Goal: Task Accomplishment & Management: Use online tool/utility

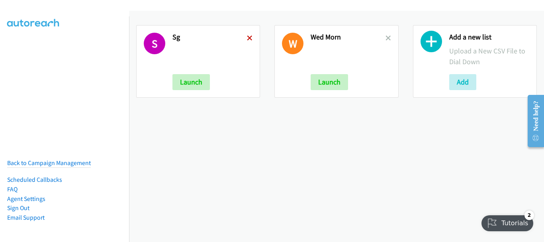
click at [249, 36] on icon at bounding box center [250, 39] width 6 height 6
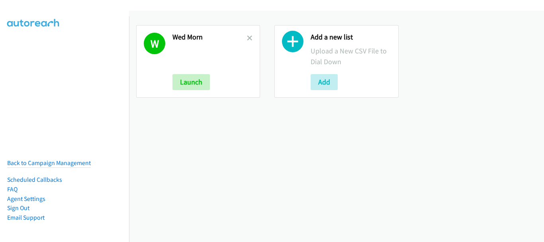
click at [249, 36] on icon at bounding box center [250, 39] width 6 height 6
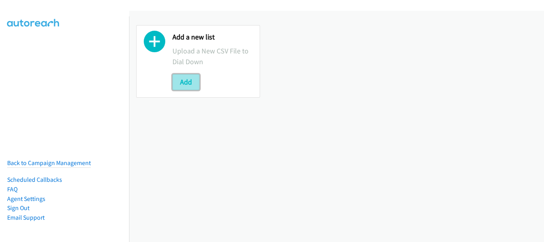
click at [194, 88] on button "Add" at bounding box center [185, 82] width 27 height 16
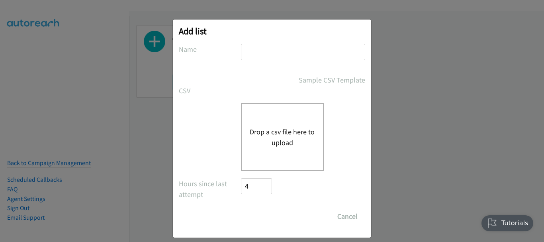
click at [278, 55] on input "text" at bounding box center [303, 52] width 124 height 16
type input "ok"
click at [290, 116] on div "Drop a csv file here to upload" at bounding box center [282, 137] width 83 height 68
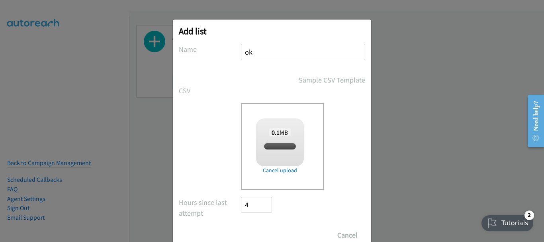
checkbox input "true"
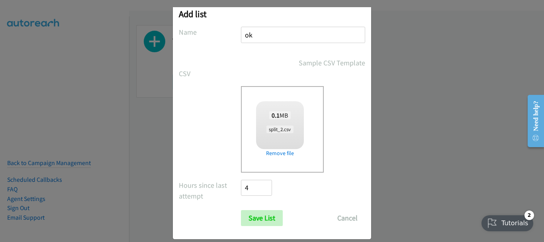
scroll to position [27, 0]
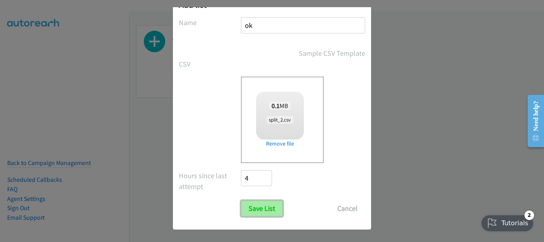
click at [260, 206] on input "Save List" at bounding box center [262, 208] width 42 height 16
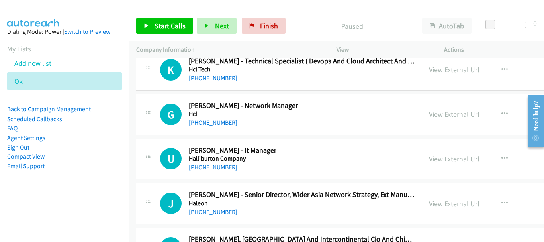
scroll to position [21283, 0]
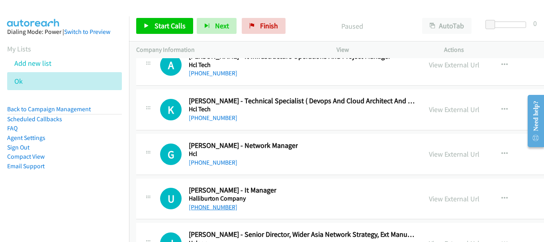
click at [223, 209] on link "+65 8181 5816" at bounding box center [213, 207] width 49 height 8
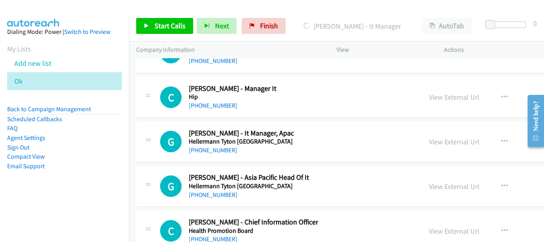
scroll to position [20845, 0]
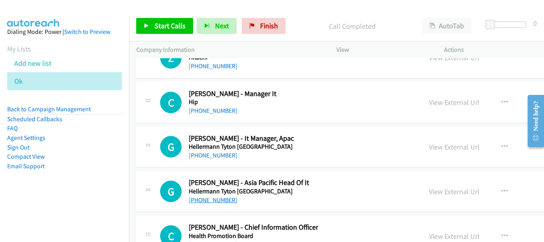
click at [223, 202] on link "+65 9234 7465" at bounding box center [213, 200] width 49 height 8
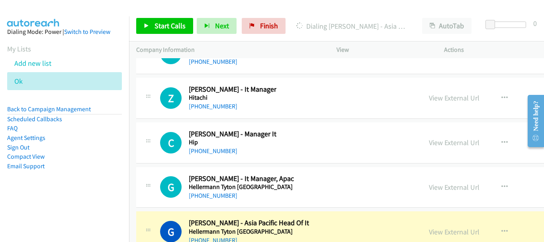
scroll to position [20805, 0]
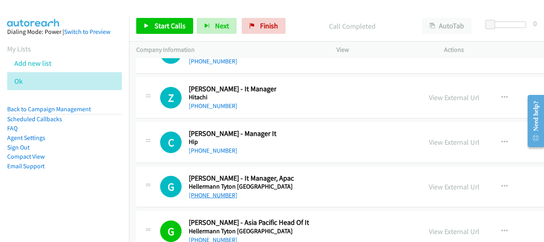
click at [206, 194] on link "+65 9675 9716" at bounding box center [213, 195] width 49 height 8
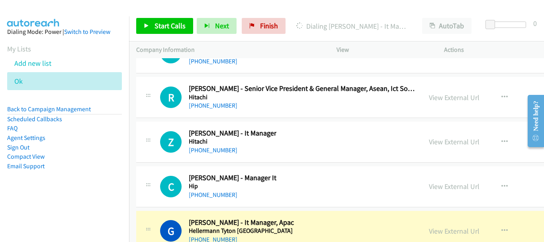
scroll to position [20765, 0]
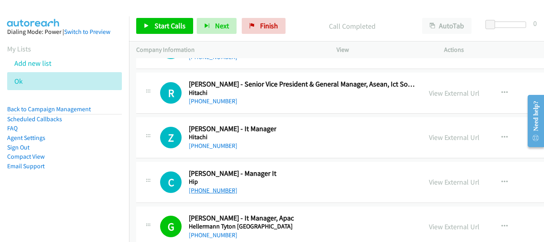
click at [208, 193] on link "+65 9187 7210" at bounding box center [213, 190] width 49 height 8
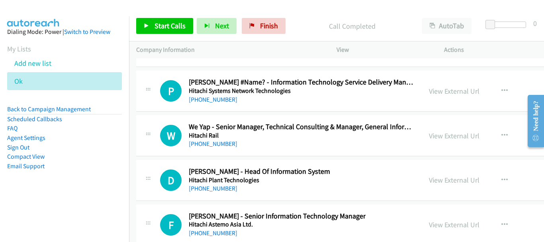
scroll to position [20446, 0]
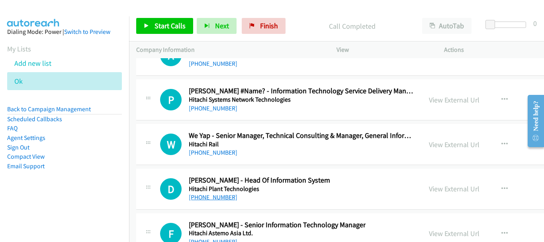
click at [216, 198] on link "+65 9622 1508" at bounding box center [213, 197] width 49 height 8
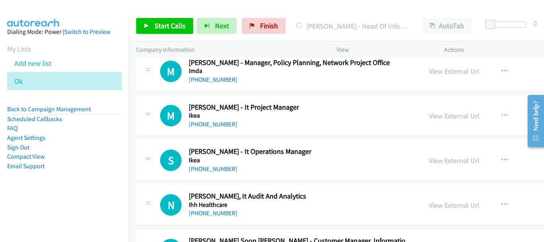
scroll to position [19411, 0]
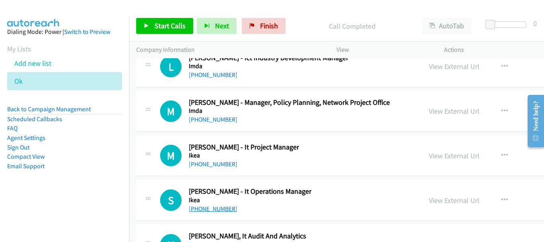
click at [212, 211] on link "+65 8399 4711" at bounding box center [213, 209] width 49 height 8
click at [186, 166] on div "M Callback Scheduled Moazzam Vehmi - It Project Manager Ikea Asia/Singapore +65…" at bounding box center [287, 156] width 254 height 26
click at [201, 165] on link "+65 8182 5052" at bounding box center [213, 164] width 49 height 8
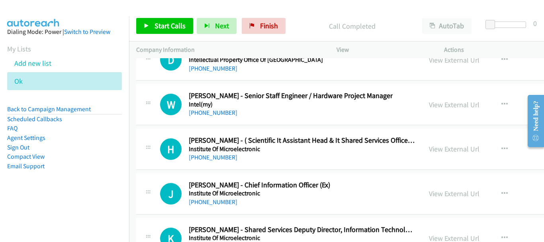
scroll to position [18335, 0]
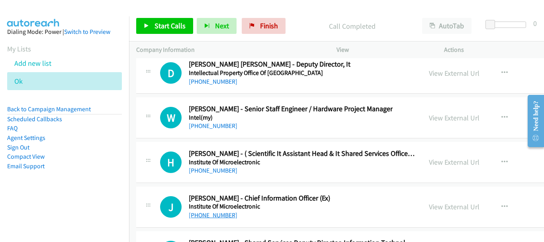
click at [222, 215] on link "+65 9795 5000" at bounding box center [213, 215] width 49 height 8
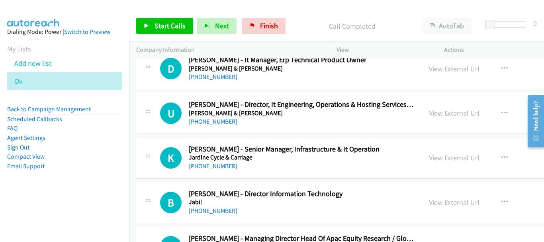
scroll to position [17658, 0]
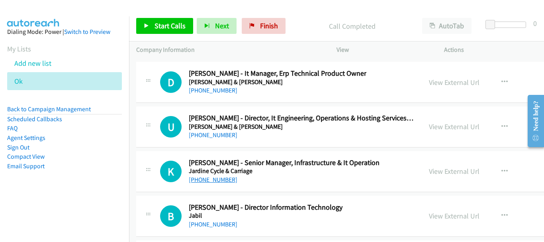
click at [220, 178] on link "+65 9155 0528" at bounding box center [213, 180] width 49 height 8
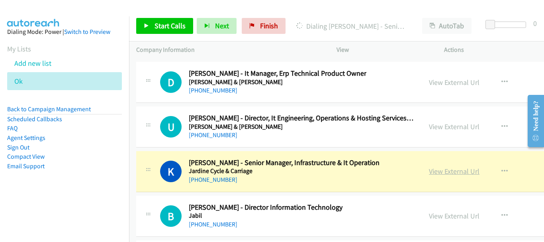
click at [443, 167] on link "View External Url" at bounding box center [454, 170] width 51 height 9
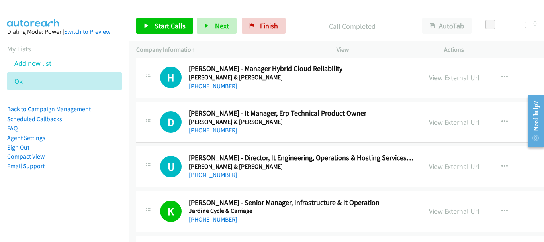
scroll to position [17579, 0]
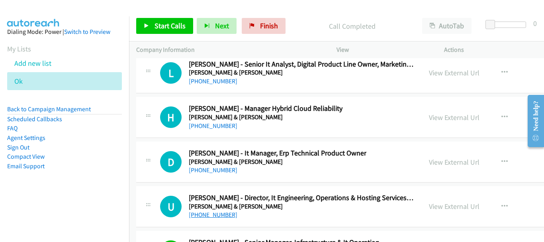
click at [201, 217] on link "+65 9046 2270" at bounding box center [213, 215] width 49 height 8
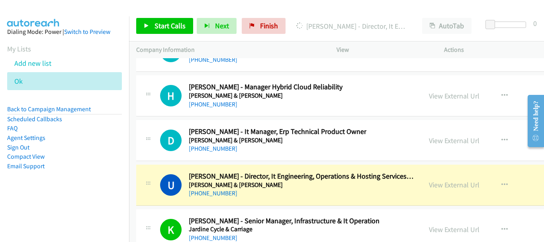
scroll to position [17619, 0]
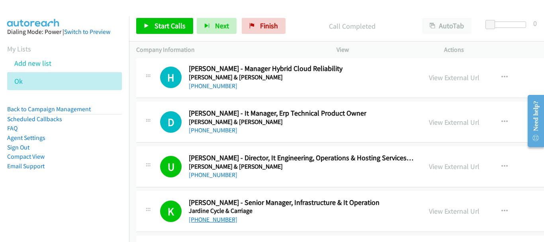
click at [214, 217] on link "+65 9155 0528" at bounding box center [213, 219] width 49 height 8
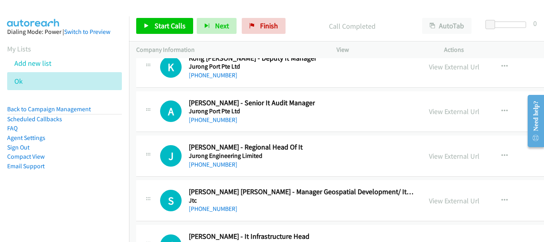
scroll to position [15667, 0]
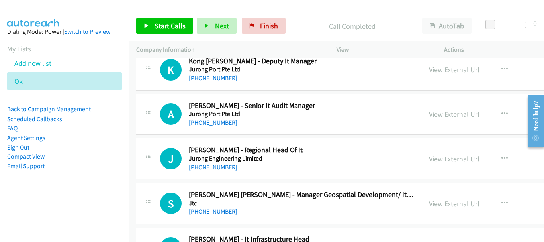
click at [218, 166] on link "+65 9384 2956" at bounding box center [213, 167] width 49 height 8
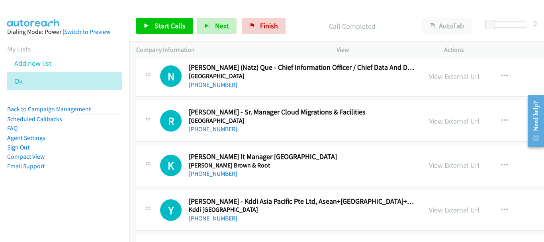
scroll to position [15468, 0]
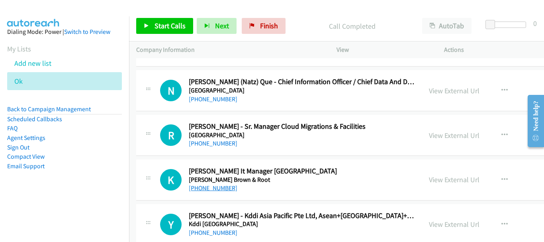
click at [211, 191] on link "+65 9751 4769" at bounding box center [213, 188] width 49 height 8
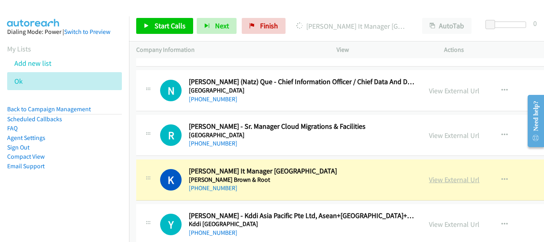
click at [431, 179] on link "View External Url" at bounding box center [454, 179] width 51 height 9
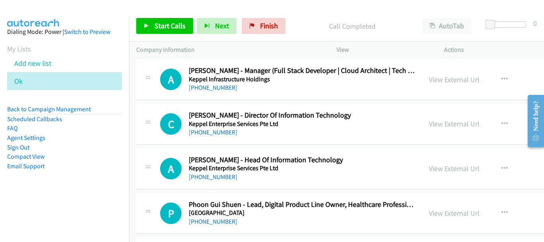
scroll to position [15269, 0]
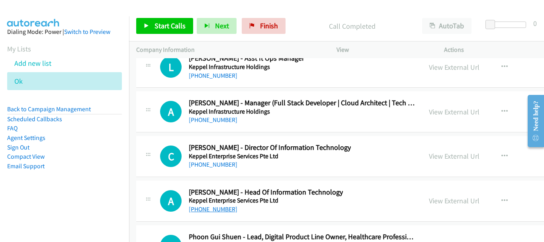
click at [219, 207] on link "+65 9067 8390" at bounding box center [213, 209] width 49 height 8
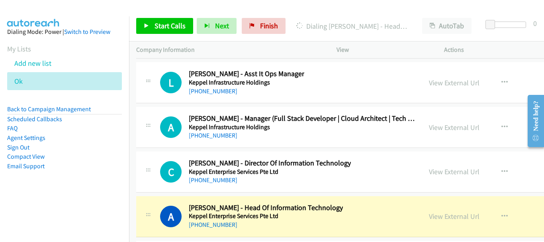
scroll to position [15309, 0]
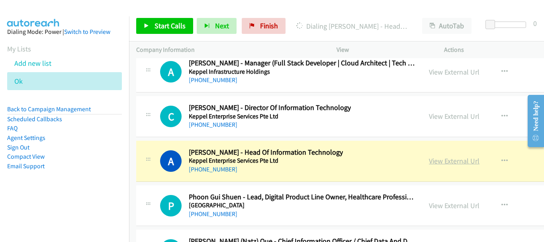
click at [429, 157] on link "View External Url" at bounding box center [454, 160] width 51 height 9
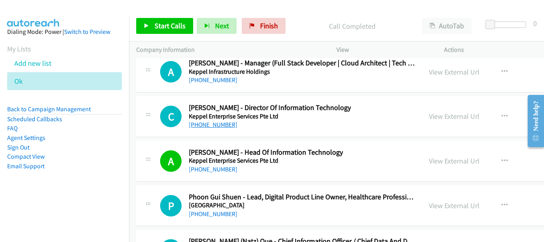
click at [218, 124] on link "+65 9151 3188" at bounding box center [213, 125] width 49 height 8
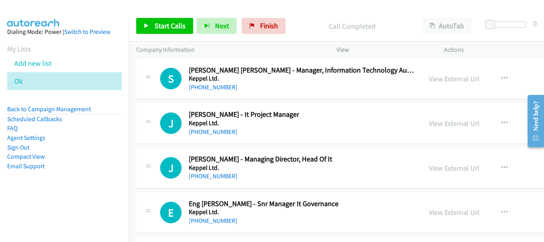
scroll to position [14950, 0]
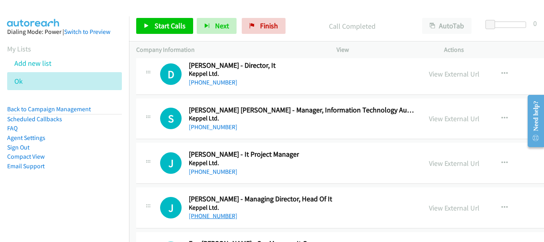
click at [221, 216] on link "+65 9633 3886" at bounding box center [213, 216] width 49 height 8
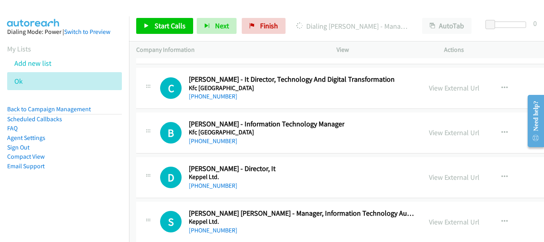
scroll to position [14870, 0]
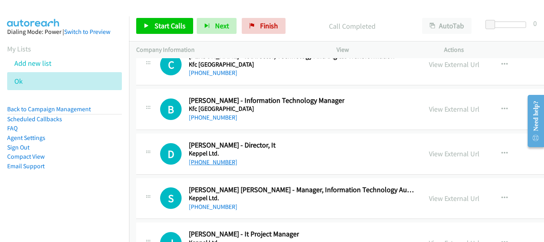
click at [209, 162] on link "+65 9015 7676" at bounding box center [213, 162] width 49 height 8
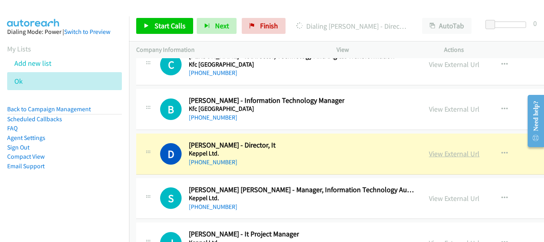
click at [431, 151] on link "View External Url" at bounding box center [454, 153] width 51 height 9
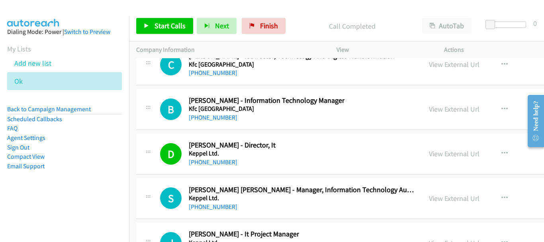
scroll to position [14831, 0]
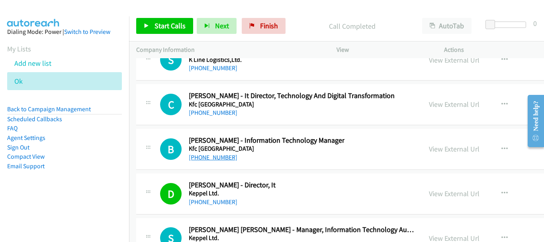
click at [212, 157] on link "+65 8784 7978" at bounding box center [213, 157] width 49 height 8
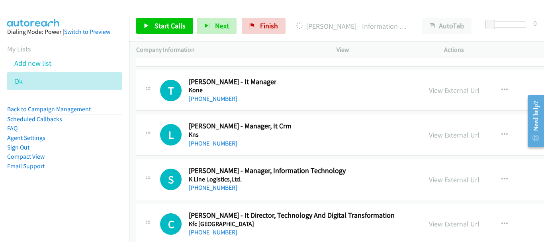
scroll to position [14751, 0]
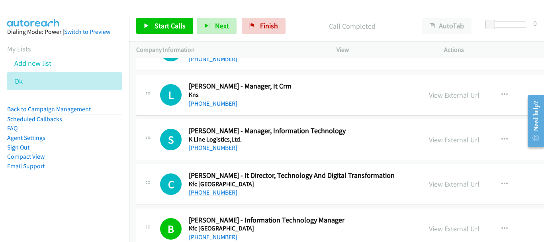
click at [215, 193] on link "+65 8181 9703" at bounding box center [213, 192] width 49 height 8
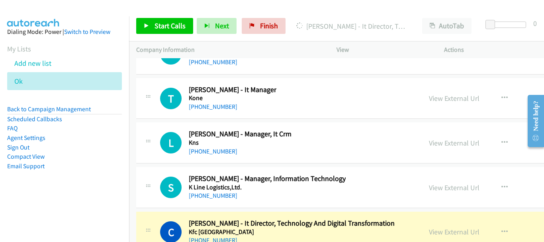
scroll to position [14711, 0]
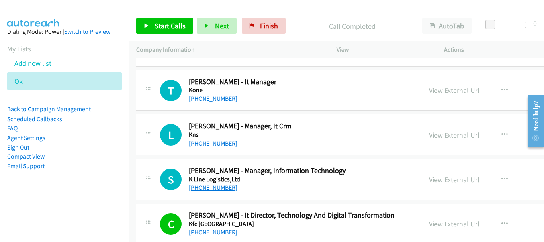
click at [211, 189] on link "+65 9327 3786" at bounding box center [213, 188] width 49 height 8
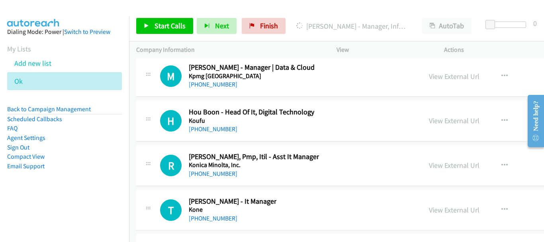
scroll to position [14552, 0]
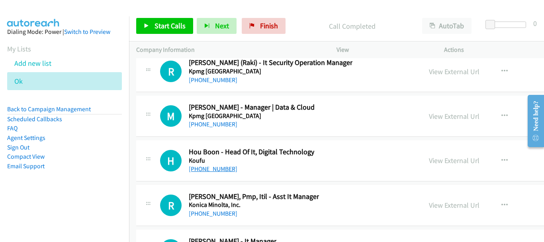
click at [214, 166] on link "+65 9628 1027" at bounding box center [213, 169] width 49 height 8
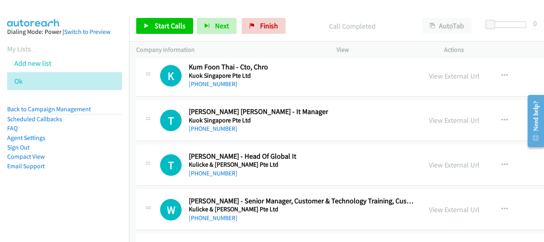
scroll to position [13875, 0]
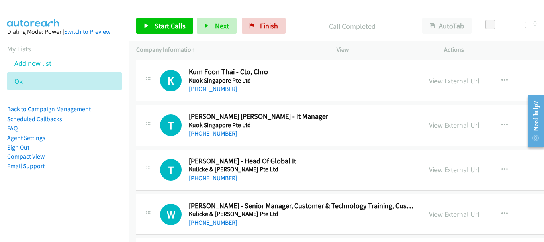
click at [214, 184] on div "T Callback Scheduled Teng Hui Teo - Head Of Global It Kulicke & Soffa Pte Ltd A…" at bounding box center [407, 169] width 542 height 41
click at [213, 180] on link "+65 9853 0952" at bounding box center [213, 178] width 49 height 8
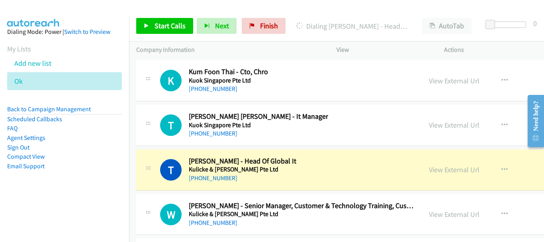
scroll to position [13835, 0]
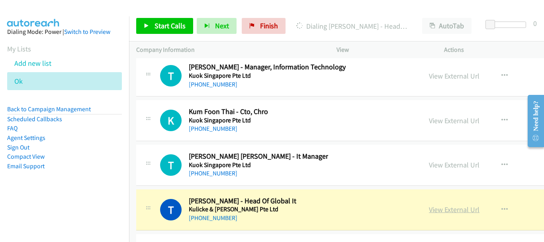
click at [429, 206] on link "View External Url" at bounding box center [454, 209] width 51 height 9
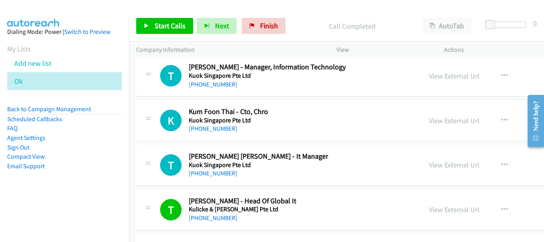
click at [210, 179] on div "T Callback Scheduled Teng Teng Ong - It Manager Kuok Singapore Pte Ltd Asia/Sin…" at bounding box center [407, 165] width 542 height 41
click at [210, 174] on link "+65 9137 7217" at bounding box center [213, 173] width 49 height 8
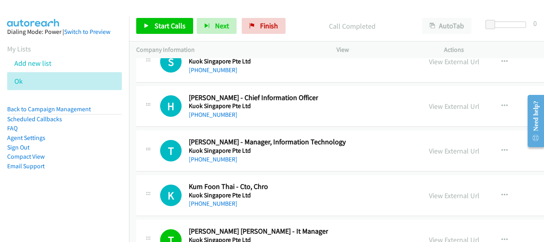
scroll to position [13755, 0]
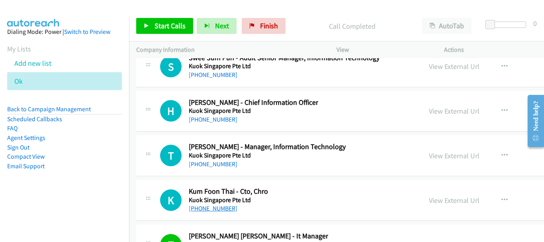
click at [222, 206] on link "+65 9634 2066" at bounding box center [213, 208] width 49 height 8
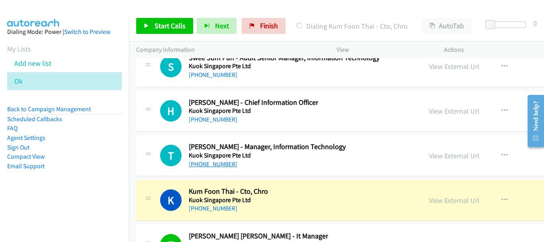
click at [223, 164] on link "+65 8809 3497" at bounding box center [213, 164] width 49 height 8
click at [220, 205] on link "+65 9634 2066" at bounding box center [213, 208] width 49 height 8
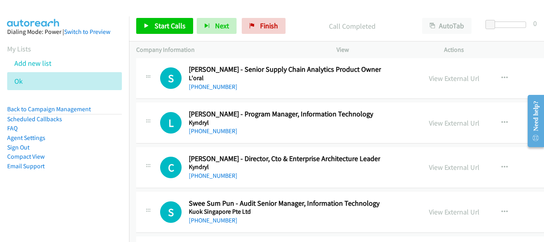
scroll to position [13596, 0]
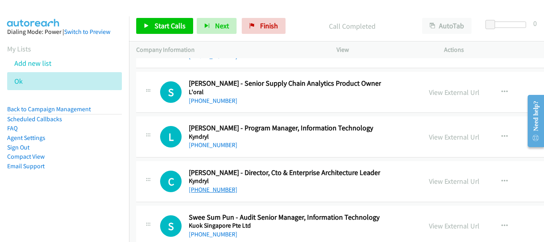
click at [204, 186] on link "+65 9737 3308" at bounding box center [213, 190] width 49 height 8
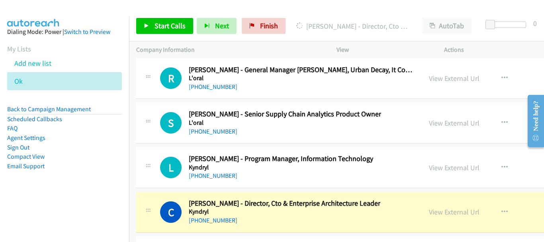
scroll to position [13556, 0]
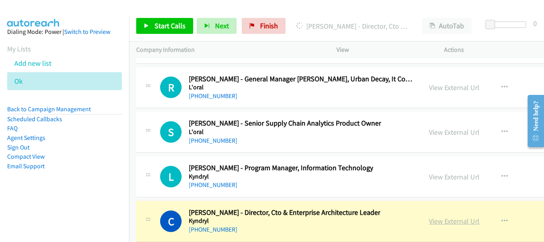
click at [432, 220] on link "View External Url" at bounding box center [454, 220] width 51 height 9
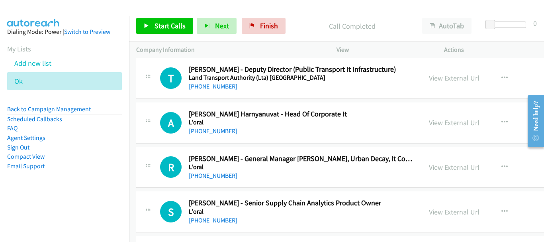
scroll to position [13437, 0]
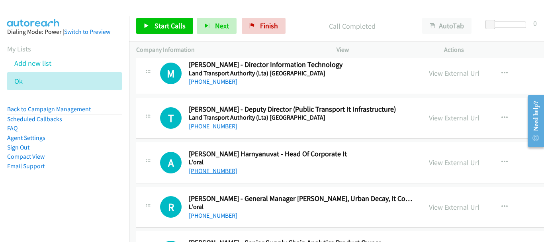
click at [212, 168] on link "+65 9048 8621" at bounding box center [213, 171] width 49 height 8
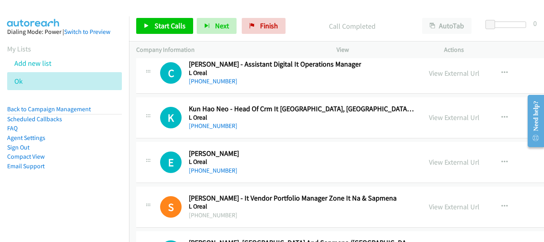
scroll to position [12640, 0]
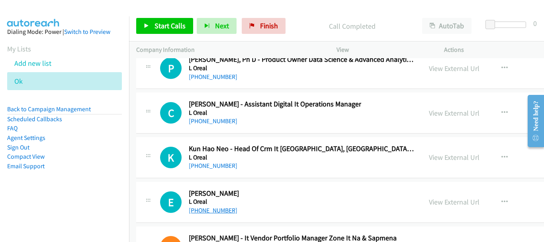
click at [210, 209] on link "+65 8399 0872" at bounding box center [213, 210] width 49 height 8
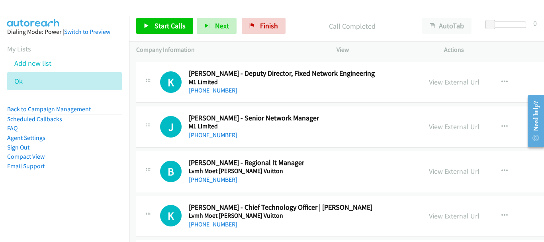
scroll to position [12043, 0]
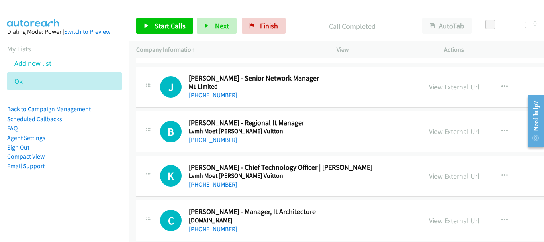
click at [216, 185] on link "+65 8714 3705" at bounding box center [213, 184] width 49 height 8
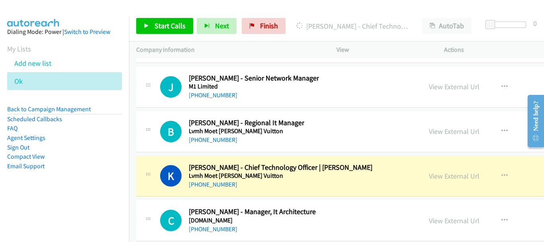
scroll to position [12003, 0]
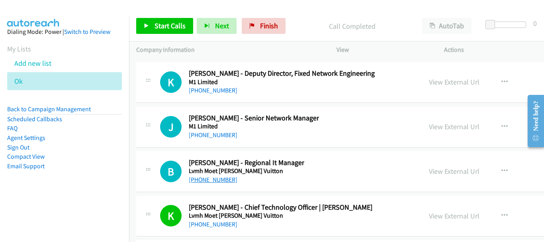
click at [222, 180] on link "+65 8868 8723" at bounding box center [213, 180] width 49 height 8
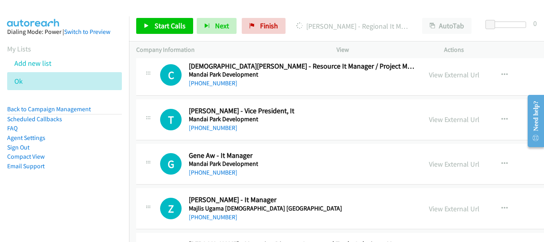
scroll to position [11605, 0]
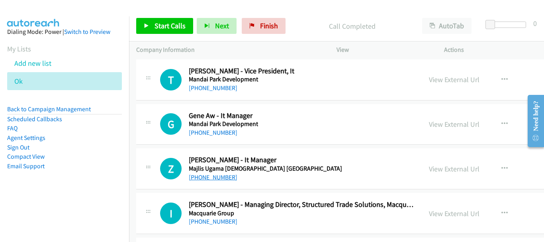
click at [221, 179] on link "+65 8138 6235" at bounding box center [213, 177] width 49 height 8
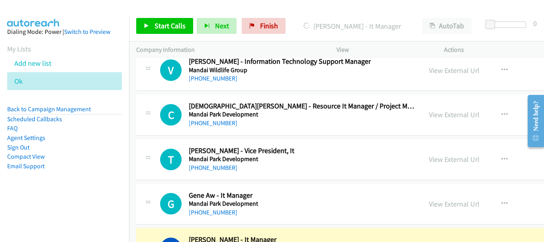
scroll to position [11565, 0]
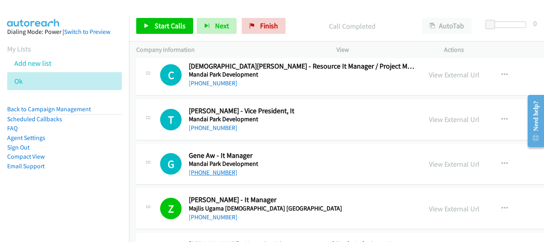
click at [212, 170] on link "+65 8180 5488" at bounding box center [213, 172] width 49 height 8
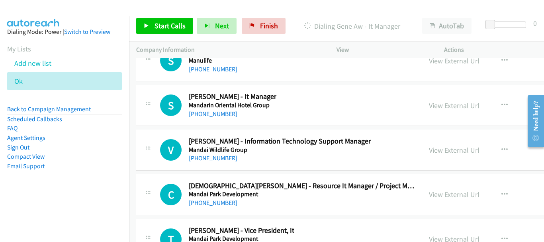
scroll to position [11485, 0]
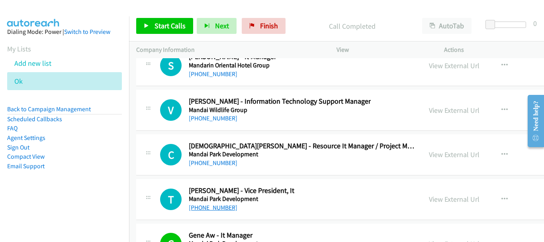
click at [222, 207] on link "+65 9725 9867" at bounding box center [213, 208] width 49 height 8
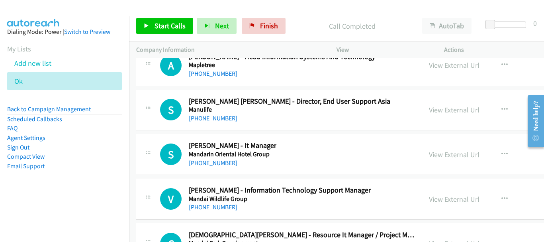
scroll to position [11405, 0]
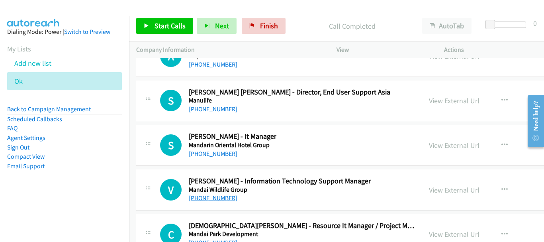
click at [208, 199] on link "+65 9100 7715" at bounding box center [213, 198] width 49 height 8
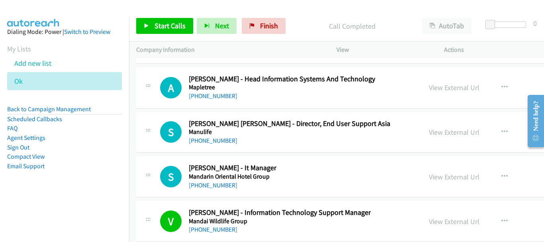
scroll to position [11366, 0]
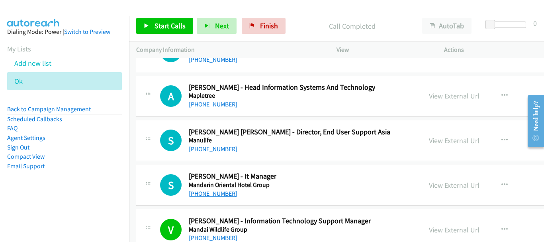
click at [207, 194] on link "+65 8222 9698" at bounding box center [213, 194] width 49 height 8
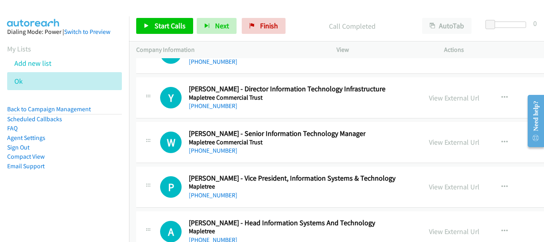
scroll to position [11206, 0]
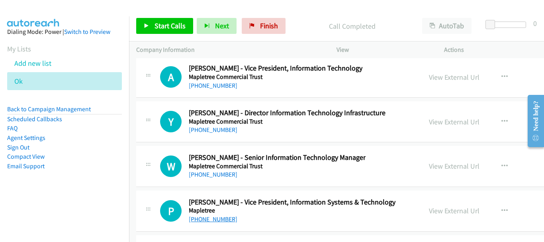
click at [204, 221] on link "+65 9797 6243" at bounding box center [213, 219] width 49 height 8
click at [211, 176] on link "+65 9151 9296" at bounding box center [213, 174] width 49 height 8
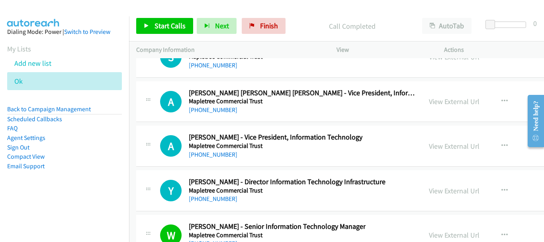
scroll to position [11127, 0]
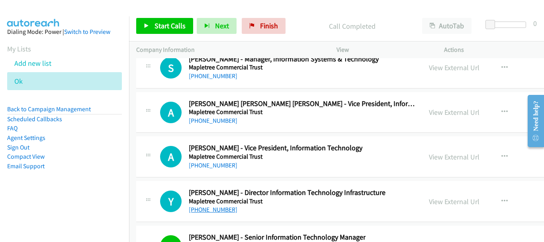
click at [216, 209] on link "+65 8123 3390" at bounding box center [213, 210] width 49 height 8
click at [210, 169] on div "+65 9749 4837" at bounding box center [276, 166] width 174 height 10
click at [212, 165] on link "+65 9749 4837" at bounding box center [213, 165] width 49 height 8
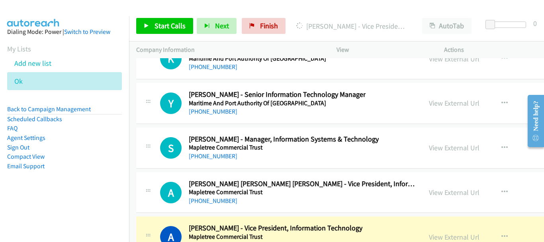
scroll to position [11047, 0]
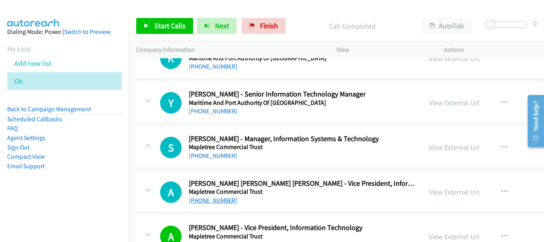
click at [209, 200] on link "+65 9790 2633" at bounding box center [213, 200] width 49 height 8
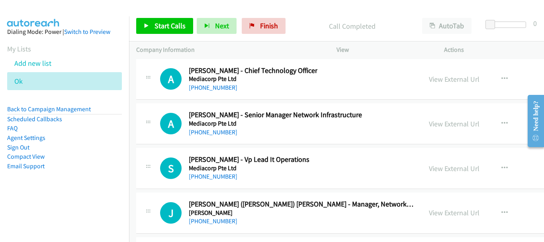
scroll to position [10211, 0]
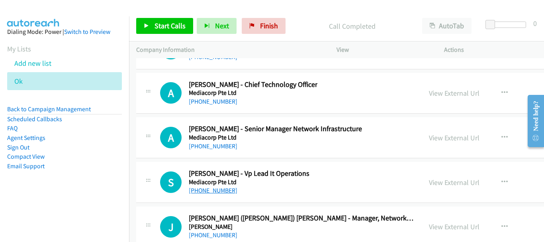
click at [222, 190] on link "+65 9173 1989" at bounding box center [213, 190] width 49 height 8
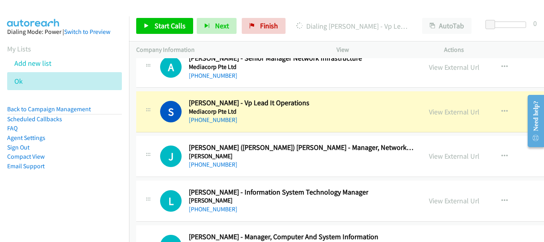
scroll to position [10290, 0]
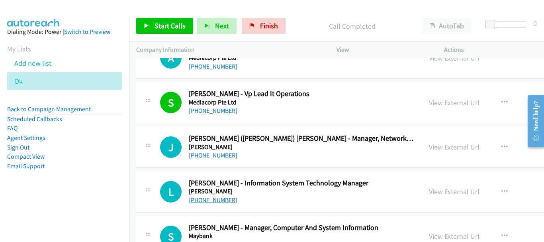
click at [213, 200] on link "+65 9742 6405" at bounding box center [213, 200] width 49 height 8
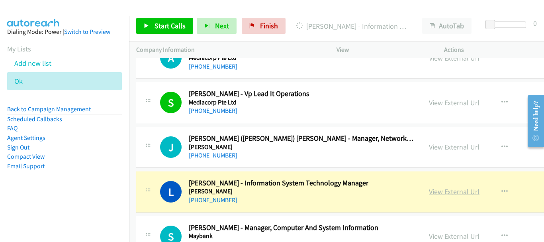
click at [439, 189] on link "View External Url" at bounding box center [454, 191] width 51 height 9
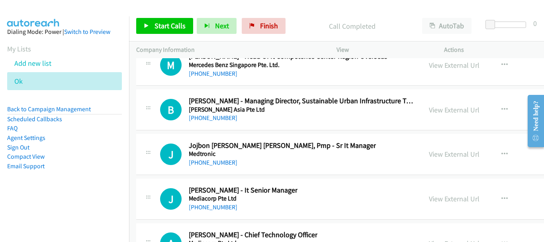
scroll to position [10051, 0]
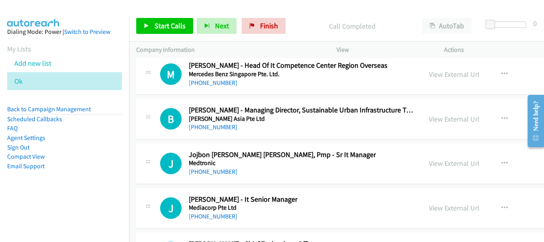
click at [219, 176] on div "+65 8511 1118" at bounding box center [282, 172] width 187 height 10
click at [219, 170] on link "+65 8511 1118" at bounding box center [213, 172] width 49 height 8
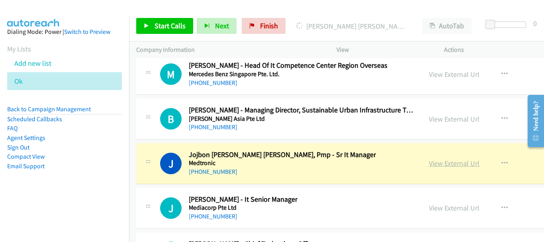
click at [429, 165] on link "View External Url" at bounding box center [454, 163] width 51 height 9
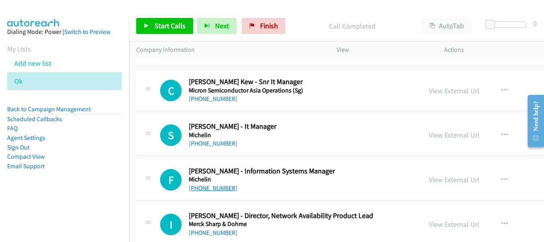
scroll to position [9773, 0]
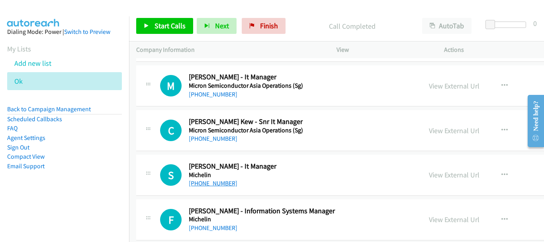
click at [215, 181] on link "+65 9666 5258" at bounding box center [213, 183] width 49 height 8
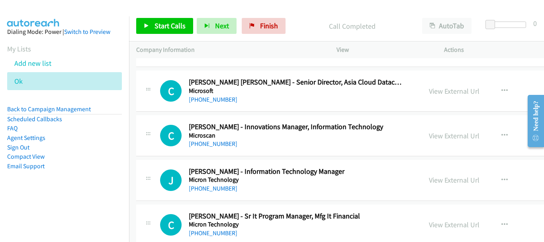
scroll to position [9295, 0]
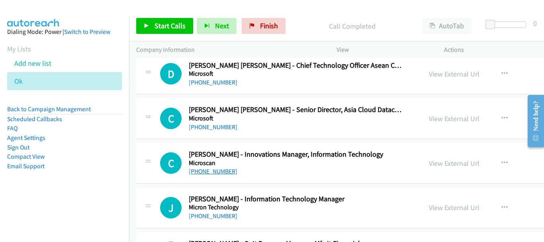
click at [206, 172] on link "+65 9788 7796" at bounding box center [213, 171] width 49 height 8
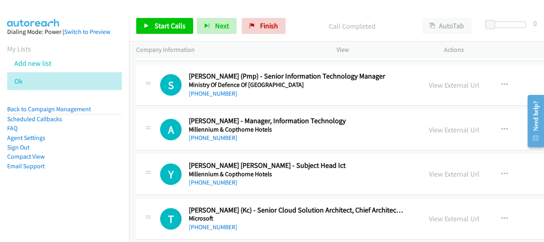
scroll to position [8140, 0]
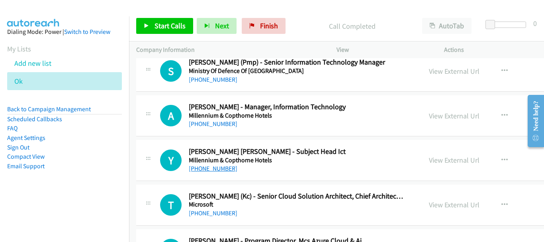
click at [210, 168] on link "+65 9180 1739" at bounding box center [213, 168] width 49 height 8
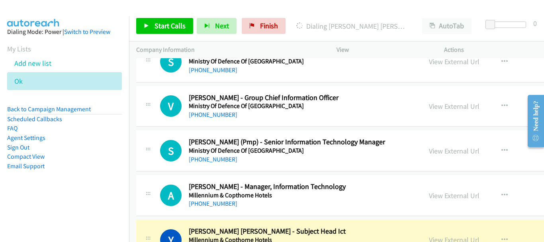
scroll to position [8100, 0]
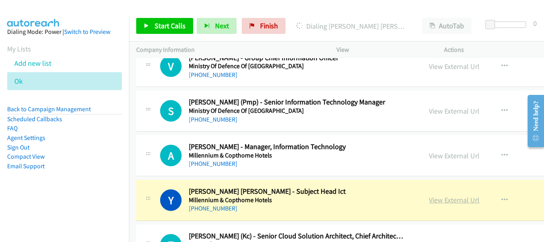
click at [444, 201] on link "View External Url" at bounding box center [454, 199] width 51 height 9
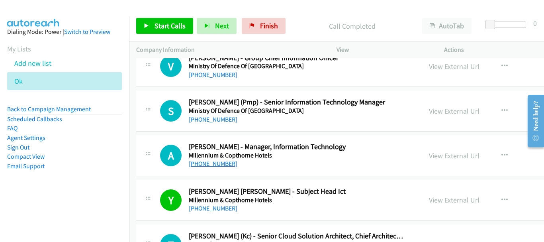
click at [219, 161] on link "+65 8202 2640" at bounding box center [213, 164] width 49 height 8
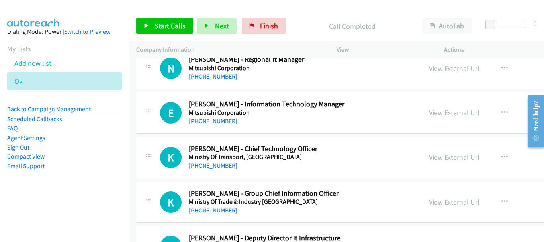
scroll to position [6945, 0]
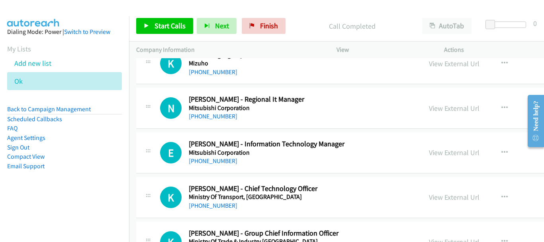
click at [224, 165] on div "+65 9088 6354" at bounding box center [296, 161] width 214 height 10
click at [220, 159] on link "+65 9088 6354" at bounding box center [213, 161] width 49 height 8
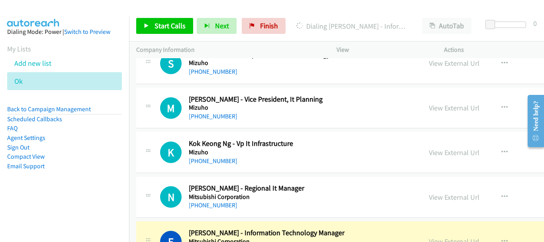
scroll to position [6865, 0]
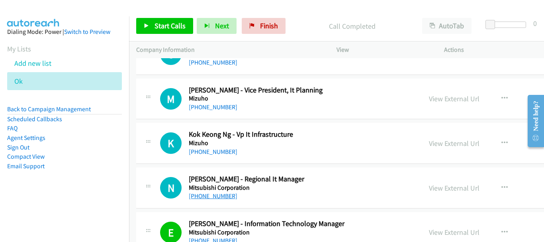
click at [205, 194] on link "+65 9832 3192" at bounding box center [213, 196] width 49 height 8
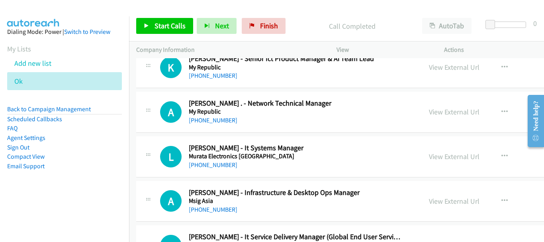
scroll to position [5591, 0]
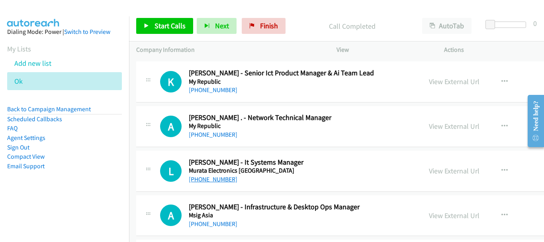
click at [224, 177] on link "+65 8182 5802" at bounding box center [213, 179] width 49 height 8
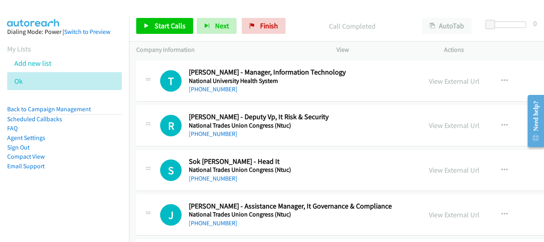
scroll to position [4834, 0]
click at [208, 179] on link "+65 8182 7325" at bounding box center [213, 179] width 49 height 8
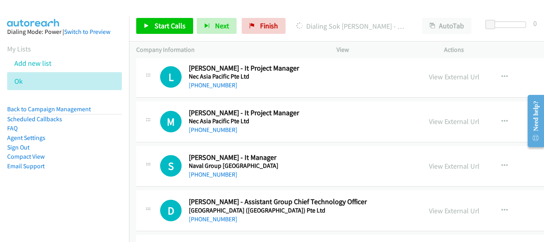
scroll to position [4436, 0]
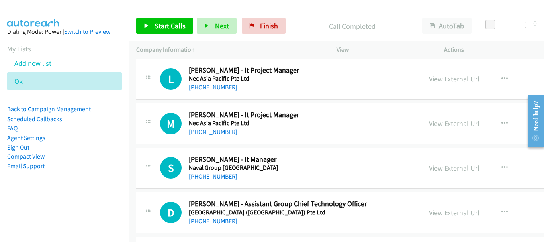
click at [207, 178] on link "+65 9819 9401" at bounding box center [213, 176] width 49 height 8
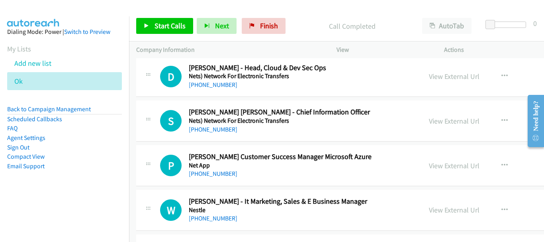
scroll to position [3958, 0]
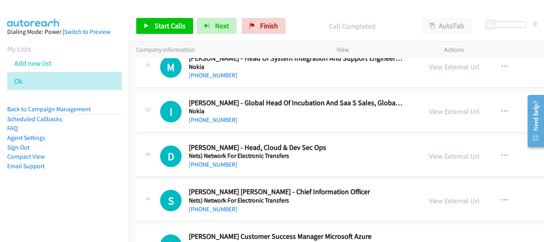
click at [215, 213] on div "+65 9775 4465" at bounding box center [296, 209] width 214 height 10
click at [215, 208] on link "+65 9775 4465" at bounding box center [213, 209] width 49 height 8
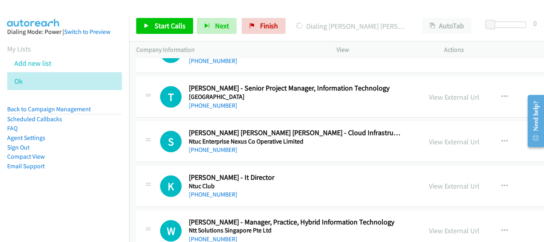
scroll to position [2404, 0]
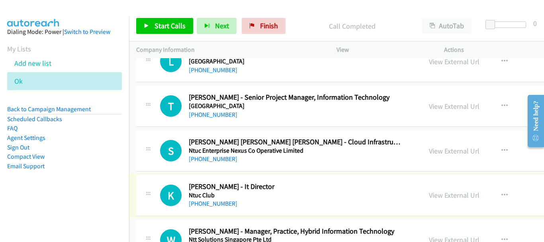
click at [209, 202] on link "+65 9112 7795" at bounding box center [213, 204] width 49 height 8
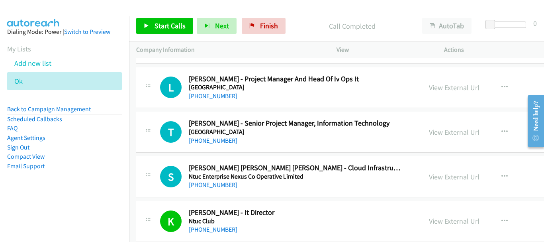
scroll to position [2365, 0]
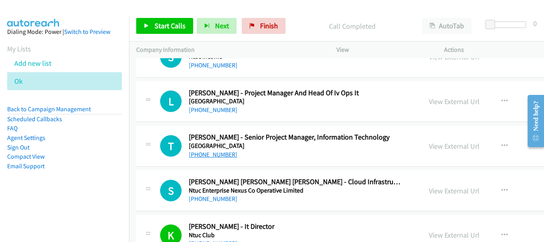
click at [224, 153] on link "+65 9829 6552" at bounding box center [213, 155] width 49 height 8
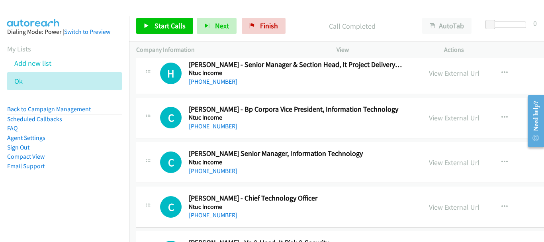
scroll to position [2086, 0]
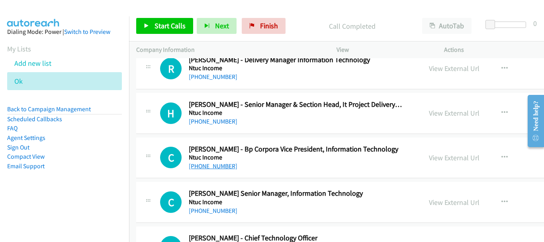
click at [220, 167] on link "+65 8168 2928" at bounding box center [213, 166] width 49 height 8
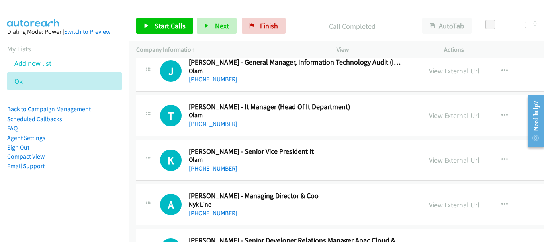
scroll to position [1807, 0]
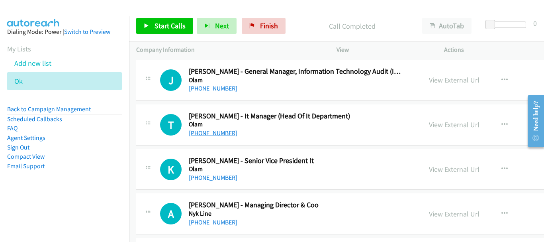
click at [213, 132] on link "+65 9642 0220" at bounding box center [213, 133] width 49 height 8
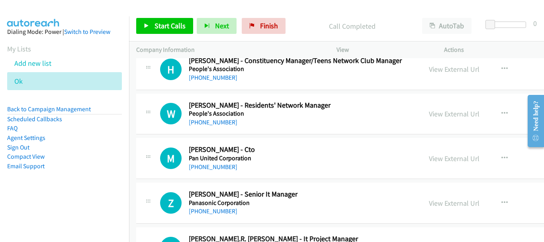
scroll to position [692, 0]
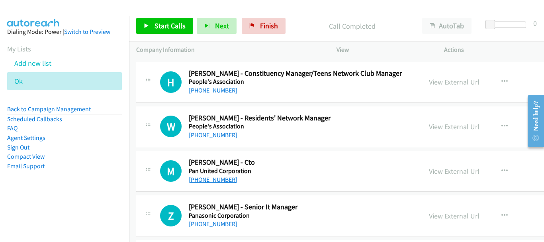
click at [224, 179] on link "+65 8133 4639" at bounding box center [213, 180] width 49 height 8
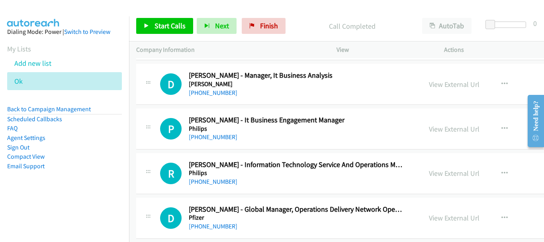
scroll to position [80, 0]
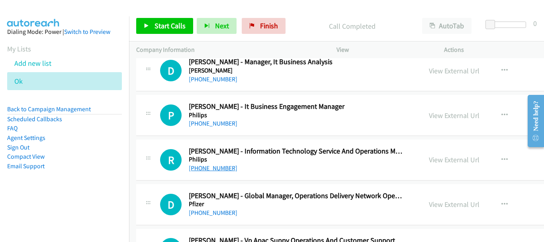
click at [202, 166] on link "+65 9673 3412" at bounding box center [213, 168] width 49 height 8
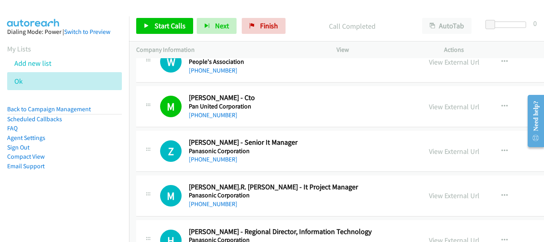
scroll to position [757, 0]
click at [225, 158] on link "+65 9857 8856" at bounding box center [213, 159] width 49 height 8
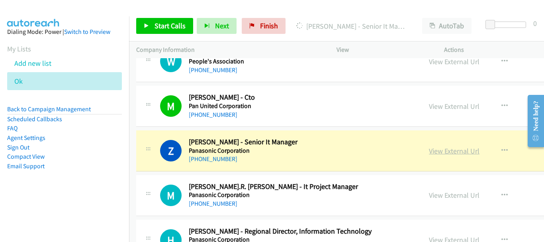
click at [429, 150] on link "View External Url" at bounding box center [454, 150] width 51 height 9
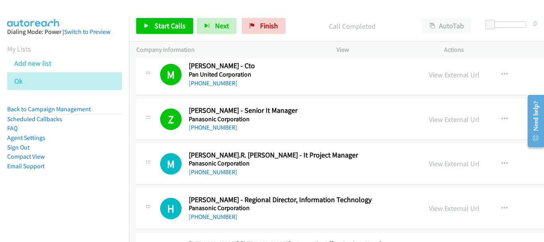
scroll to position [797, 0]
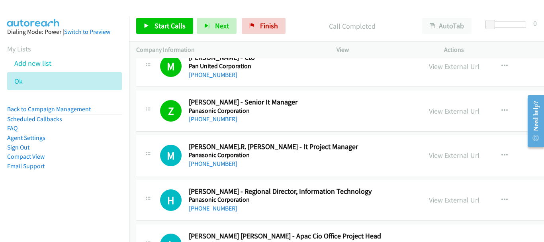
click at [214, 211] on link "+65 9001 6579" at bounding box center [213, 208] width 49 height 8
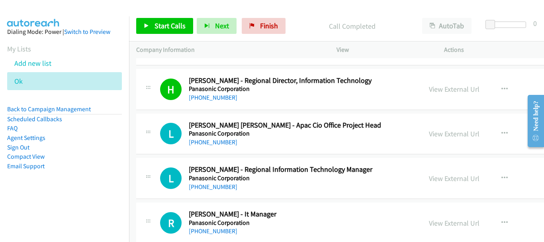
scroll to position [916, 0]
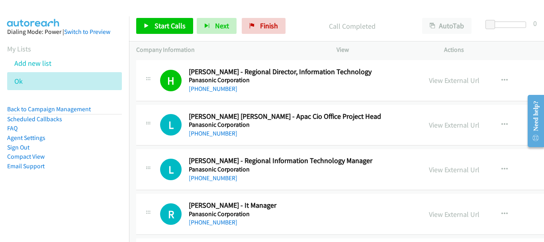
click at [214, 179] on link "+65 8180 7505" at bounding box center [213, 178] width 49 height 8
click at [223, 174] on link "+65 8180 7505" at bounding box center [213, 178] width 49 height 8
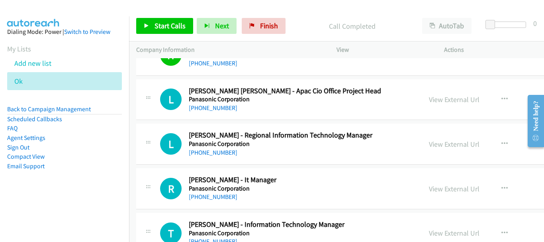
scroll to position [956, 0]
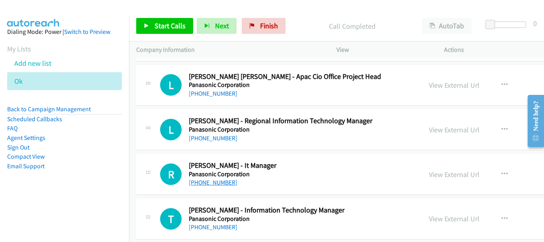
click at [198, 186] on link "+65 9337 7340" at bounding box center [213, 182] width 49 height 8
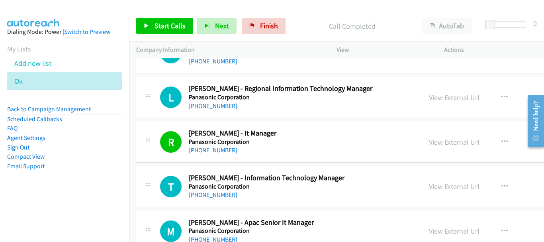
scroll to position [996, 0]
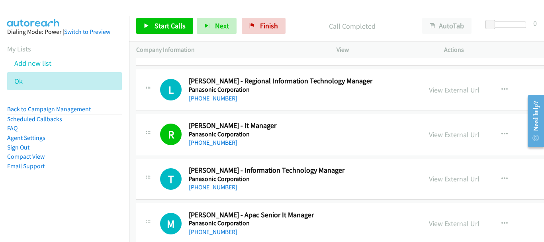
click at [213, 184] on link "+65 9843 6228" at bounding box center [213, 187] width 49 height 8
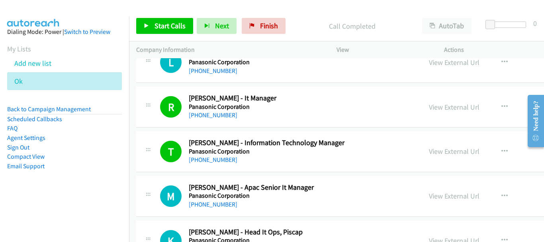
scroll to position [1036, 0]
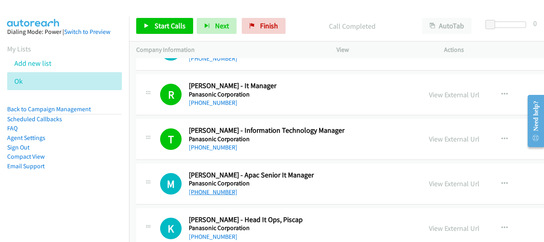
click at [206, 192] on link "+65 9003 8224" at bounding box center [213, 192] width 49 height 8
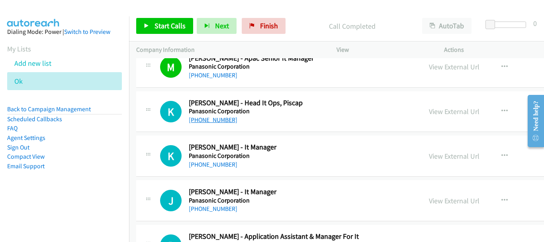
scroll to position [1155, 0]
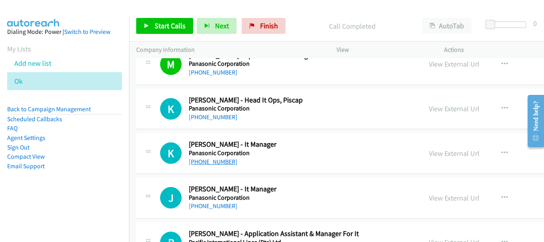
click at [210, 162] on link "+65 8161 1155" at bounding box center [213, 162] width 49 height 8
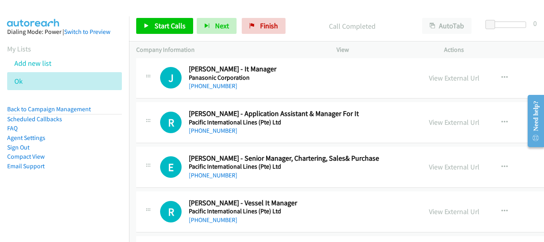
scroll to position [1274, 0]
click at [215, 129] on link "+65 9390 7999" at bounding box center [213, 131] width 49 height 8
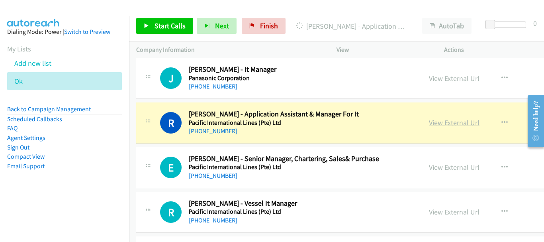
click at [439, 123] on link "View External Url" at bounding box center [454, 122] width 51 height 9
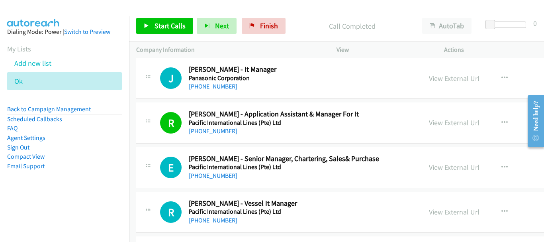
click at [216, 223] on link "+65 8418 7846" at bounding box center [213, 220] width 49 height 8
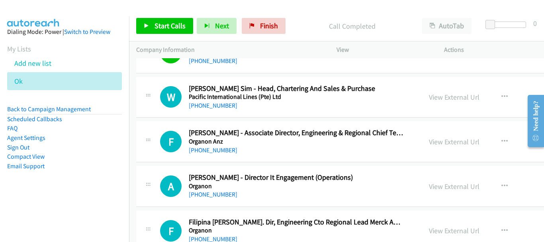
scroll to position [1474, 0]
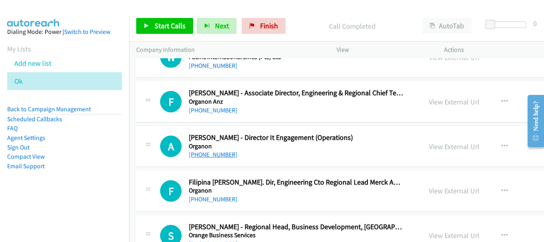
click at [219, 157] on link "+65 8799 3160" at bounding box center [213, 155] width 49 height 8
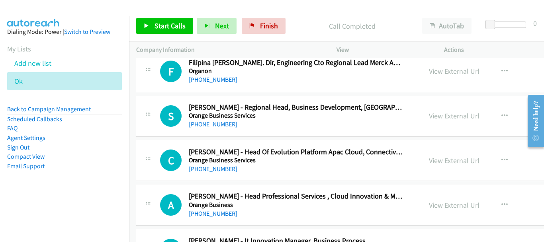
scroll to position [1673, 0]
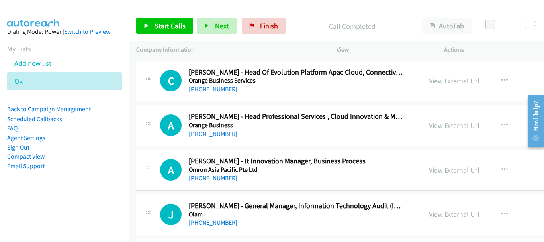
click at [216, 183] on div "A Callback Scheduled Amy Toh - It Innovation Manager, Business Process Omron As…" at bounding box center [407, 169] width 542 height 41
click at [216, 179] on link "+65 9658 5013" at bounding box center [213, 178] width 49 height 8
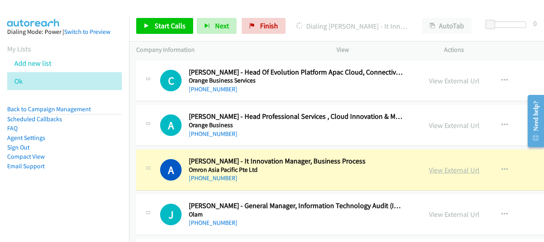
click at [435, 172] on link "View External Url" at bounding box center [454, 169] width 51 height 9
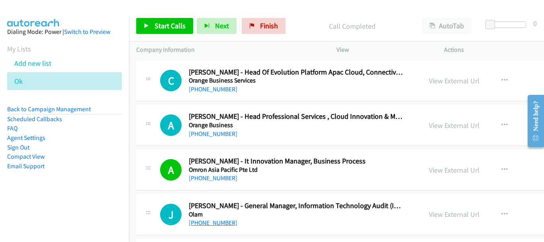
click at [217, 221] on link "+65 9231 2865" at bounding box center [213, 223] width 49 height 8
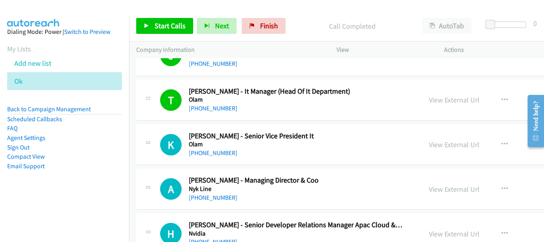
scroll to position [1832, 0]
click at [219, 150] on link "+65 9116 2955" at bounding box center [213, 153] width 49 height 8
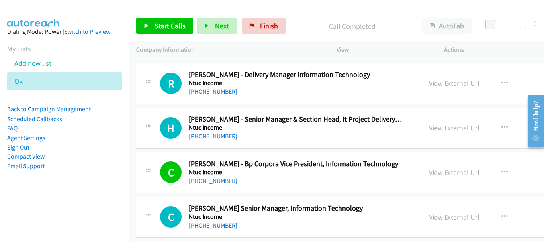
scroll to position [2151, 0]
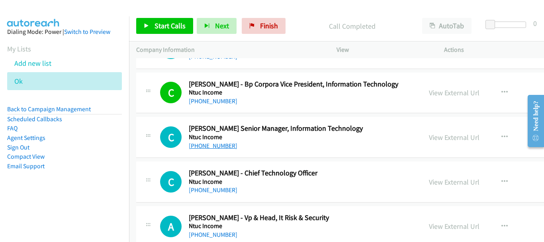
click at [214, 142] on link "+65 9040 8625" at bounding box center [213, 146] width 49 height 8
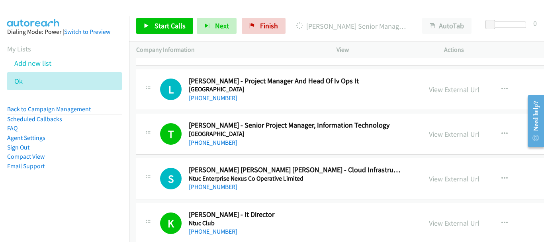
scroll to position [2390, 0]
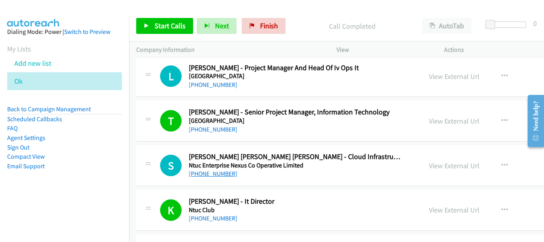
click at [211, 174] on link "+65 9485 7602" at bounding box center [213, 174] width 49 height 8
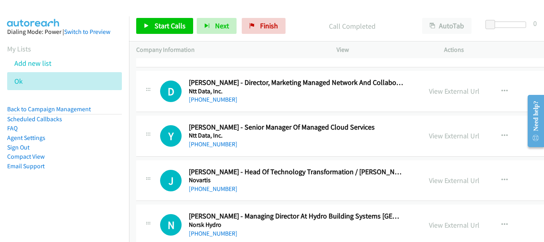
scroll to position [3226, 0]
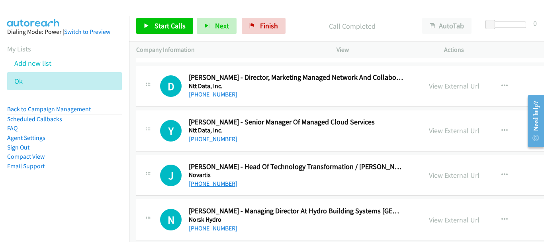
click at [219, 186] on link "+65 9029 5183" at bounding box center [213, 184] width 49 height 8
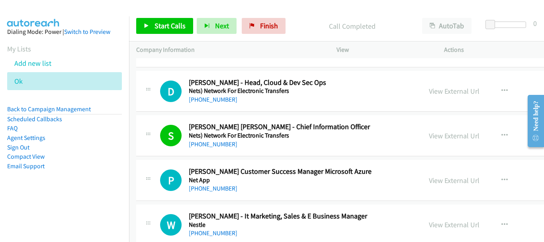
scroll to position [4102, 0]
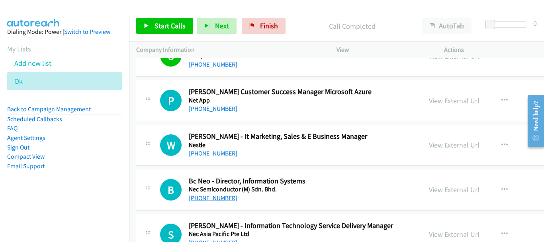
click at [224, 195] on link "+65 8113 1234" at bounding box center [213, 198] width 49 height 8
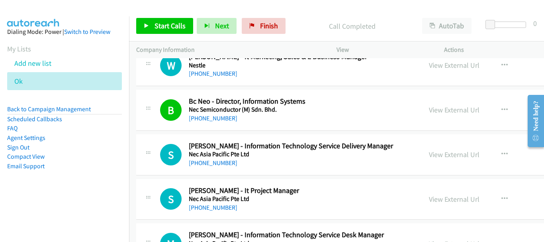
scroll to position [4222, 0]
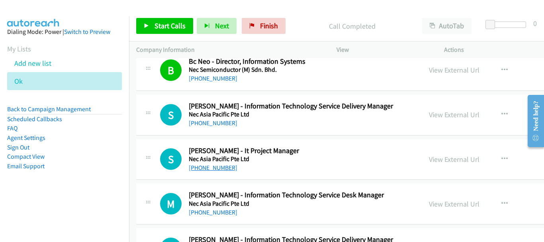
click at [211, 168] on link "+65 9424 7347" at bounding box center [213, 168] width 49 height 8
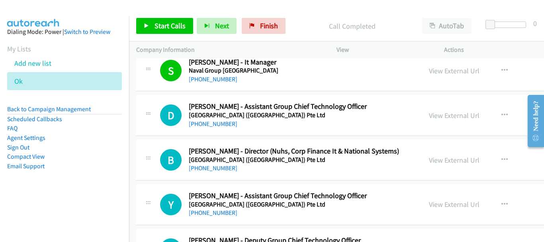
scroll to position [4540, 0]
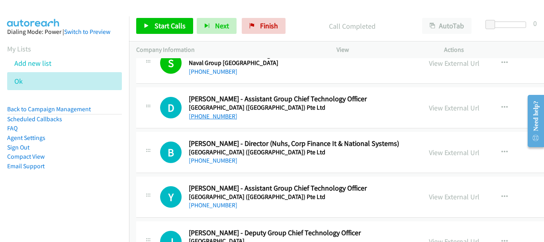
click at [206, 114] on link "+65 9126 4088" at bounding box center [213, 116] width 49 height 8
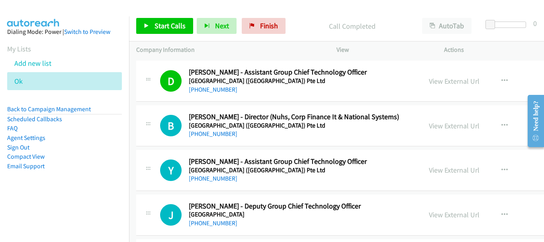
scroll to position [4580, 0]
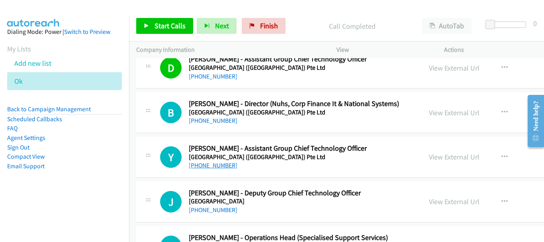
click at [218, 167] on link "+65 9139 8872" at bounding box center [213, 165] width 49 height 8
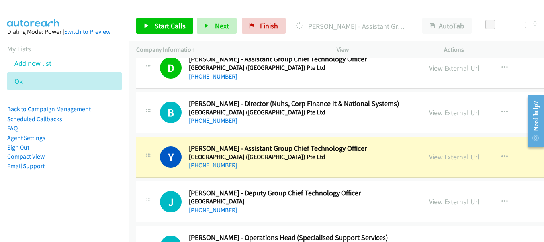
scroll to position [4620, 0]
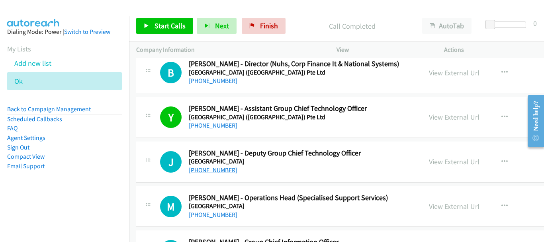
click at [215, 168] on link "+65 9146 3448" at bounding box center [213, 170] width 49 height 8
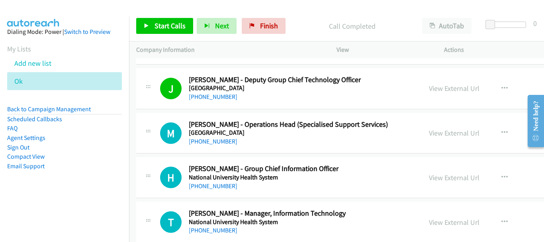
scroll to position [4700, 0]
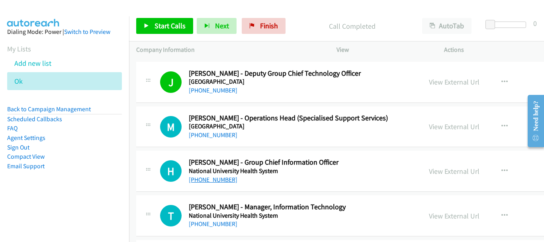
click at [219, 181] on link "+65 9046 8368" at bounding box center [213, 180] width 49 height 8
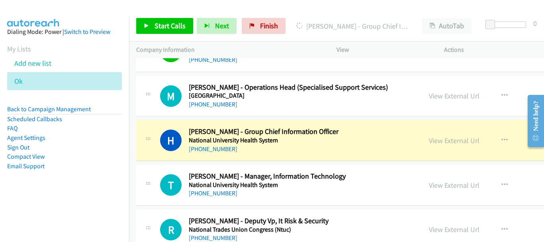
scroll to position [4739, 0]
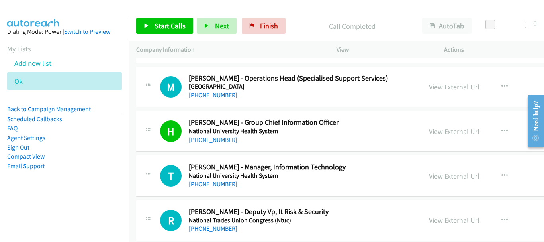
click at [220, 183] on link "+65 9638 2900" at bounding box center [213, 184] width 49 height 8
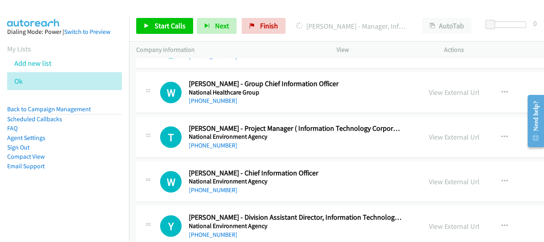
scroll to position [5496, 0]
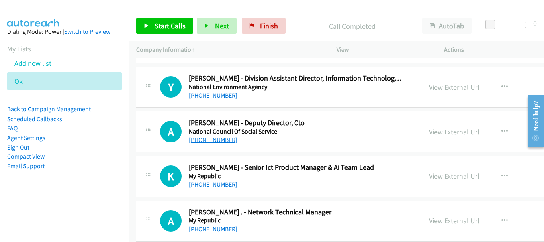
click at [214, 139] on link "+65 8125 7436" at bounding box center [213, 140] width 49 height 8
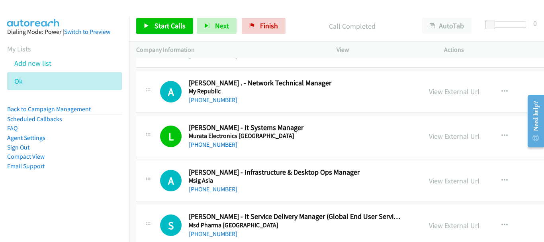
scroll to position [5656, 0]
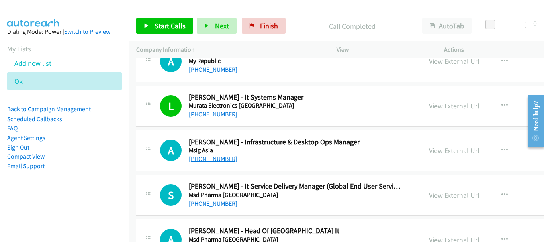
click at [222, 159] on link "+65 9726 7846" at bounding box center [213, 159] width 49 height 8
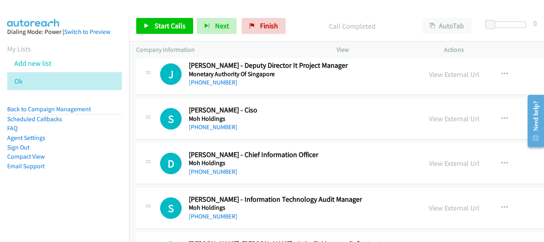
scroll to position [6293, 0]
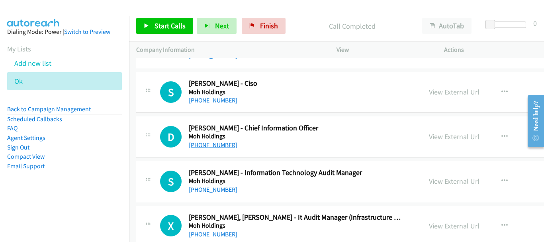
click at [219, 145] on link "+65 9825 8299" at bounding box center [213, 145] width 49 height 8
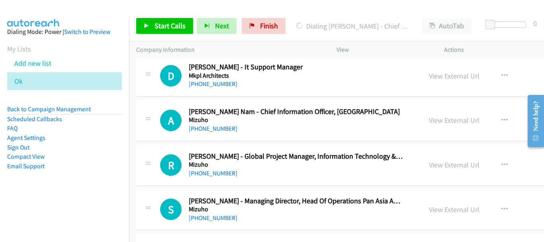
scroll to position [6492, 0]
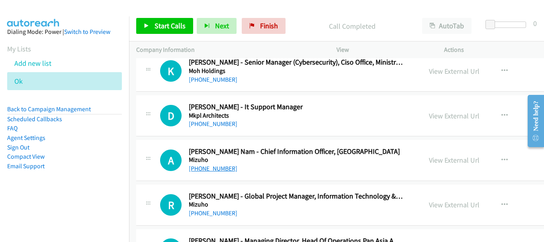
click at [219, 169] on link "+65 8498 8790" at bounding box center [213, 168] width 49 height 8
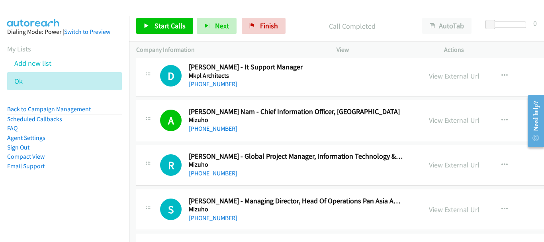
click at [211, 174] on link "+65 9185 5567" at bounding box center [213, 173] width 49 height 8
click at [205, 176] on link "+65 9185 5567" at bounding box center [213, 173] width 49 height 8
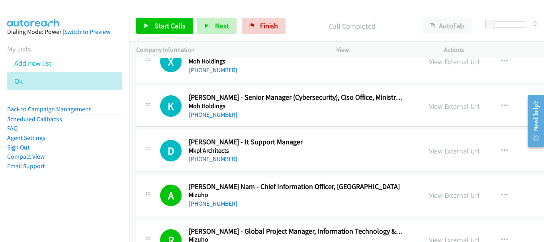
scroll to position [6452, 0]
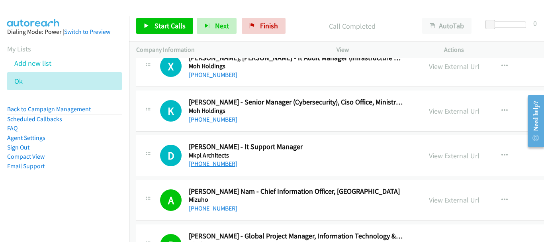
click at [217, 162] on link "+65 9296 2862" at bounding box center [213, 164] width 49 height 8
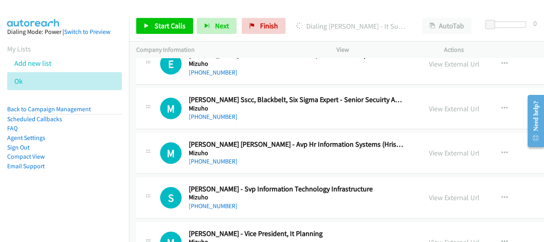
scroll to position [6731, 0]
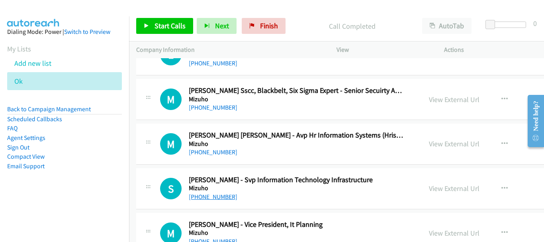
click at [219, 196] on link "+65 9007 3862" at bounding box center [213, 197] width 49 height 8
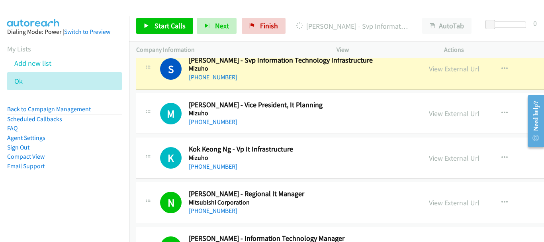
scroll to position [6811, 0]
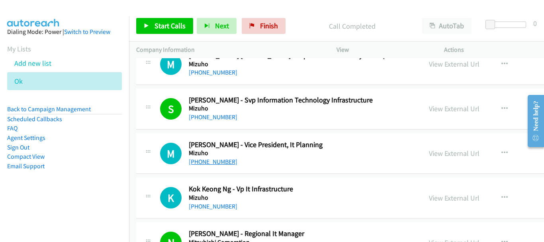
click at [222, 162] on link "+65 9821 2910" at bounding box center [213, 162] width 49 height 8
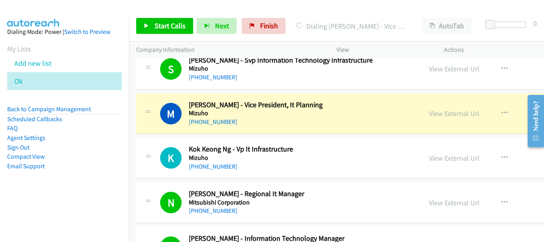
scroll to position [6890, 0]
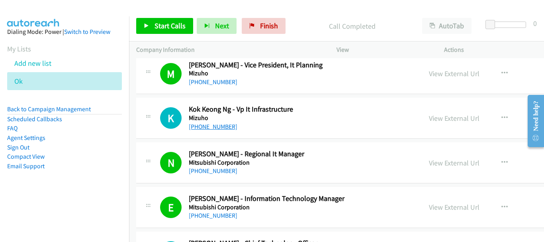
click at [225, 127] on link "+65 9652 9685" at bounding box center [213, 127] width 49 height 8
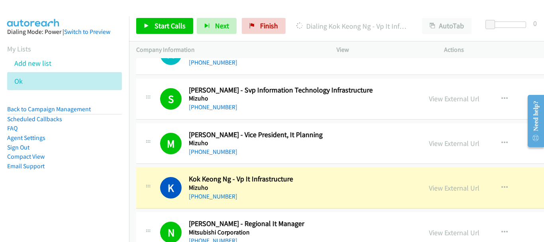
scroll to position [6811, 0]
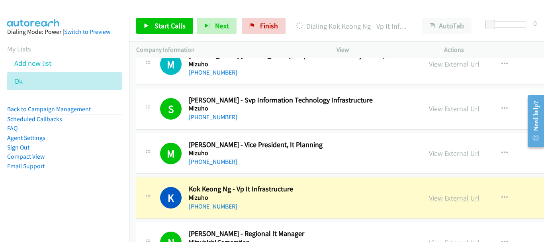
click at [429, 198] on link "View External Url" at bounding box center [454, 197] width 51 height 9
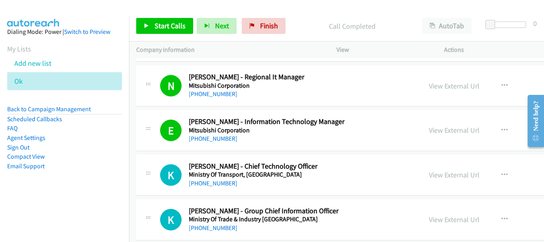
scroll to position [6970, 0]
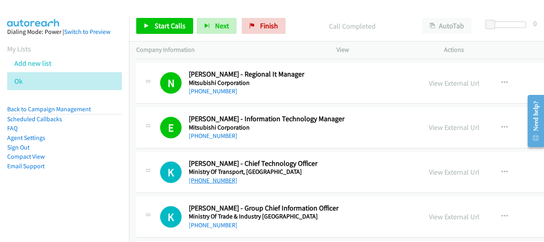
click at [220, 177] on link "+65 8606 3268" at bounding box center [213, 180] width 49 height 8
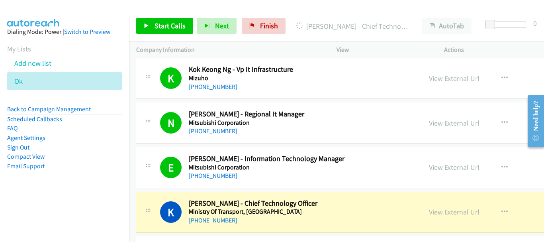
scroll to position [7010, 0]
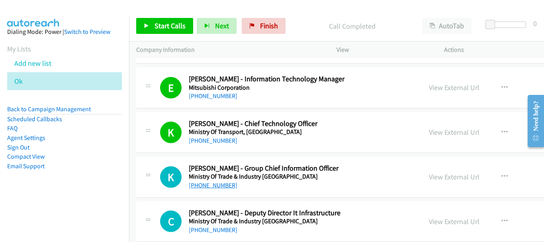
click at [213, 185] on link "+65 9626 7663" at bounding box center [213, 185] width 49 height 8
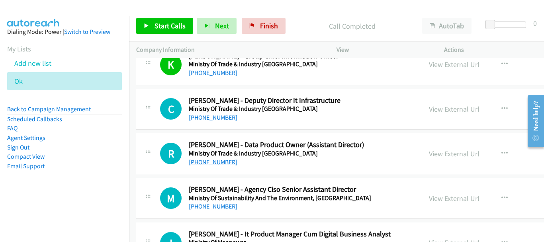
scroll to position [7129, 0]
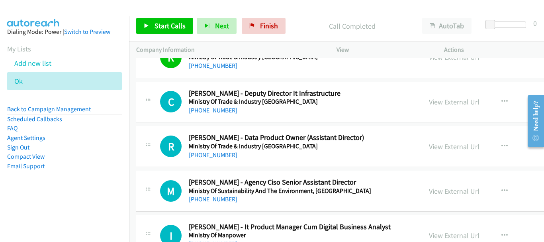
click at [196, 108] on link "+65 9789 7370" at bounding box center [213, 110] width 49 height 8
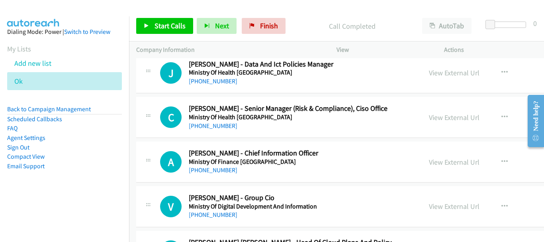
scroll to position [7607, 0]
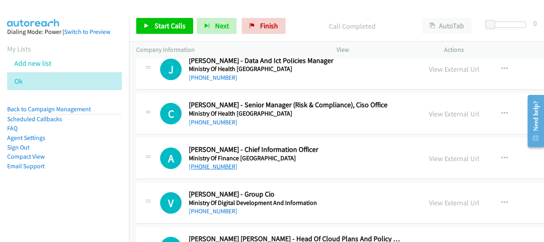
click at [222, 169] on link "+65 9747 7914" at bounding box center [213, 166] width 49 height 8
click at [218, 210] on link "+65 9765 0741" at bounding box center [213, 211] width 49 height 8
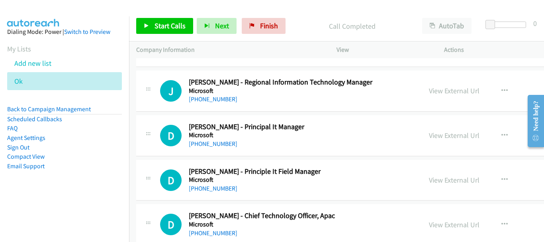
scroll to position [8842, 0]
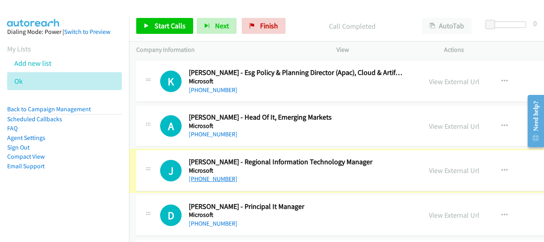
click at [216, 179] on link "+65 9761 6757" at bounding box center [213, 179] width 49 height 8
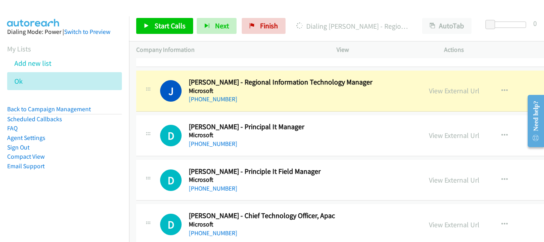
scroll to position [8961, 0]
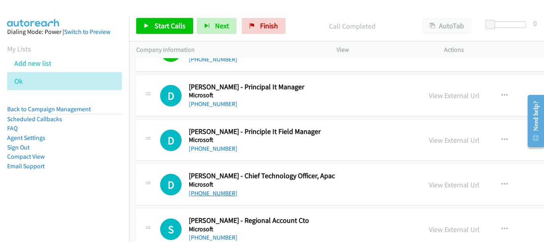
click at [212, 191] on link "+65 8126 2108" at bounding box center [213, 193] width 49 height 8
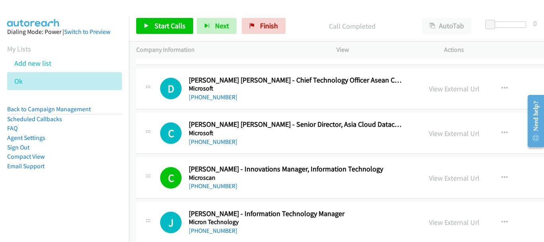
scroll to position [9320, 0]
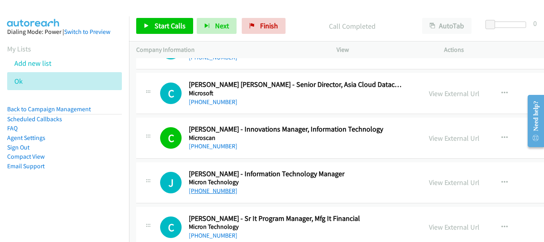
click at [216, 189] on link "+65 9748 9475" at bounding box center [213, 191] width 49 height 8
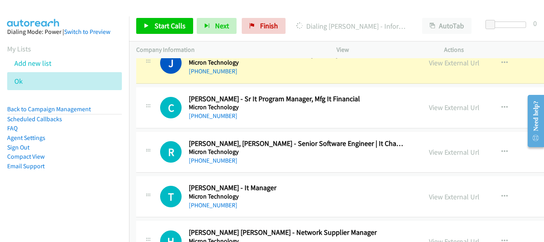
scroll to position [9479, 0]
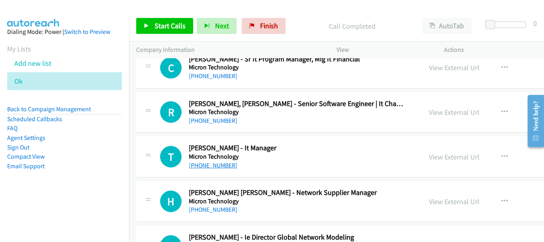
click at [225, 166] on link "+65 9180 8589" at bounding box center [213, 165] width 49 height 8
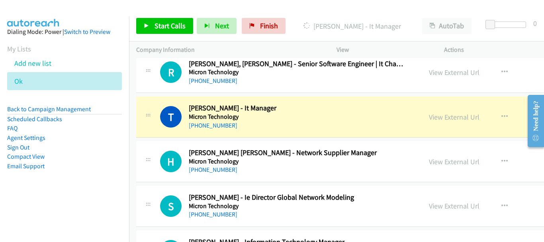
scroll to position [9559, 0]
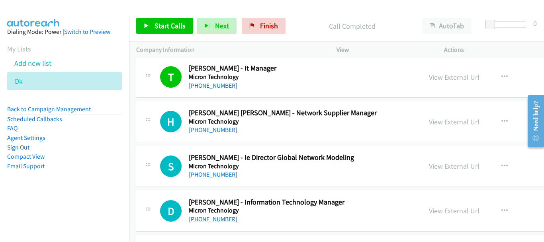
click at [201, 219] on link "+65 9234 5154" at bounding box center [213, 219] width 49 height 8
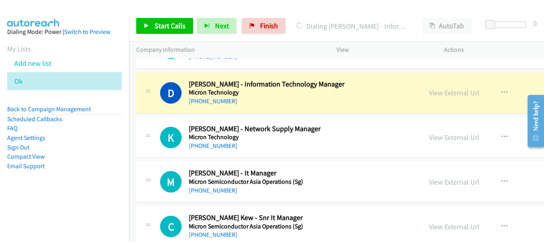
scroll to position [9678, 0]
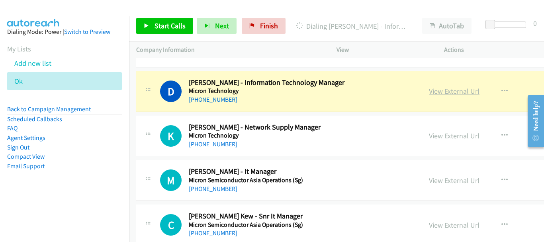
click at [437, 93] on link "View External Url" at bounding box center [454, 90] width 51 height 9
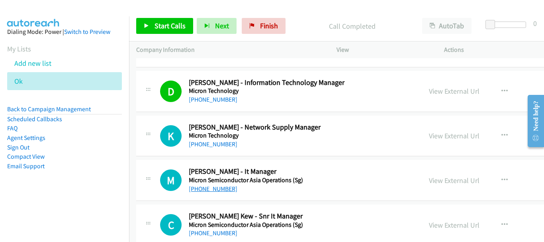
click at [206, 190] on link "+65 9116 8141" at bounding box center [213, 189] width 49 height 8
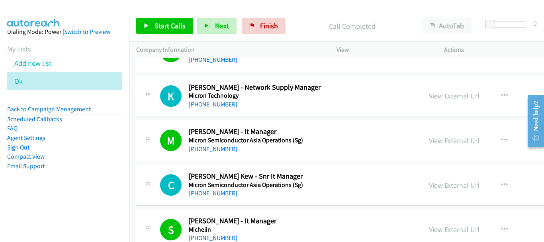
scroll to position [9798, 0]
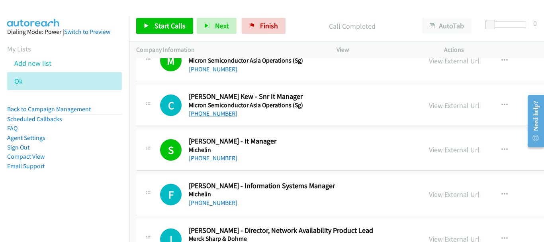
click at [218, 115] on link "+65 9106 0835" at bounding box center [213, 114] width 49 height 8
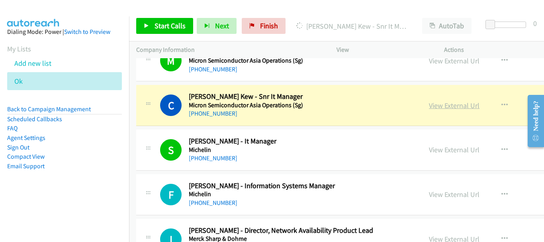
click at [429, 108] on link "View External Url" at bounding box center [454, 105] width 51 height 9
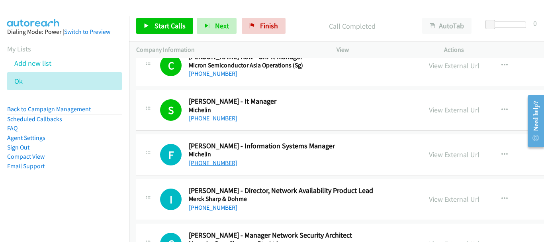
click at [212, 165] on link "+65 9660 2780" at bounding box center [213, 163] width 49 height 8
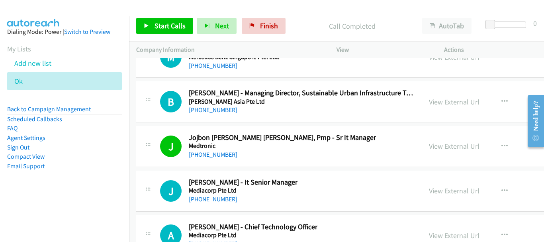
scroll to position [10076, 0]
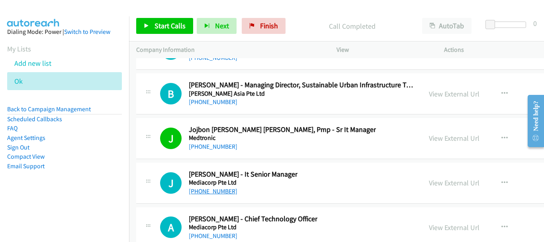
click at [223, 188] on link "+65 9431 3339" at bounding box center [213, 191] width 49 height 8
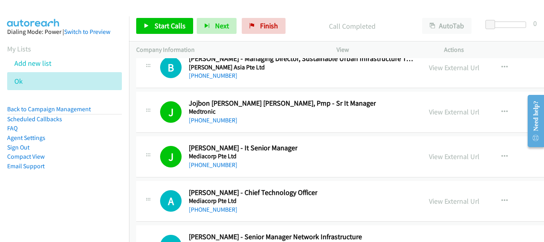
scroll to position [10116, 0]
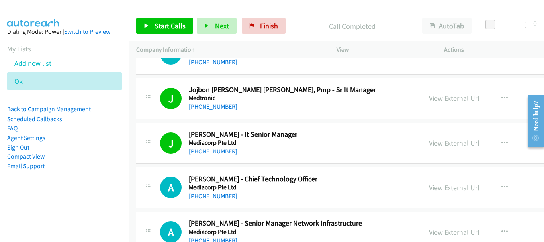
click at [228, 190] on h5 "Mediacorp Pte Ltd" at bounding box center [253, 187] width 129 height 8
click at [224, 192] on link "+65 9452 7560" at bounding box center [213, 196] width 49 height 8
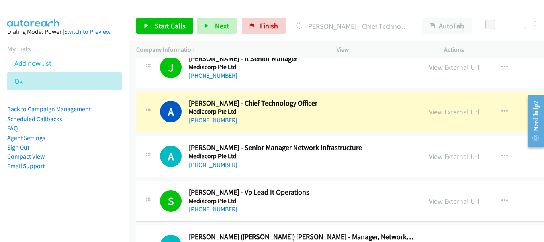
scroll to position [10196, 0]
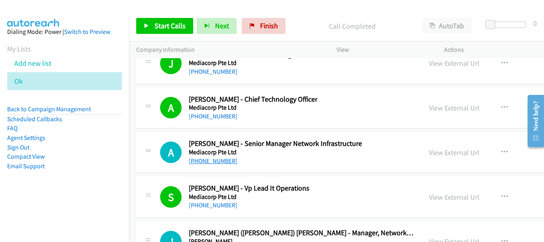
click at [209, 159] on link "+65 9109 1373" at bounding box center [213, 161] width 49 height 8
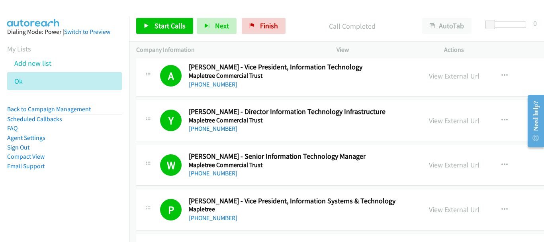
scroll to position [11287, 0]
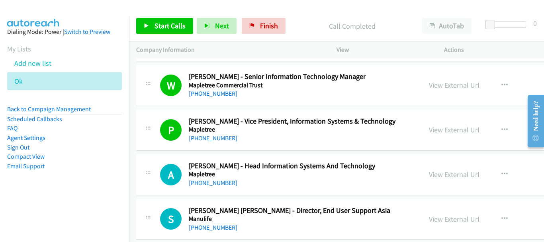
click at [213, 188] on div "A Callback Scheduled Alan Goh - Head Information Systems And Technology Mapletr…" at bounding box center [407, 174] width 542 height 41
click at [213, 183] on link "+65 8121 8440" at bounding box center [213, 183] width 49 height 8
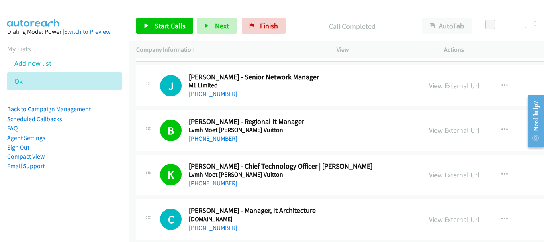
scroll to position [12084, 0]
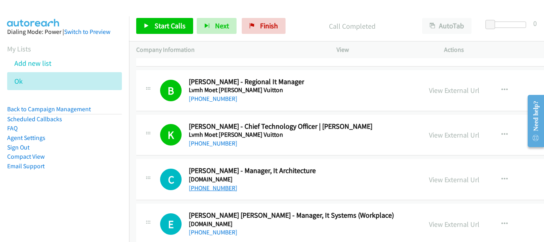
click at [215, 185] on link "+65 8123 4567" at bounding box center [213, 188] width 49 height 8
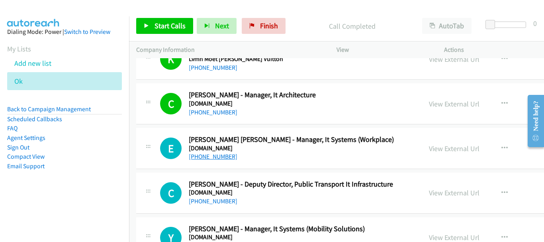
scroll to position [12163, 0]
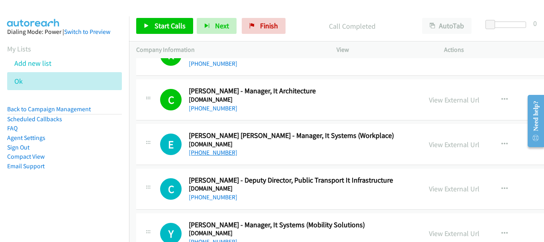
click at [220, 149] on link "+65 9663 0999" at bounding box center [213, 153] width 49 height 8
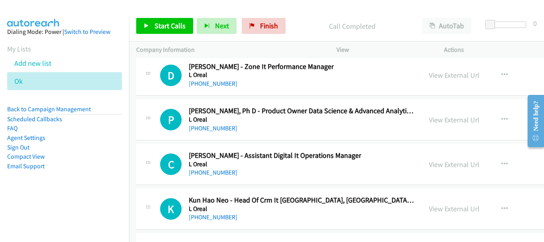
scroll to position [12601, 0]
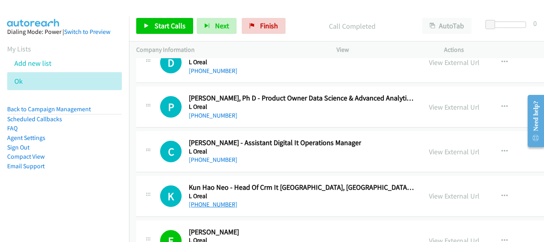
click at [217, 201] on link "+65 9139 1355" at bounding box center [213, 204] width 49 height 8
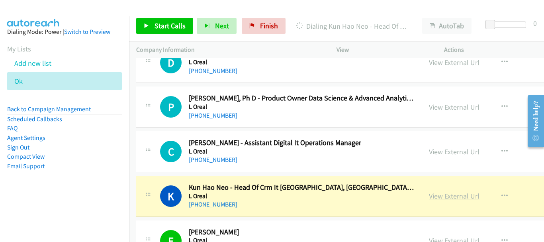
click at [429, 196] on link "View External Url" at bounding box center [454, 195] width 51 height 9
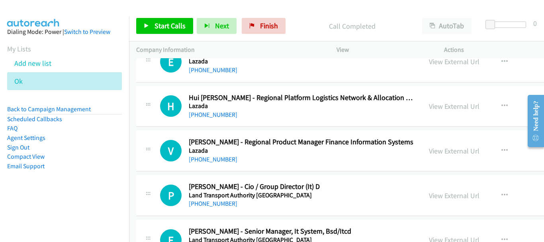
scroll to position [13079, 0]
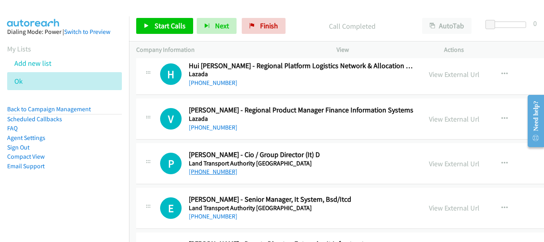
click at [223, 172] on link "+65 9654 3090" at bounding box center [213, 172] width 49 height 8
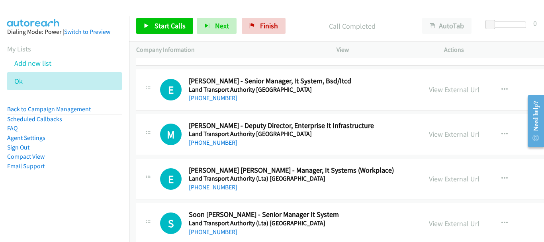
scroll to position [13199, 0]
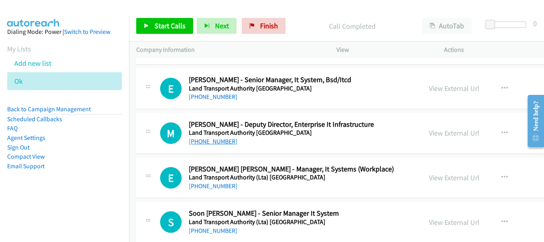
click at [218, 141] on link "+65 9368 2506" at bounding box center [213, 141] width 49 height 8
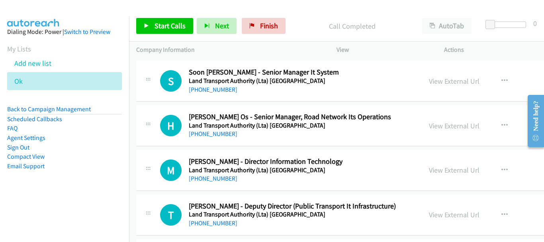
scroll to position [13358, 0]
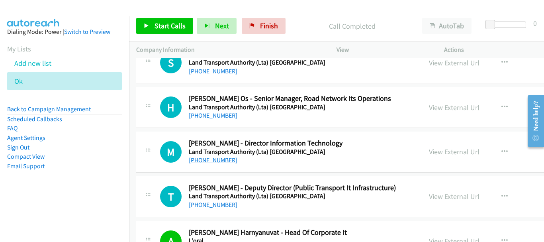
click at [200, 161] on link "+65 9821 6550" at bounding box center [213, 160] width 49 height 8
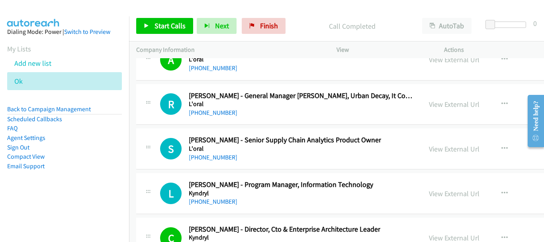
scroll to position [13557, 0]
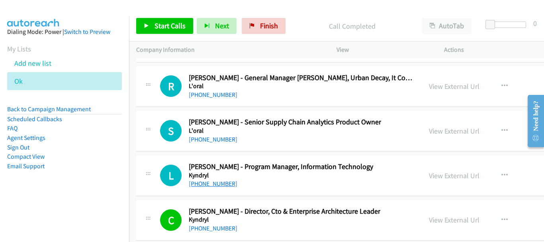
click at [222, 184] on link "+65 8189 8373" at bounding box center [213, 184] width 49 height 8
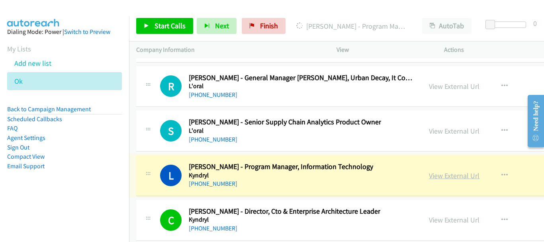
click at [429, 174] on link "View External Url" at bounding box center [454, 175] width 51 height 9
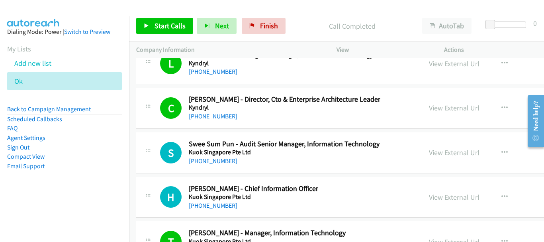
scroll to position [13717, 0]
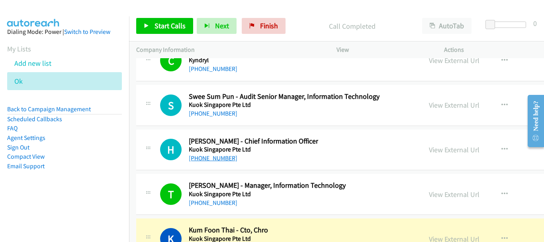
click at [222, 157] on link "+65 9680 1195" at bounding box center [213, 158] width 49 height 8
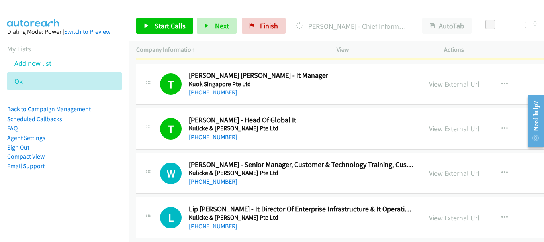
scroll to position [13956, 0]
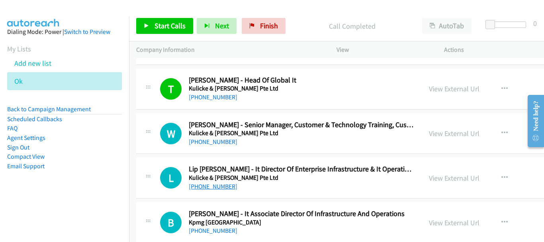
click at [214, 187] on link "+65 9151 4888" at bounding box center [213, 186] width 49 height 8
click at [213, 188] on link "+65 9151 4888" at bounding box center [213, 186] width 49 height 8
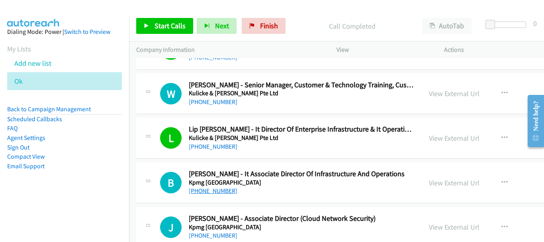
click at [210, 191] on link "+65 9816 6352" at bounding box center [213, 191] width 49 height 8
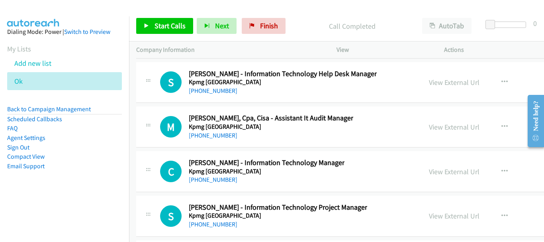
scroll to position [14274, 0]
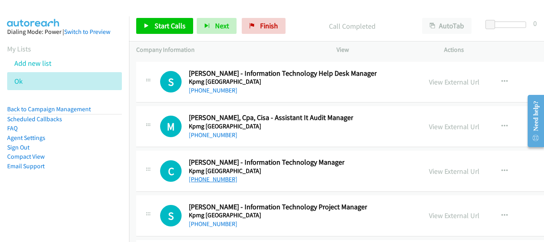
click at [210, 180] on link "+65 9362 5484" at bounding box center [213, 179] width 49 height 8
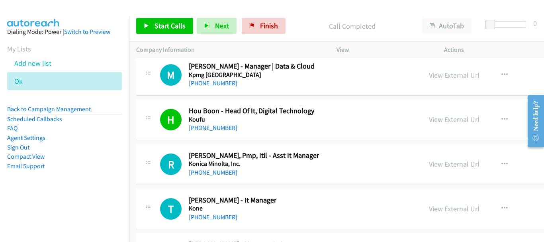
scroll to position [14673, 0]
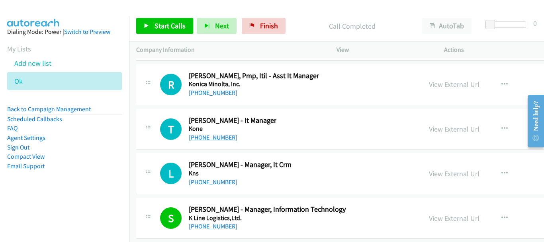
click at [223, 138] on link "+65 9066 9233" at bounding box center [213, 137] width 49 height 8
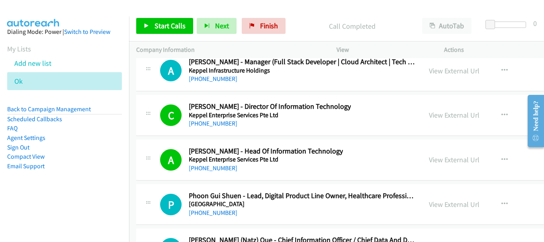
scroll to position [15350, 0]
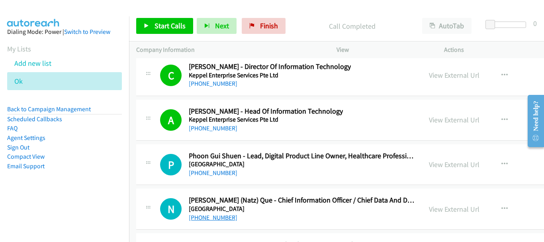
click at [222, 217] on link "+65 8132 0268" at bounding box center [213, 217] width 49 height 8
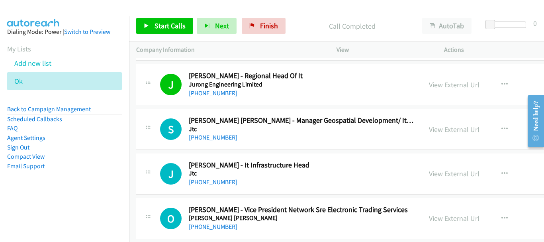
scroll to position [15748, 0]
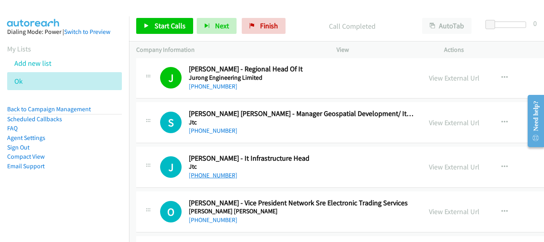
click at [216, 175] on link "+65 9662 8252" at bounding box center [213, 175] width 49 height 8
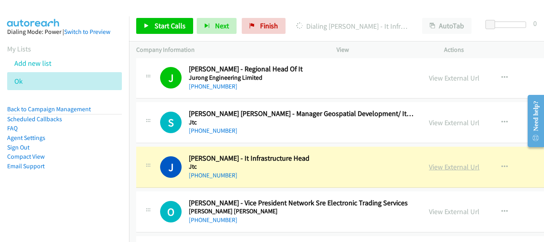
click at [438, 168] on link "View External Url" at bounding box center [454, 166] width 51 height 9
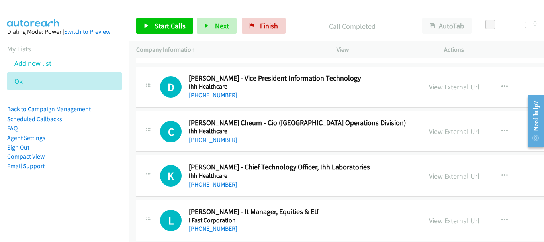
scroll to position [24389, 0]
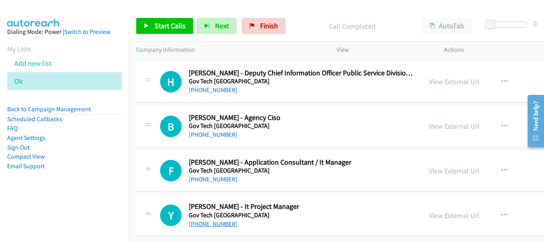
click at [211, 220] on link "+65 9616 5291" at bounding box center [213, 224] width 49 height 8
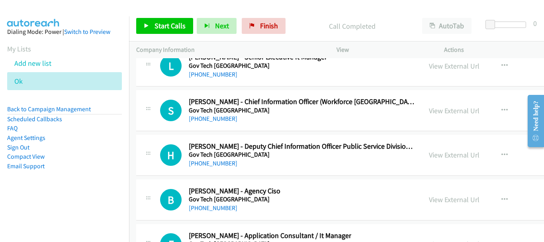
scroll to position [24310, 0]
click at [209, 164] on link "+65 9792 0229" at bounding box center [213, 164] width 49 height 8
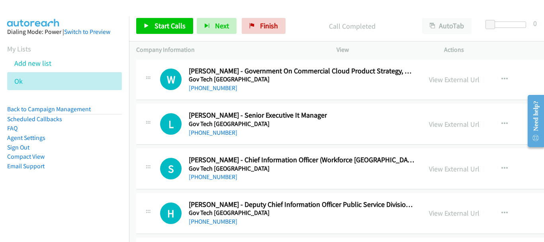
scroll to position [24270, 0]
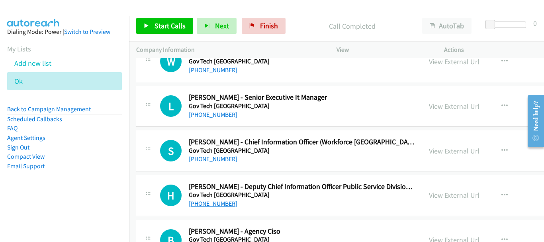
click at [219, 201] on link "+65 9792 0229" at bounding box center [213, 204] width 49 height 8
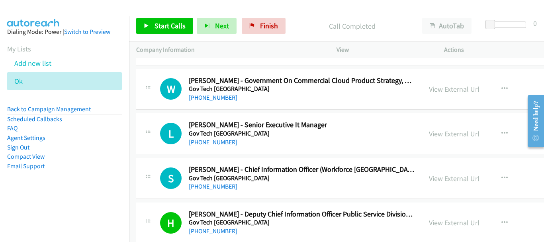
scroll to position [24230, 0]
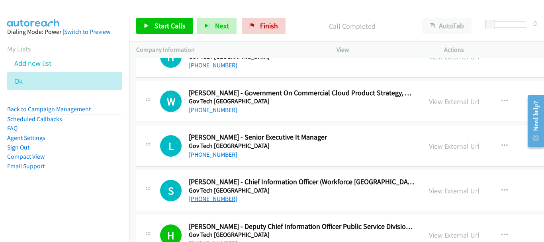
click at [212, 200] on link "+65 9827 7735" at bounding box center [213, 199] width 49 height 8
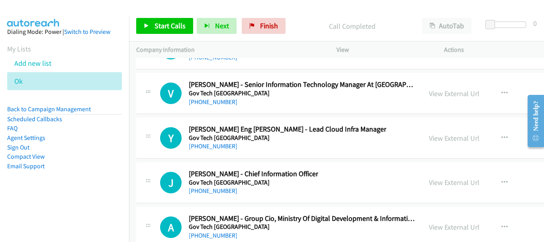
scroll to position [23792, 0]
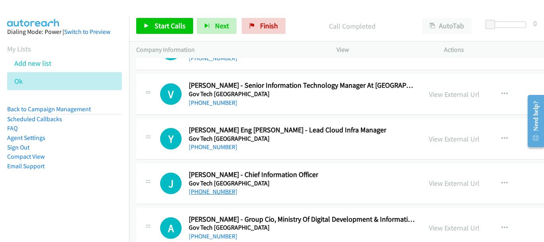
click at [212, 190] on link "+65 9747 2830" at bounding box center [213, 192] width 49 height 8
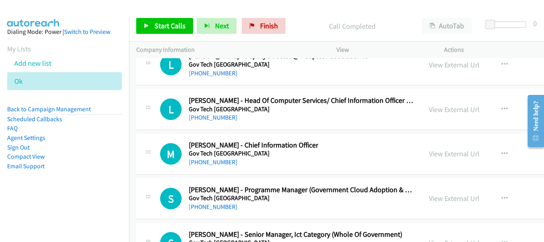
scroll to position [23593, 0]
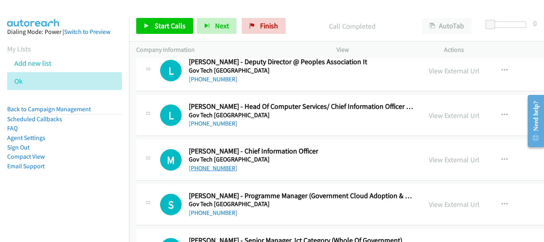
click at [217, 166] on link "+65 9177 8379" at bounding box center [213, 168] width 49 height 8
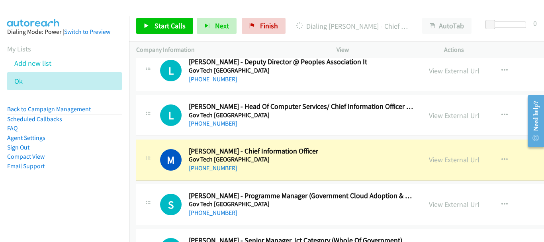
scroll to position [23513, 0]
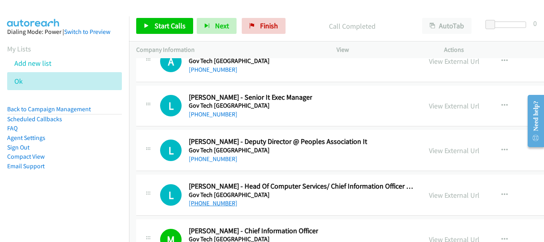
click at [211, 205] on link "+65 9731 6986" at bounding box center [213, 203] width 49 height 8
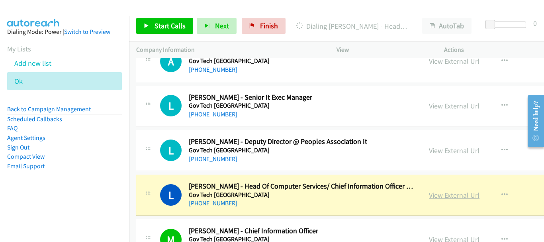
click at [429, 197] on link "View External Url" at bounding box center [454, 194] width 51 height 9
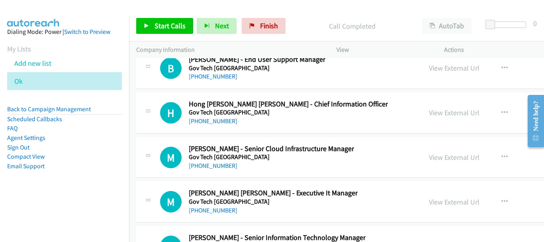
scroll to position [23155, 0]
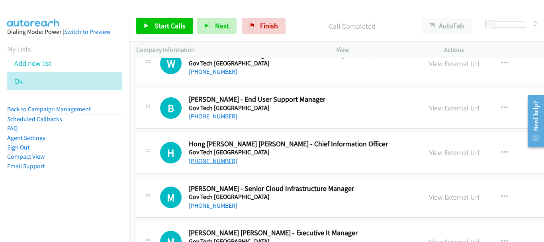
click at [217, 161] on link "+65 9116 6151" at bounding box center [213, 161] width 49 height 8
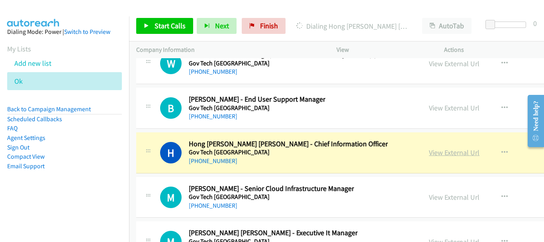
click at [429, 154] on link "View External Url" at bounding box center [454, 152] width 51 height 9
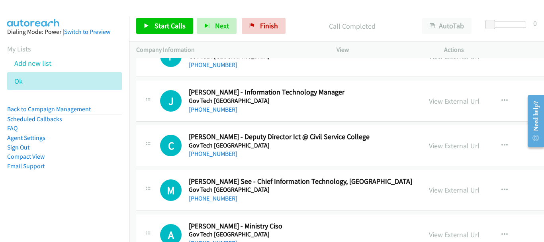
scroll to position [22836, 0]
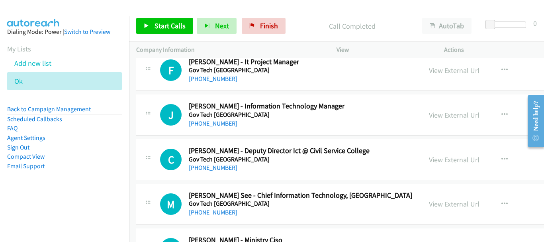
click at [222, 211] on link "+65 9665 7683" at bounding box center [213, 212] width 49 height 8
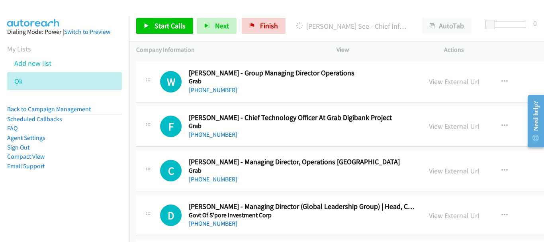
scroll to position [21761, 0]
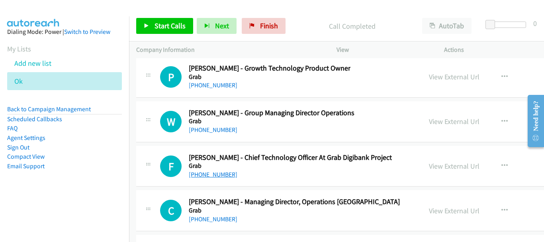
click at [208, 176] on link "+65 8808 0801" at bounding box center [213, 174] width 49 height 8
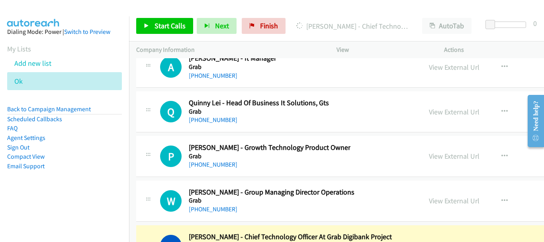
scroll to position [21681, 0]
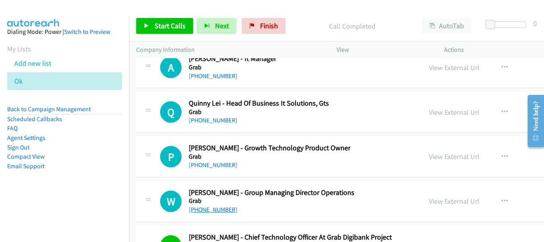
click at [221, 209] on link "+65 9290 5011" at bounding box center [213, 210] width 49 height 8
click at [201, 162] on link "+65 9085 0296" at bounding box center [213, 165] width 49 height 8
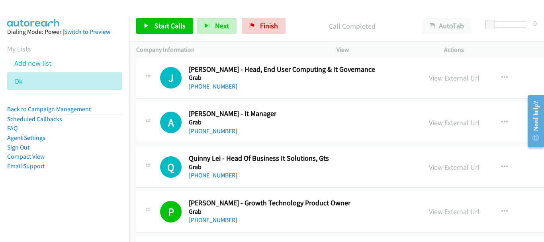
scroll to position [21601, 0]
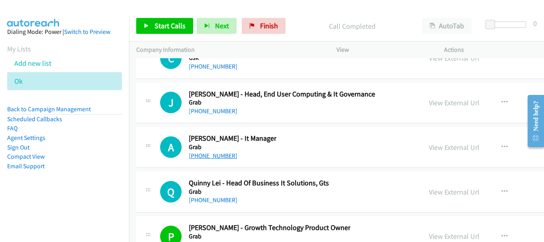
click at [225, 157] on link "+65 9199 4723" at bounding box center [213, 156] width 49 height 8
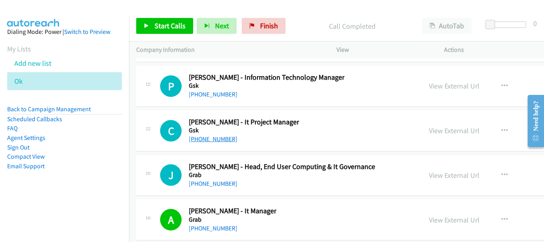
scroll to position [21522, 0]
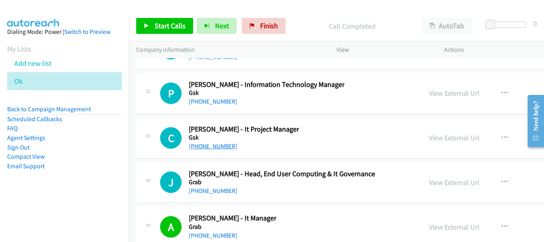
click at [213, 147] on link "+65 9488 2014" at bounding box center [213, 146] width 49 height 8
click at [221, 98] on link "+65 8751 5798" at bounding box center [213, 102] width 49 height 8
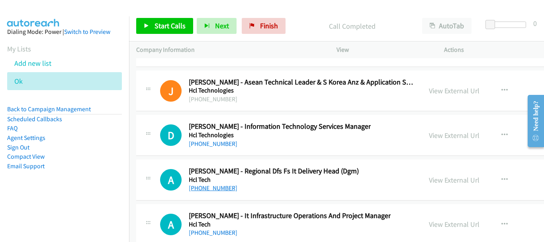
scroll to position [21163, 0]
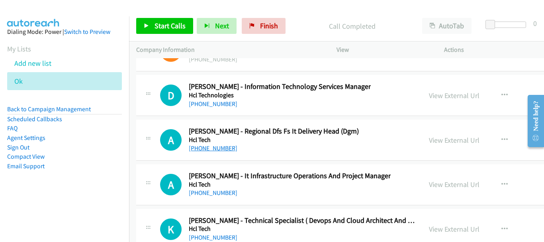
click at [221, 190] on link "+65 8697 4731" at bounding box center [213, 193] width 49 height 8
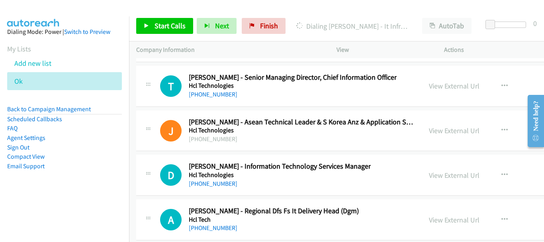
scroll to position [21044, 0]
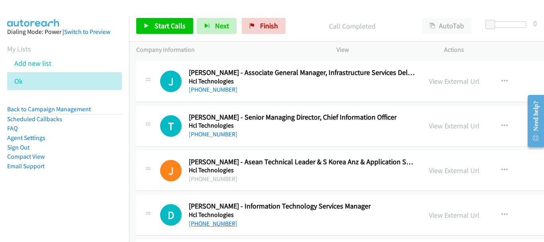
click at [209, 221] on link "+65 9827 4345" at bounding box center [213, 223] width 49 height 8
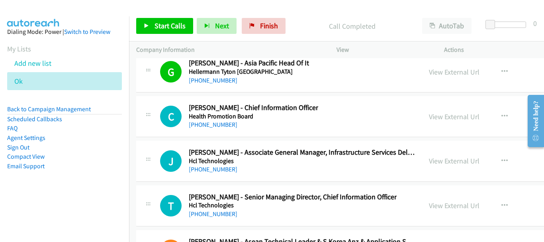
scroll to position [21004, 0]
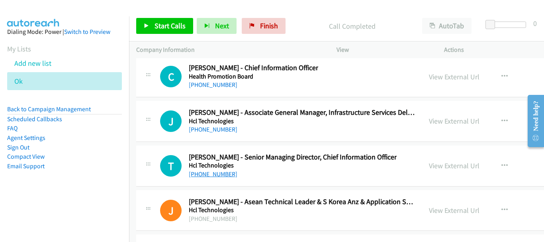
click at [216, 173] on link "+65 9151 5503" at bounding box center [213, 174] width 49 height 8
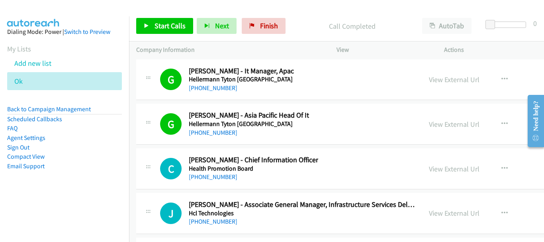
scroll to position [20924, 0]
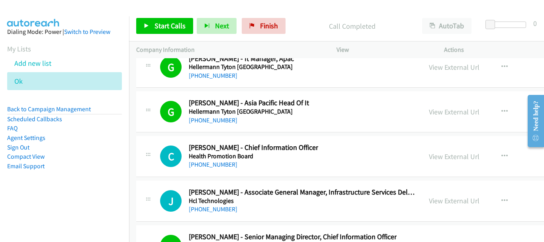
click at [213, 205] on div "+65 9090 7561" at bounding box center [302, 209] width 226 height 10
click at [214, 212] on link "+65 9090 7561" at bounding box center [213, 209] width 49 height 8
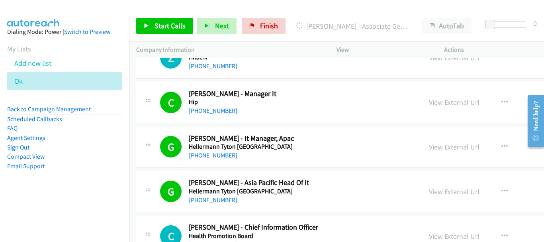
scroll to position [20884, 0]
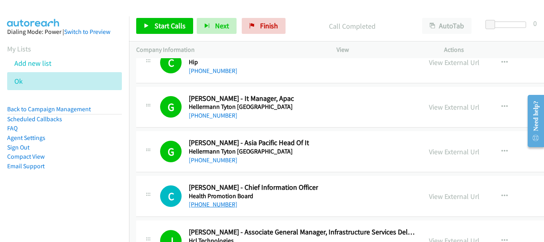
click at [197, 203] on link "+65 9630 6110" at bounding box center [213, 204] width 49 height 8
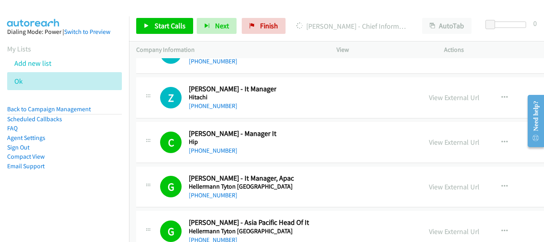
scroll to position [20765, 0]
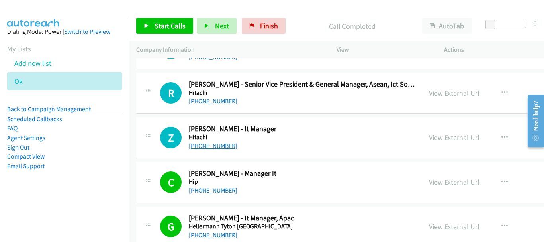
click at [199, 143] on link "+65 9011 0150" at bounding box center [213, 146] width 49 height 8
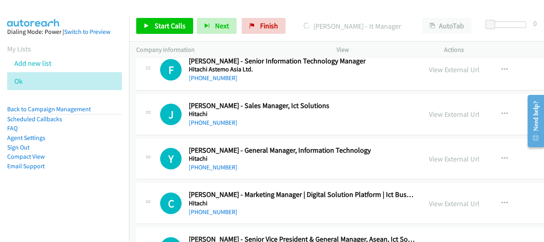
scroll to position [20606, 0]
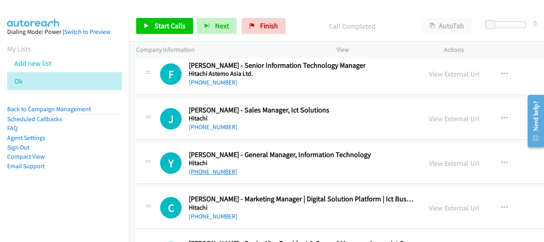
click at [216, 170] on link "+65 9857 8264" at bounding box center [213, 172] width 49 height 8
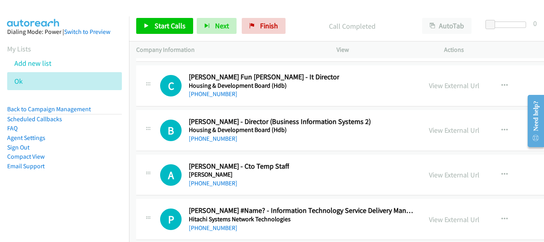
scroll to position [20287, 0]
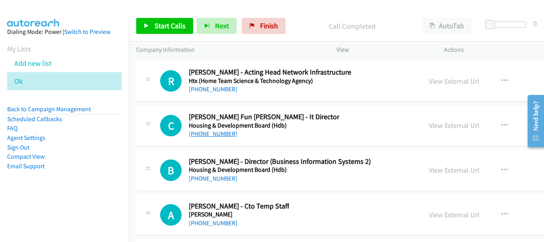
click at [208, 135] on link "+65 9833 2063" at bounding box center [213, 134] width 49 height 8
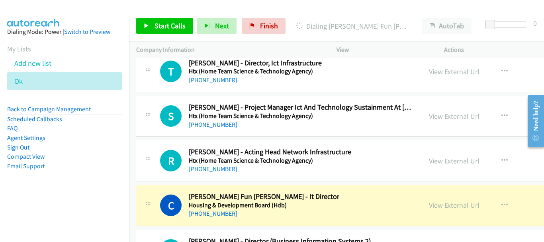
scroll to position [20168, 0]
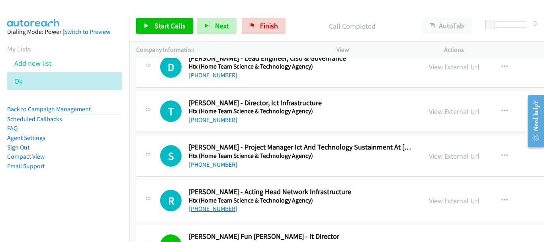
click at [222, 209] on link "+65 9125 5508" at bounding box center [213, 209] width 49 height 8
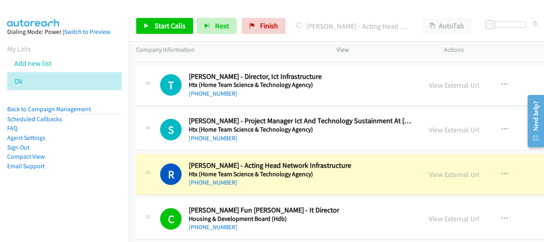
scroll to position [20207, 0]
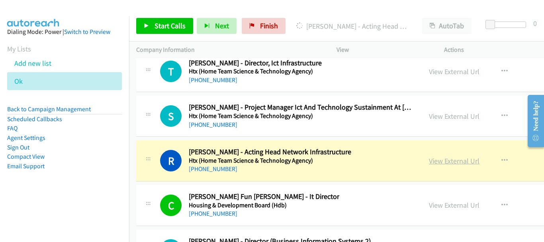
click at [429, 159] on link "View External Url" at bounding box center [454, 160] width 51 height 9
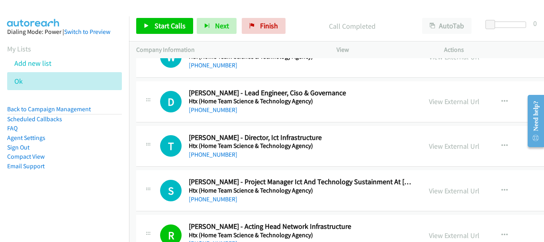
scroll to position [20128, 0]
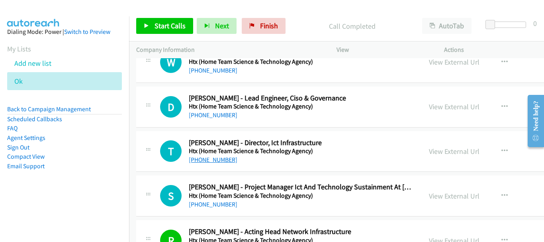
click at [215, 161] on link "+65 9733 6136" at bounding box center [213, 160] width 49 height 8
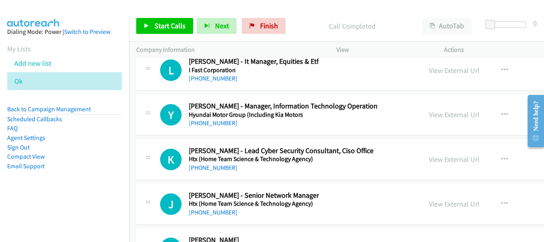
scroll to position [19769, 0]
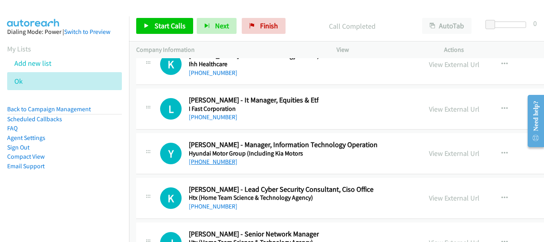
click at [211, 159] on link "+65 9023 5628" at bounding box center [213, 162] width 49 height 8
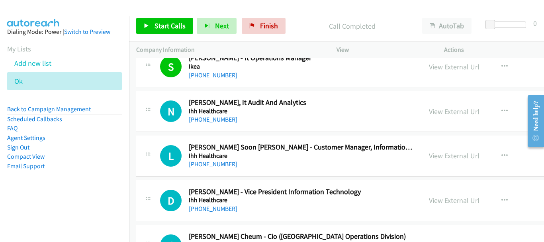
scroll to position [19530, 0]
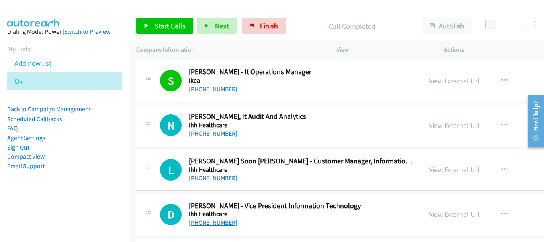
click at [211, 223] on link "+65 9091 9168" at bounding box center [213, 223] width 49 height 8
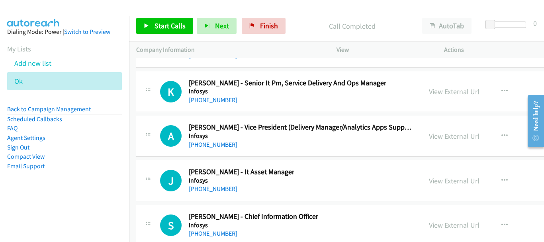
scroll to position [18973, 0]
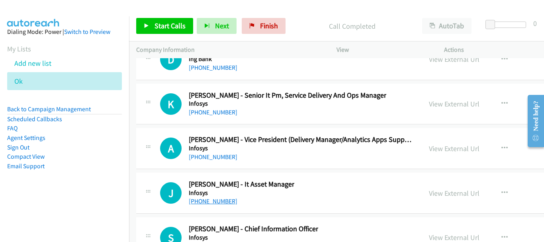
click at [211, 200] on link "+65 9184 8636" at bounding box center [213, 201] width 49 height 8
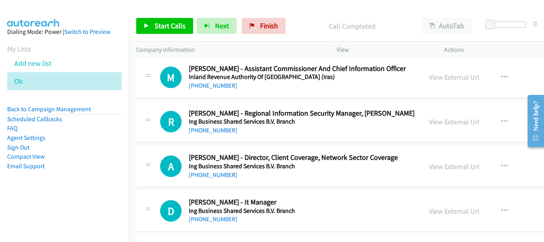
scroll to position [18774, 0]
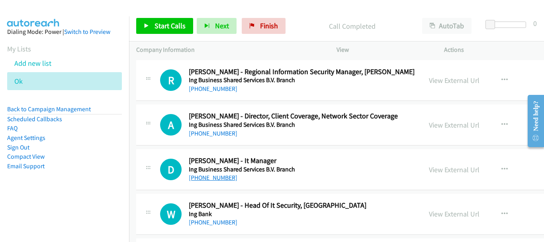
click at [213, 178] on link "+65 9186 7691" at bounding box center [213, 178] width 49 height 8
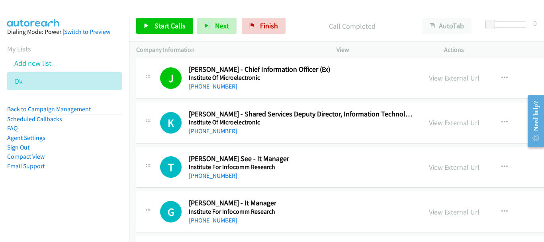
scroll to position [18455, 0]
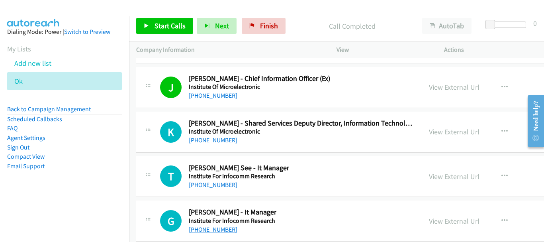
click at [221, 227] on link "+65 9457 4337" at bounding box center [213, 229] width 49 height 8
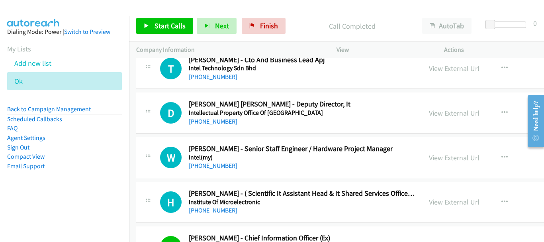
scroll to position [18216, 0]
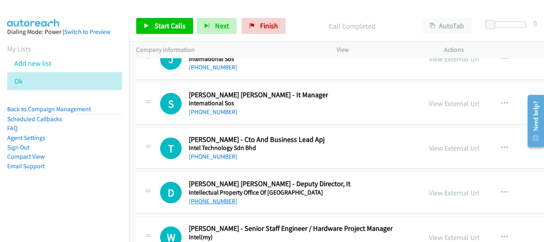
click at [215, 202] on link "+65 8115 2161" at bounding box center [213, 201] width 49 height 8
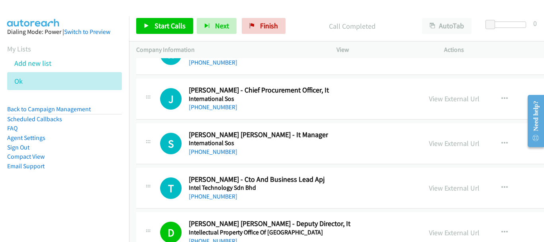
scroll to position [18136, 0]
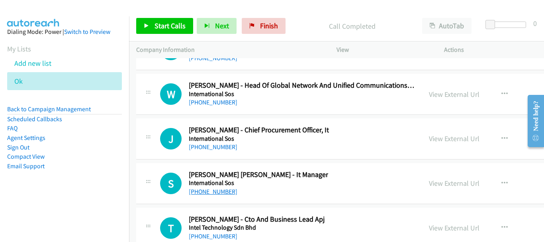
click at [217, 192] on link "+65 9428 7545" at bounding box center [213, 192] width 49 height 8
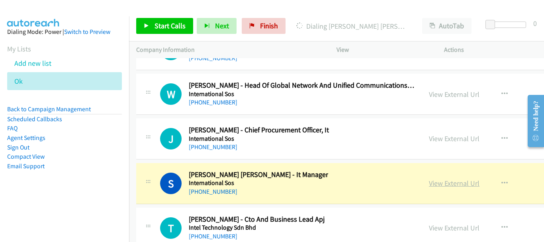
click at [429, 184] on link "View External Url" at bounding box center [454, 182] width 51 height 9
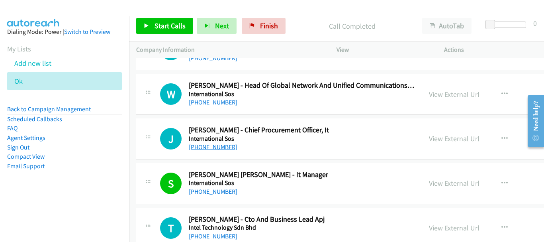
click at [220, 145] on link "+65 9649 0147" at bounding box center [213, 147] width 49 height 8
click at [429, 140] on link "View External Url" at bounding box center [454, 138] width 51 height 9
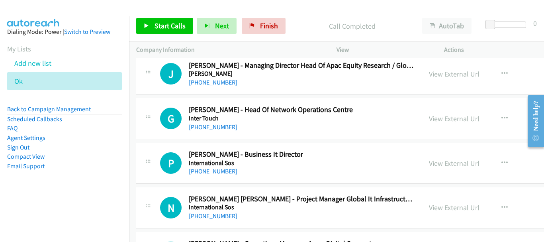
scroll to position [17818, 0]
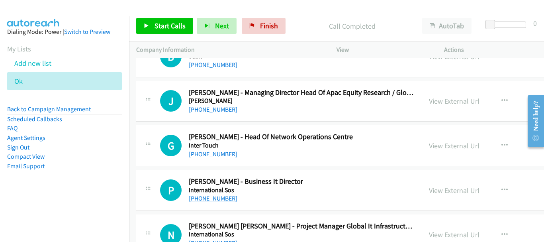
click at [218, 198] on link "+65 8525 0296" at bounding box center [213, 198] width 49 height 8
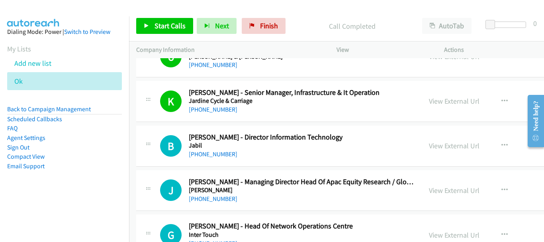
scroll to position [17698, 0]
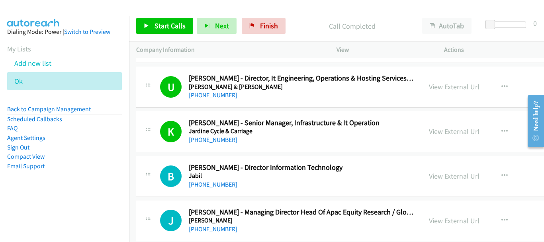
click at [219, 189] on div "+65 9451 1301" at bounding box center [266, 185] width 154 height 10
click at [220, 184] on link "+65 9451 1301" at bounding box center [213, 184] width 49 height 8
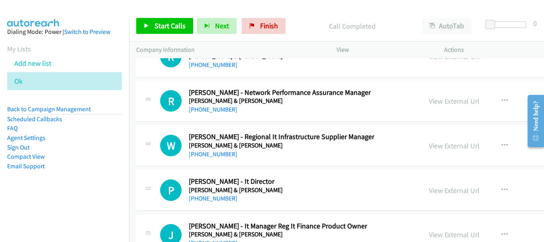
scroll to position [17101, 0]
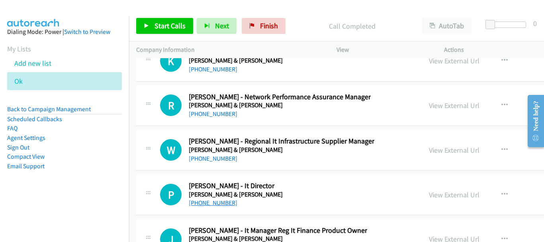
click at [211, 199] on link "+65 8146 5677" at bounding box center [213, 203] width 49 height 8
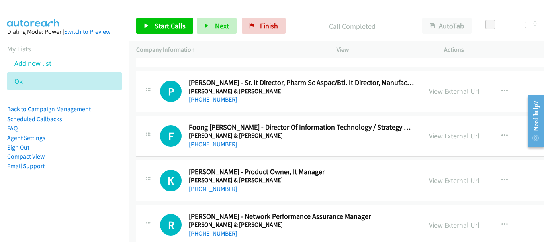
scroll to position [16941, 0]
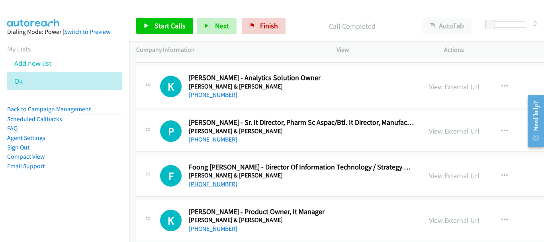
click at [216, 186] on link "+65 9062 8822" at bounding box center [213, 184] width 49 height 8
click at [202, 141] on link "+65 9772 0460" at bounding box center [213, 139] width 49 height 8
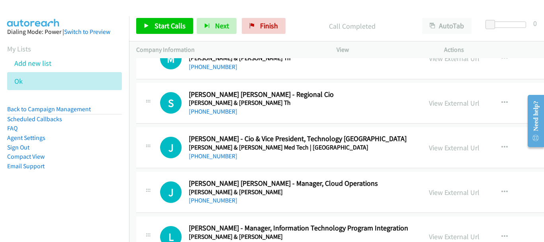
scroll to position [16583, 0]
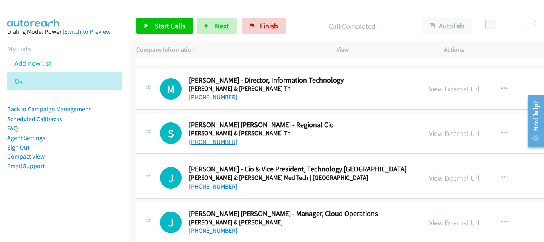
click at [216, 141] on link "+65 9728 7619" at bounding box center [213, 142] width 49 height 8
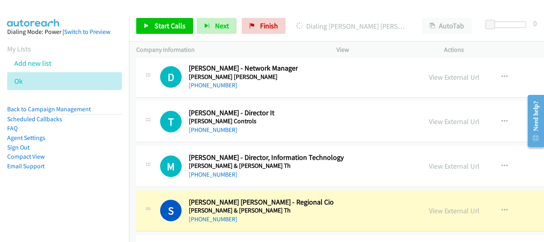
scroll to position [16503, 0]
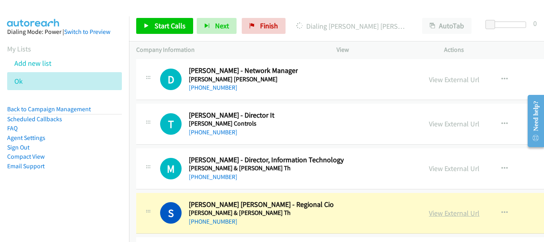
click at [439, 211] on link "View External Url" at bounding box center [454, 212] width 51 height 9
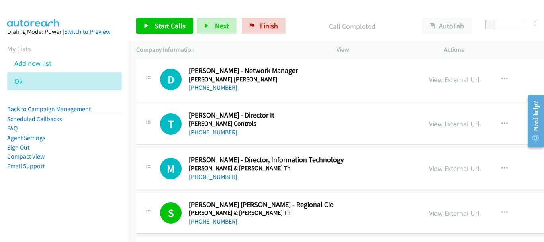
click at [211, 172] on div "+65 8409 4876" at bounding box center [266, 177] width 155 height 10
click at [214, 177] on link "+65 8409 4876" at bounding box center [213, 177] width 49 height 8
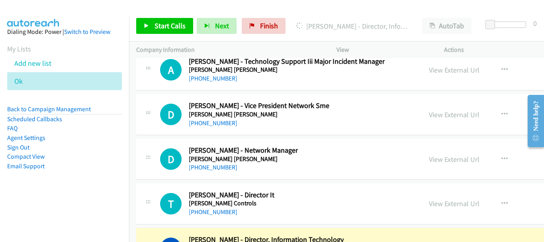
scroll to position [16464, 0]
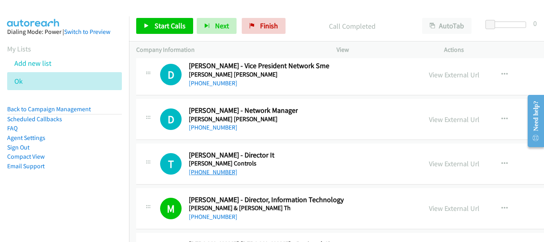
click at [209, 170] on link "+65 8322 0309" at bounding box center [213, 172] width 49 height 8
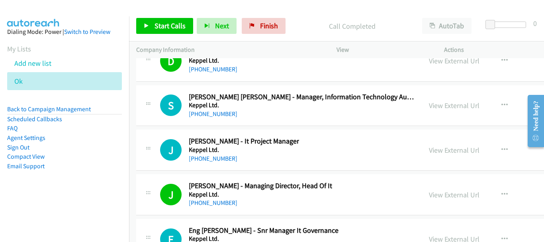
scroll to position [14950, 0]
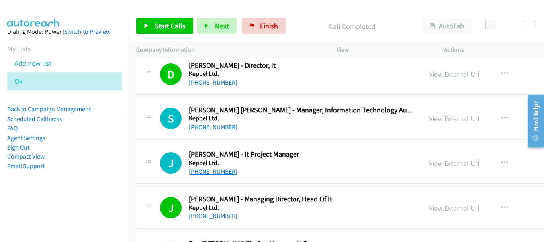
click at [211, 173] on link "+65 8171 3989" at bounding box center [213, 172] width 49 height 8
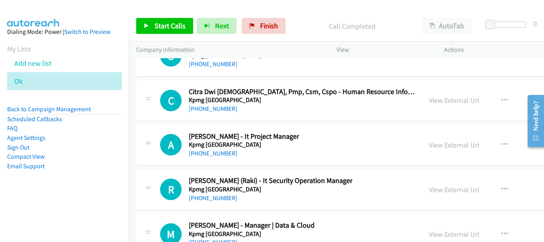
scroll to position [14432, 0]
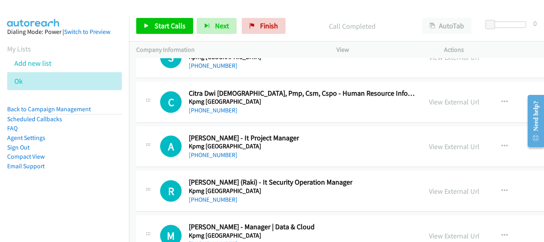
click at [214, 162] on div "A Callback Scheduled Alan Chee - It Project Manager Kpmg Singapore Asia/Singapo…" at bounding box center [407, 146] width 542 height 41
click at [212, 155] on link "+65 9686 4048" at bounding box center [213, 155] width 49 height 8
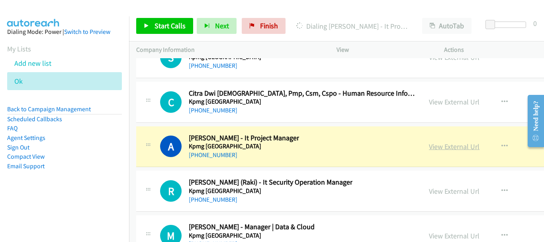
click at [429, 147] on link "View External Url" at bounding box center [454, 146] width 51 height 9
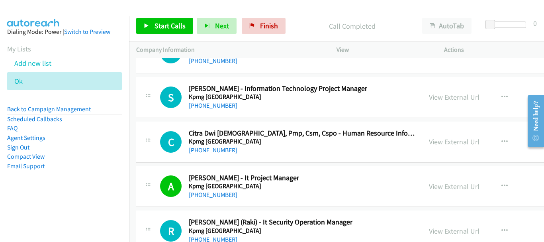
scroll to position [14353, 0]
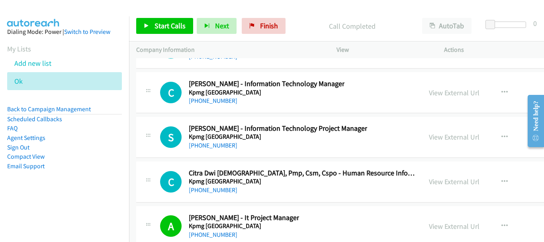
click at [227, 144] on div "+65 9069 0509" at bounding box center [278, 146] width 178 height 10
click at [215, 144] on link "+65 9069 0509" at bounding box center [213, 145] width 49 height 8
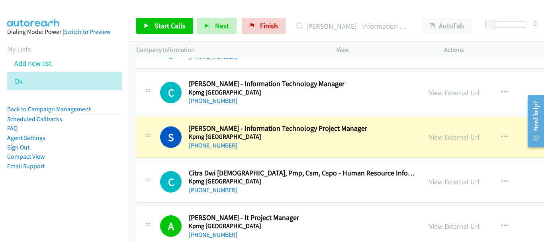
click at [441, 135] on link "View External Url" at bounding box center [454, 136] width 51 height 9
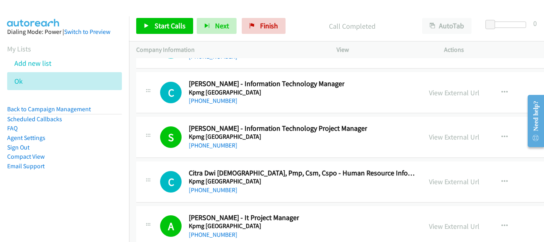
scroll to position [14313, 0]
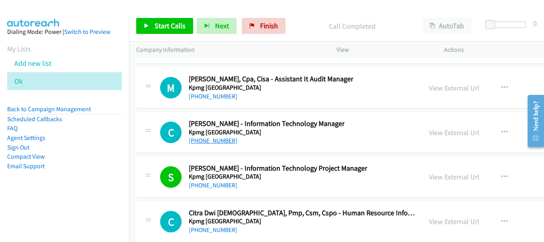
click at [218, 141] on link "+65 9362 5484" at bounding box center [213, 141] width 49 height 8
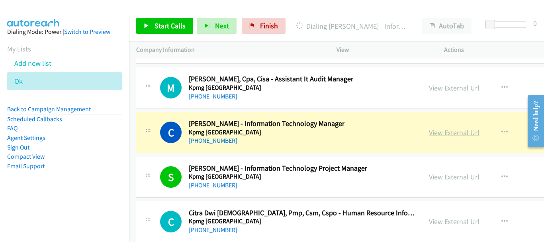
click at [435, 137] on link "View External Url" at bounding box center [454, 132] width 51 height 9
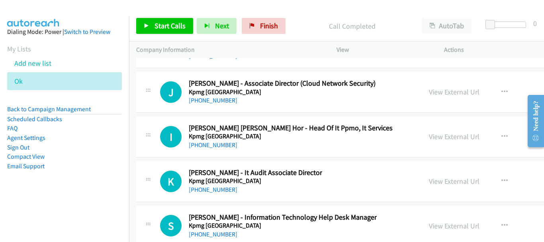
scroll to position [14114, 0]
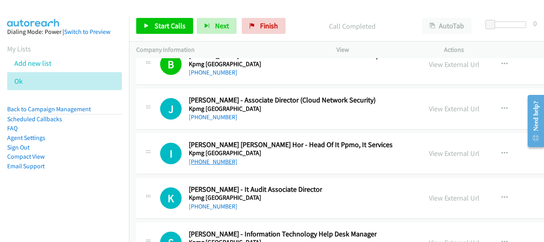
click at [213, 159] on link "+65 8812 5964" at bounding box center [213, 162] width 49 height 8
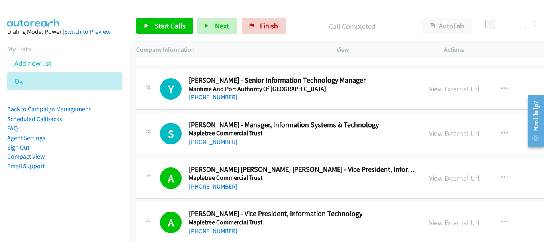
scroll to position [11047, 0]
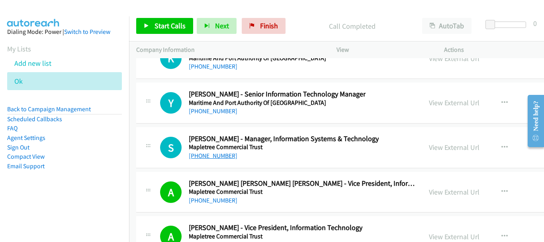
click at [209, 156] on link "+65 9650 3898" at bounding box center [213, 156] width 49 height 8
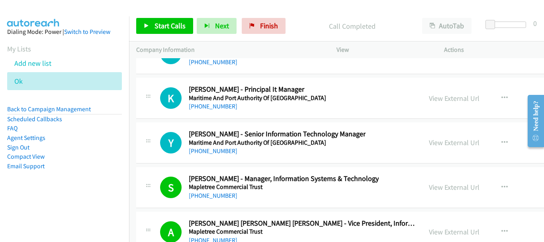
scroll to position [10967, 0]
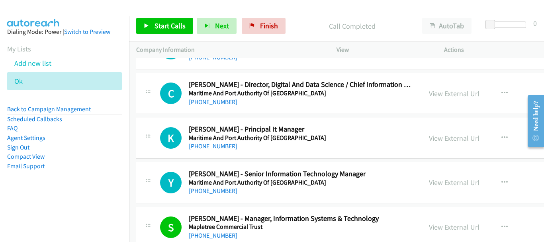
click at [226, 193] on div "+65 8403 4752" at bounding box center [277, 191] width 177 height 10
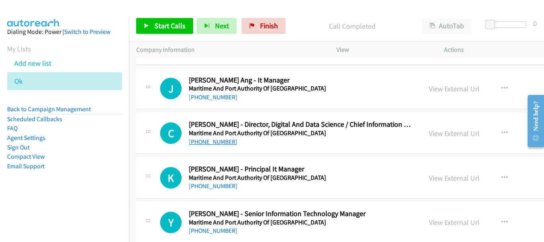
click at [225, 143] on link "+65 8182 4439" at bounding box center [213, 142] width 49 height 8
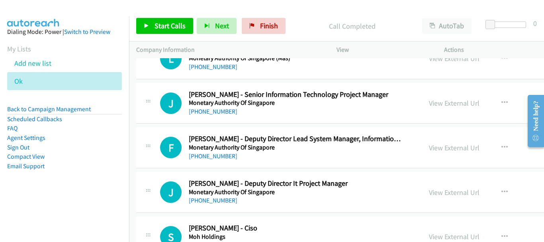
scroll to position [6108, 0]
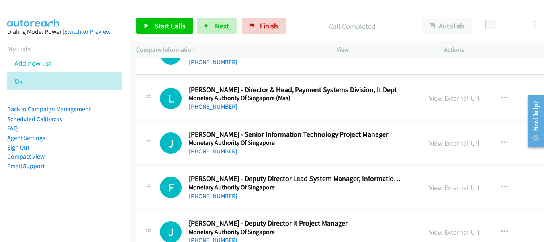
click at [191, 153] on link "+65 9455 6102" at bounding box center [213, 151] width 49 height 8
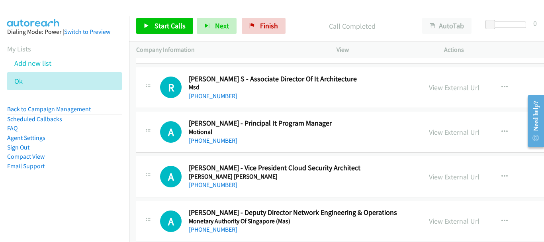
scroll to position [5909, 0]
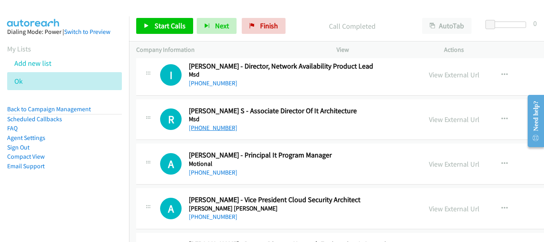
click at [221, 127] on link "+65 9810 4972" at bounding box center [213, 128] width 49 height 8
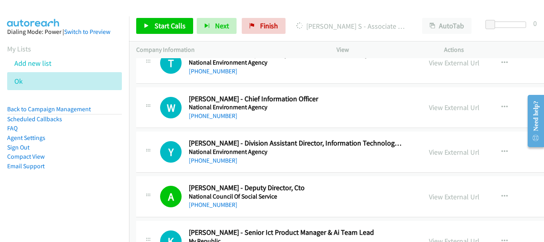
scroll to position [5391, 0]
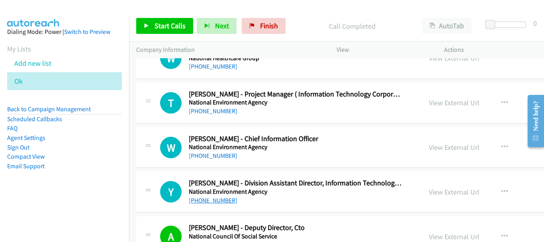
click at [209, 199] on link "+65 9738 7573" at bounding box center [213, 200] width 49 height 8
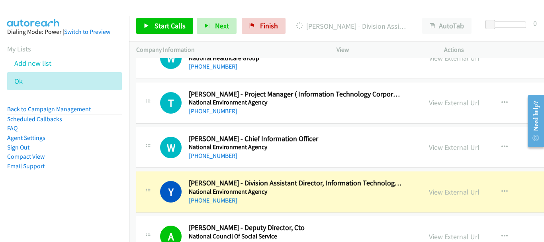
scroll to position [5352, 0]
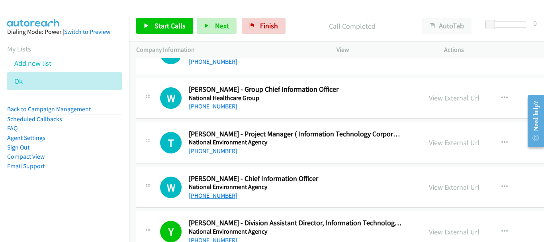
click at [206, 195] on link "+65 9821 0414" at bounding box center [213, 196] width 49 height 8
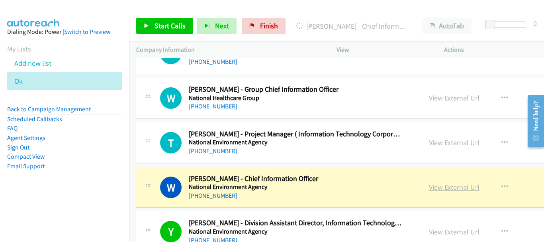
click at [433, 187] on link "View External Url" at bounding box center [454, 186] width 51 height 9
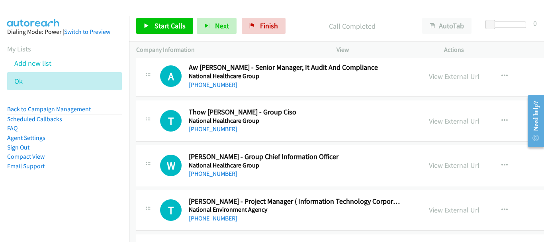
scroll to position [5272, 0]
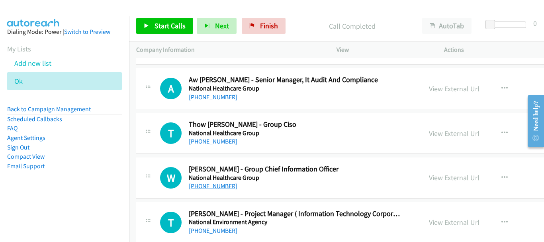
click at [205, 186] on link "+65 8180 3334" at bounding box center [213, 186] width 49 height 8
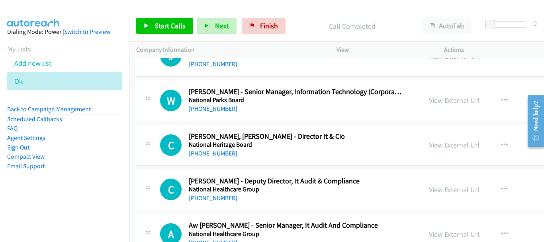
scroll to position [5113, 0]
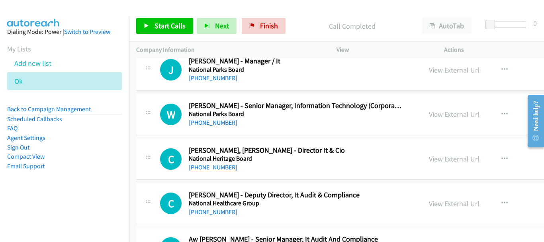
click at [209, 169] on link "+65 9383 3931" at bounding box center [213, 167] width 49 height 8
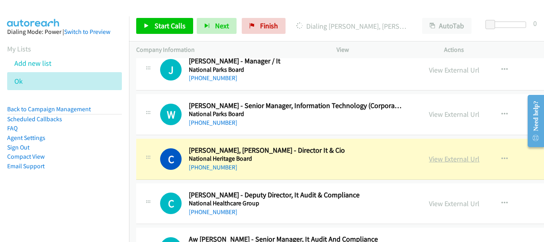
click at [442, 160] on link "View External Url" at bounding box center [454, 158] width 51 height 9
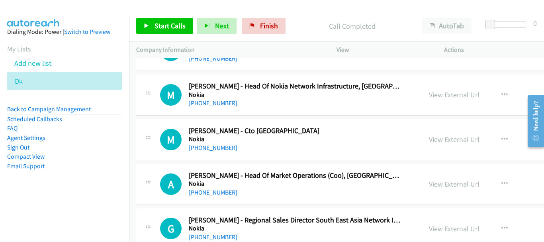
scroll to position [3400, 0]
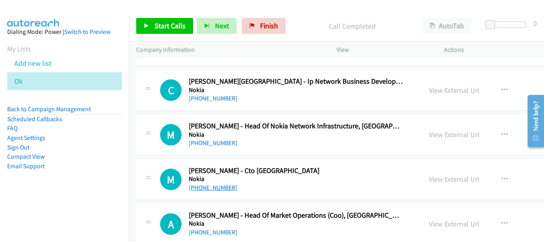
click at [212, 184] on link "+65 8389 0370" at bounding box center [213, 188] width 49 height 8
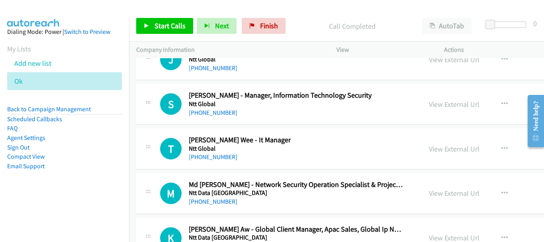
scroll to position [2882, 0]
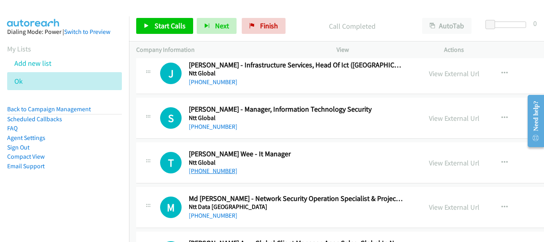
click at [225, 168] on link "+65 9383 4778" at bounding box center [213, 171] width 49 height 8
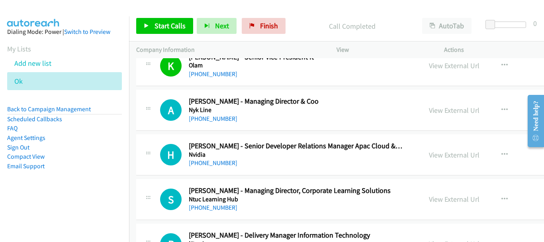
scroll to position [1887, 0]
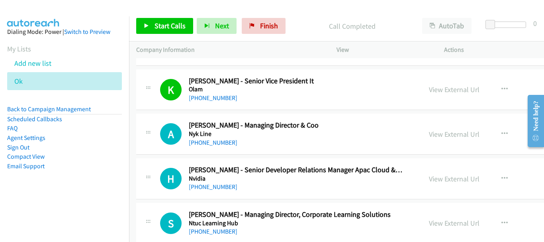
click at [223, 146] on div "+65 9127 2776" at bounding box center [296, 143] width 214 height 10
click at [222, 143] on link "+65 9127 2776" at bounding box center [213, 143] width 49 height 8
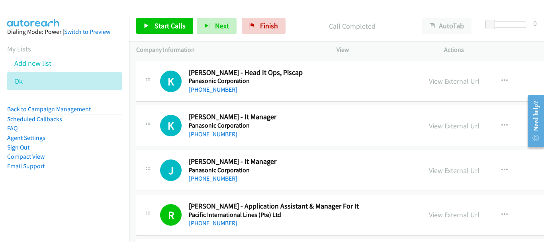
scroll to position [1170, 0]
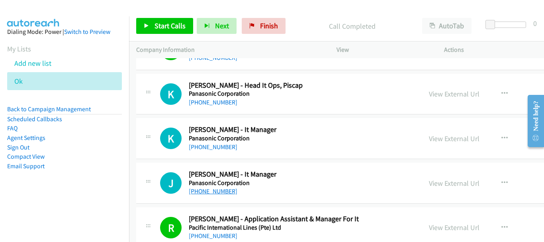
click at [217, 194] on link "+65 9460 6563" at bounding box center [213, 191] width 49 height 8
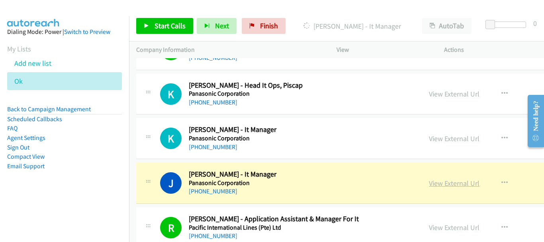
click at [436, 182] on link "View External Url" at bounding box center [454, 182] width 51 height 9
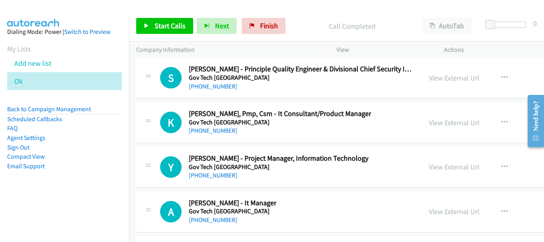
scroll to position [24071, 0]
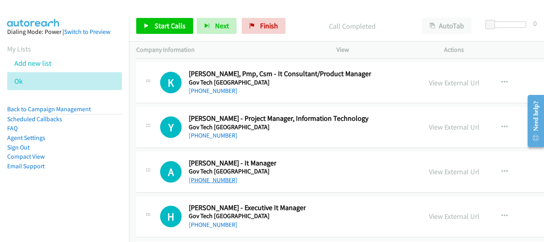
click at [225, 184] on link "+65 8606 4750" at bounding box center [213, 180] width 49 height 8
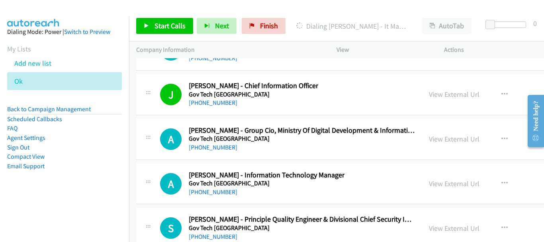
scroll to position [23871, 0]
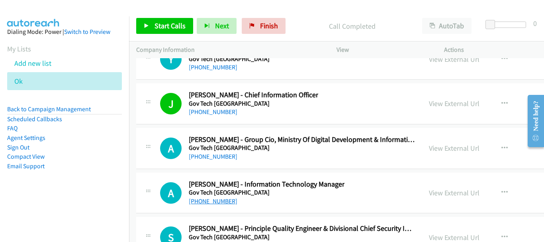
click at [219, 202] on link "+65 8125 0580" at bounding box center [213, 201] width 49 height 8
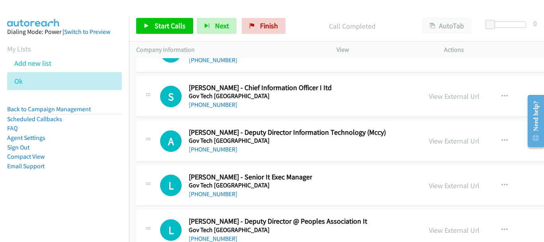
scroll to position [23394, 0]
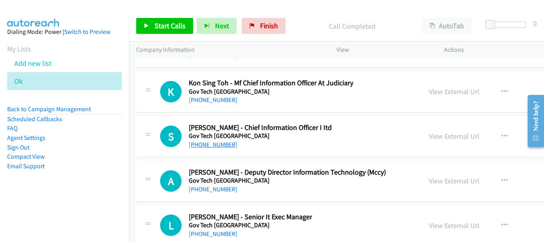
click at [221, 146] on link "+65 9455 4118" at bounding box center [213, 145] width 49 height 8
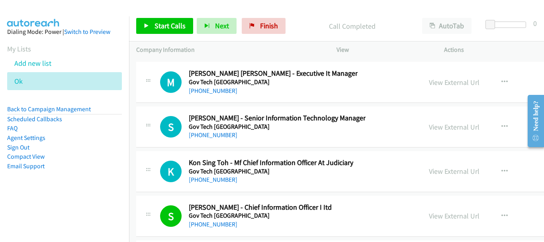
scroll to position [23274, 0]
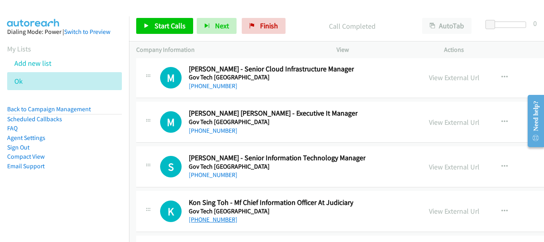
click at [225, 219] on link "+65 9742 6022" at bounding box center [213, 219] width 49 height 8
click at [215, 175] on link "+65 9783 8240" at bounding box center [213, 175] width 49 height 8
click at [344, 170] on div "+65 9783 8240" at bounding box center [277, 175] width 177 height 10
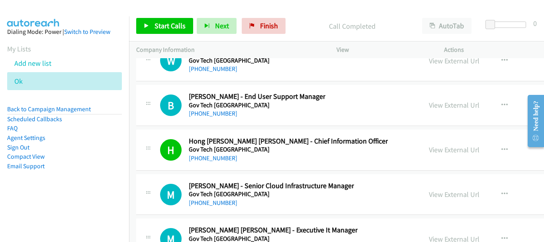
scroll to position [23155, 0]
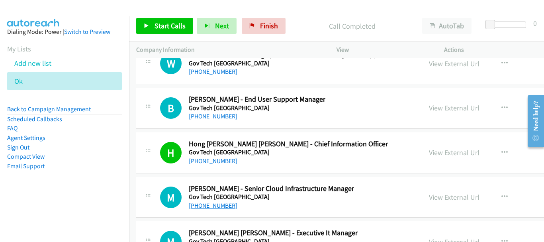
click at [215, 202] on link "+65 9322 5056" at bounding box center [213, 206] width 49 height 8
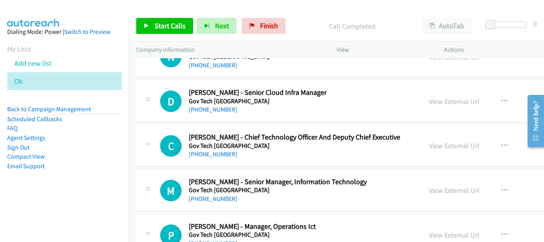
scroll to position [22398, 0]
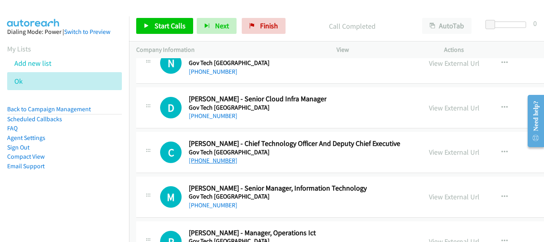
click at [219, 161] on link "+65 8188 3183" at bounding box center [213, 161] width 49 height 8
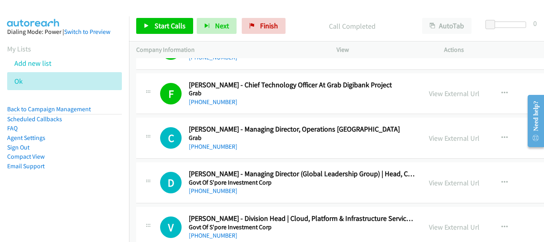
scroll to position [21840, 0]
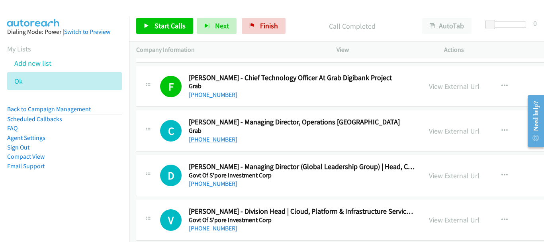
click at [215, 141] on link "+65 8223 8993" at bounding box center [213, 139] width 49 height 8
click at [82, 105] on li "Back to Campaign Management" at bounding box center [64, 109] width 115 height 10
click at [78, 110] on link "Back to Campaign Management" at bounding box center [49, 109] width 84 height 8
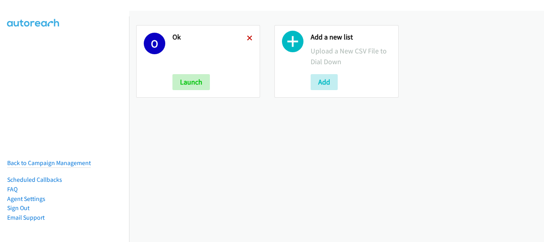
click at [249, 37] on icon at bounding box center [250, 39] width 6 height 6
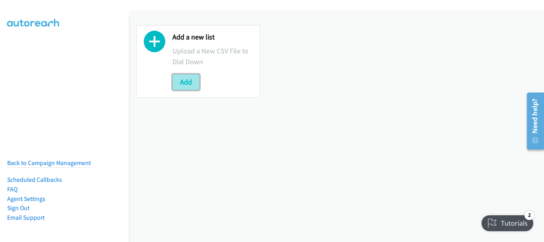
click at [194, 76] on button "Add" at bounding box center [185, 82] width 27 height 16
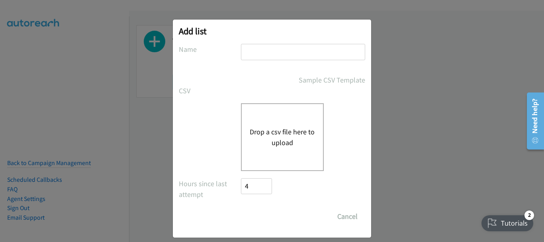
click at [287, 53] on input "text" at bounding box center [303, 52] width 124 height 16
type input "H"
type input "TH"
click at [256, 125] on div "Drop a csv file here to upload" at bounding box center [282, 137] width 83 height 68
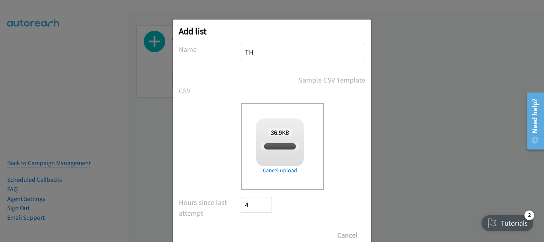
checkbox input "true"
click at [267, 232] on input "Save List" at bounding box center [262, 235] width 42 height 16
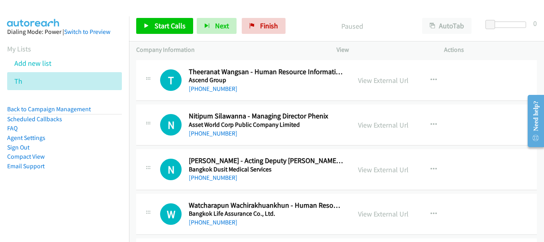
scroll to position [7531, 0]
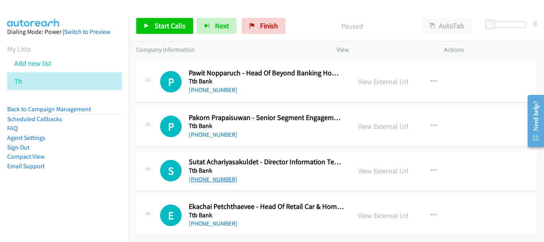
click at [211, 175] on link "+66 87 508 7052" at bounding box center [213, 179] width 49 height 8
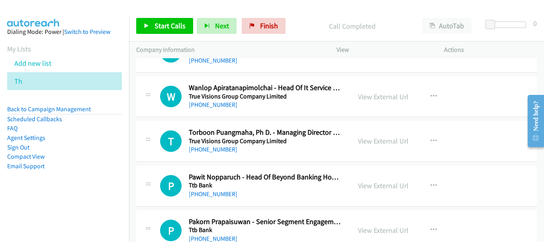
scroll to position [7411, 0]
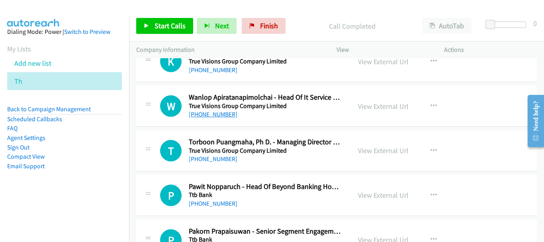
click at [218, 116] on link "+66 63 269 2661" at bounding box center [213, 114] width 49 height 8
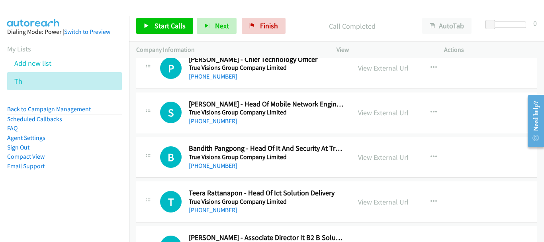
scroll to position [7093, 0]
click at [223, 207] on link "+66 98 924 5953" at bounding box center [213, 210] width 49 height 8
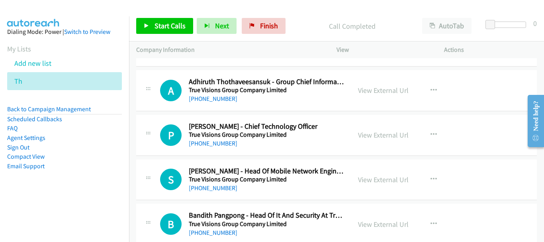
scroll to position [6973, 0]
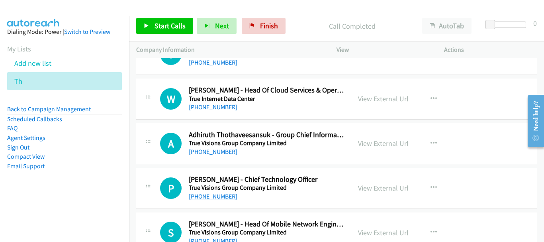
click at [208, 194] on link "+66 81 655 3008" at bounding box center [213, 196] width 49 height 8
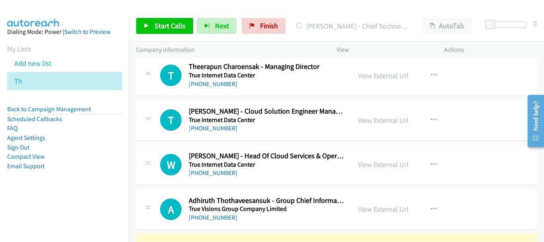
scroll to position [6893, 0]
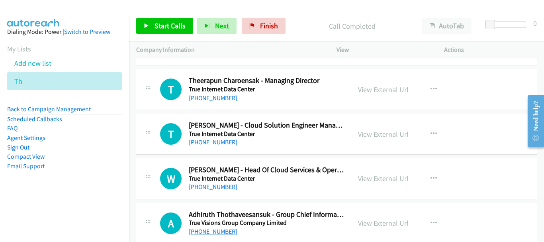
click at [219, 231] on link "+66 95 642 4545" at bounding box center [213, 231] width 49 height 8
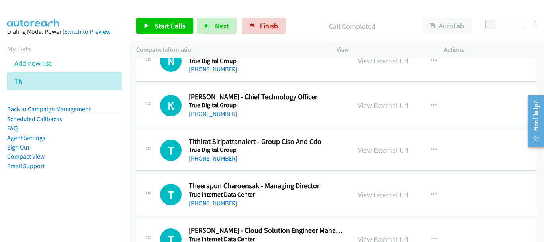
scroll to position [6774, 0]
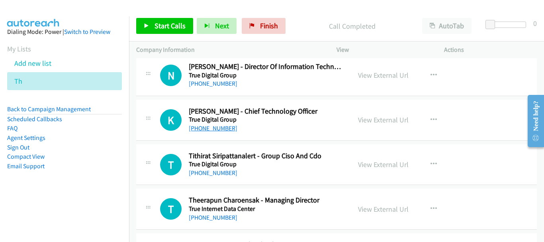
click at [224, 125] on link "+66 83 776 8300" at bounding box center [213, 128] width 49 height 8
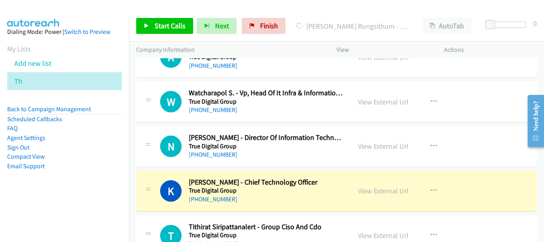
scroll to position [6694, 0]
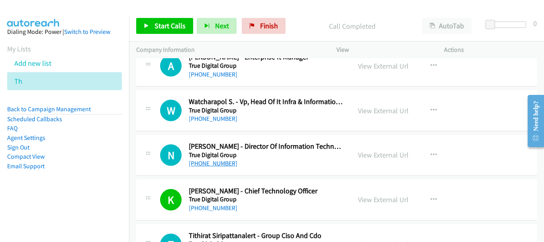
click at [214, 162] on link "+66 86 521 4158" at bounding box center [213, 163] width 49 height 8
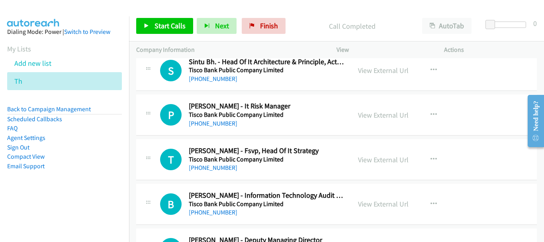
scroll to position [6137, 0]
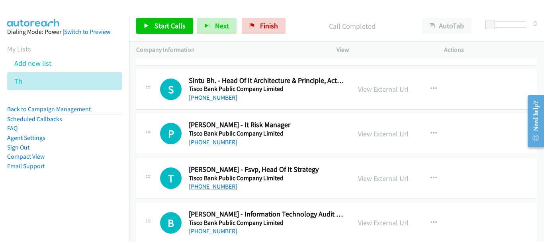
click at [223, 186] on link "+66 84 033 3277" at bounding box center [213, 186] width 49 height 8
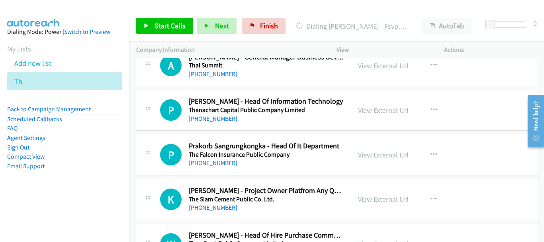
scroll to position [5898, 0]
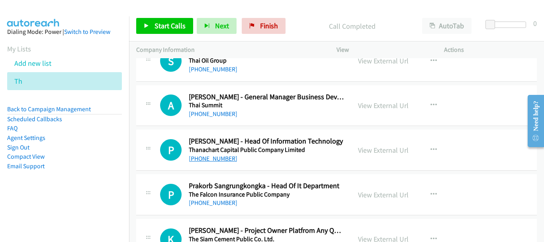
click at [216, 159] on link "+66 94 996 1989" at bounding box center [213, 159] width 49 height 8
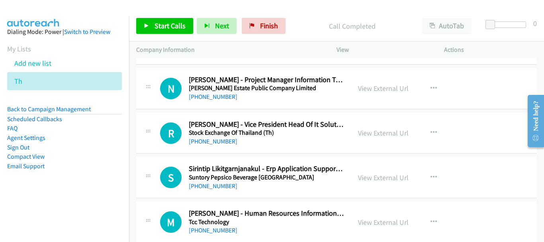
scroll to position [5380, 0]
click at [226, 143] on link "+66 81 444 1321" at bounding box center [213, 142] width 49 height 8
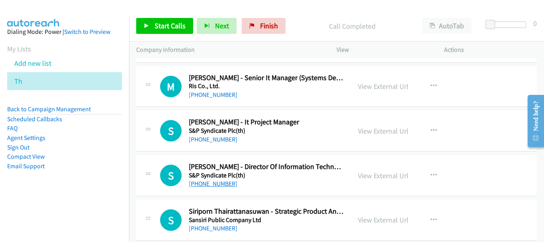
scroll to position [4703, 0]
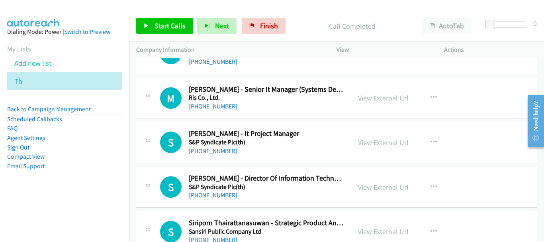
click at [211, 193] on link "+66 81 931 7474" at bounding box center [213, 195] width 49 height 8
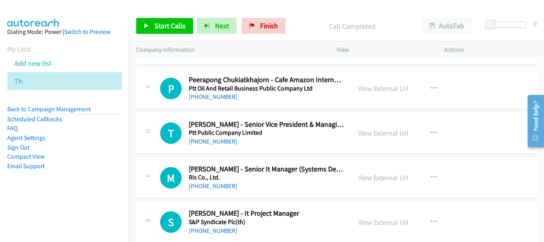
scroll to position [4583, 0]
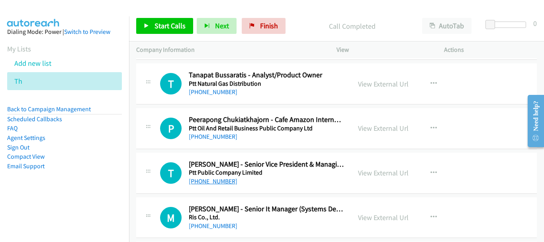
click at [220, 181] on link "+66 89 200 1265" at bounding box center [213, 181] width 49 height 8
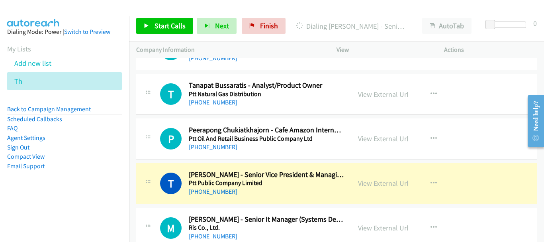
scroll to position [4623, 0]
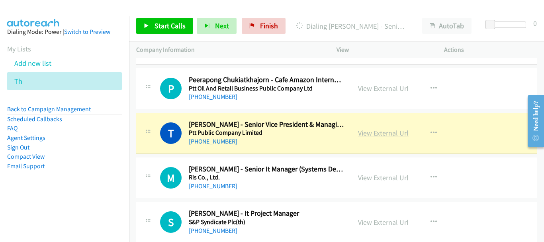
click at [365, 135] on link "View External Url" at bounding box center [383, 132] width 51 height 9
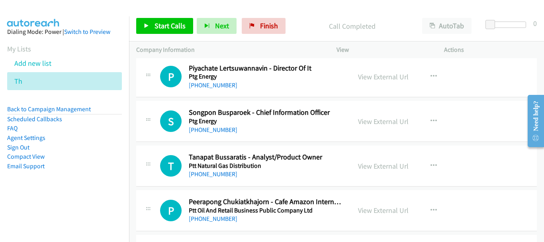
scroll to position [4464, 0]
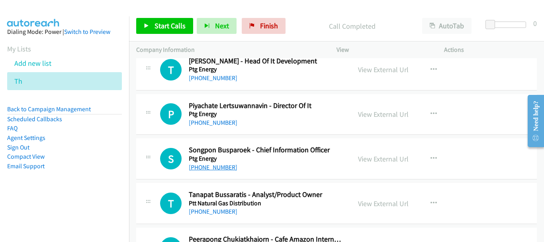
click at [222, 165] on link "+66 81 825 8258" at bounding box center [213, 167] width 49 height 8
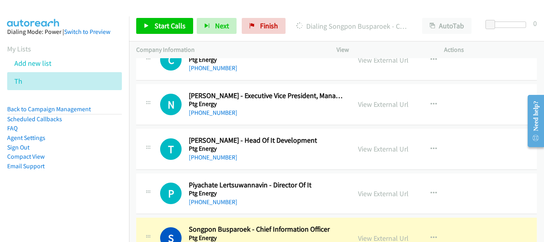
scroll to position [4384, 0]
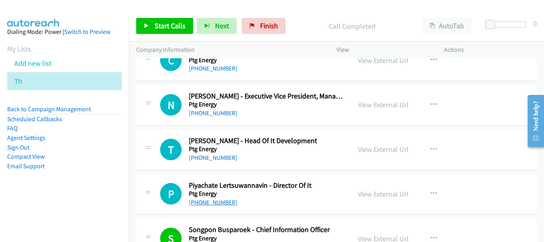
click at [219, 198] on link "+66 87 709 5800" at bounding box center [213, 202] width 49 height 8
click at [221, 156] on link "+66 81 655 1916" at bounding box center [213, 158] width 49 height 8
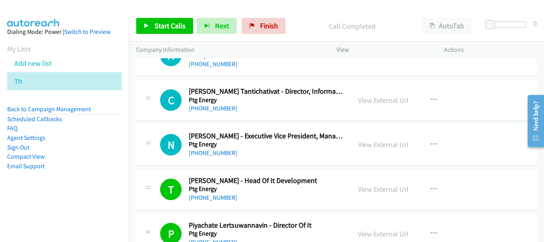
scroll to position [4305, 0]
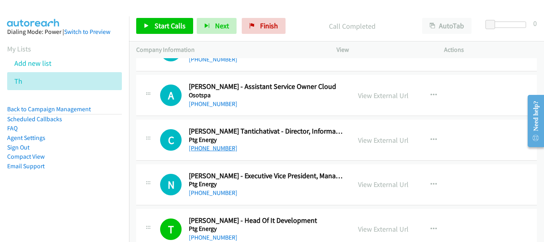
click at [215, 146] on link "+66 61 265 2745" at bounding box center [213, 148] width 49 height 8
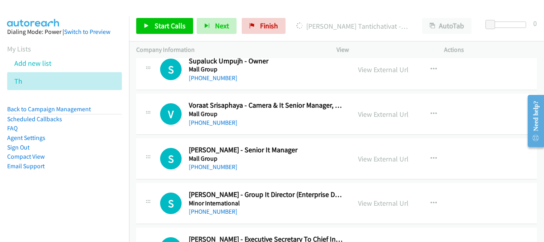
scroll to position [3787, 0]
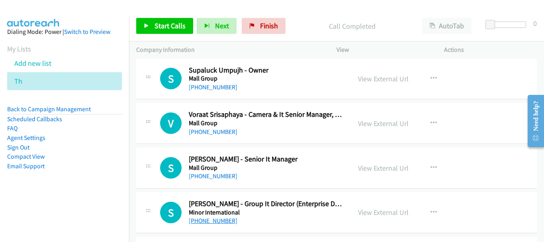
click at [222, 219] on link "+66 92 281 0116" at bounding box center [213, 221] width 49 height 8
click at [217, 174] on link "+66 81 484 7464" at bounding box center [213, 176] width 49 height 8
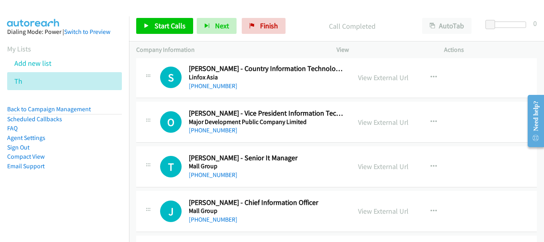
scroll to position [3628, 0]
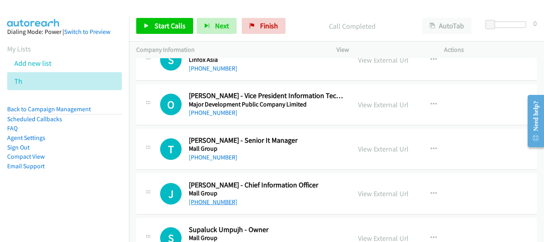
click at [217, 201] on link "+66 81 922 3476" at bounding box center [213, 202] width 49 height 8
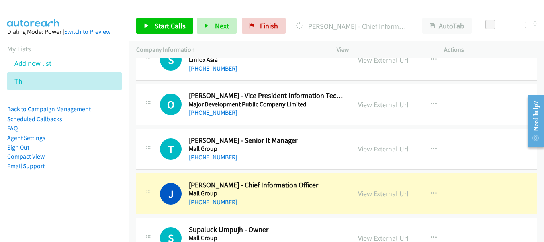
scroll to position [3588, 0]
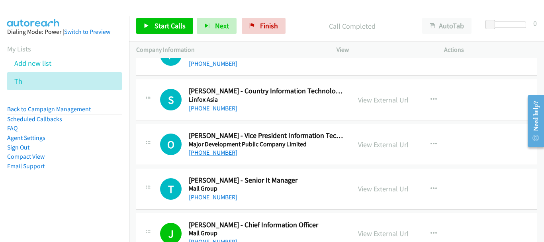
click at [213, 151] on link "+66 63 156 9899" at bounding box center [213, 153] width 49 height 8
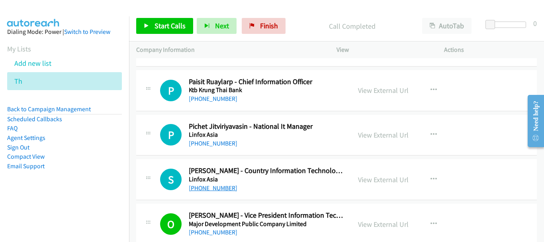
click at [213, 187] on link "+66 65 584 4774" at bounding box center [213, 188] width 49 height 8
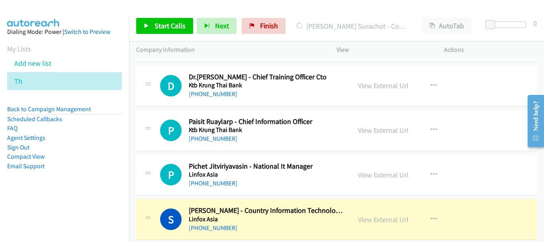
scroll to position [3428, 0]
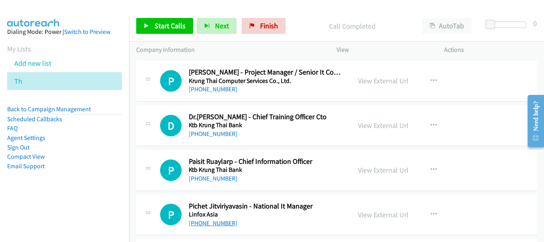
click at [215, 219] on link "+66 80 772 3572" at bounding box center [213, 223] width 49 height 8
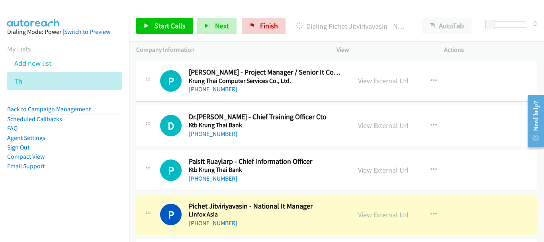
click at [383, 217] on link "View External Url" at bounding box center [383, 214] width 51 height 9
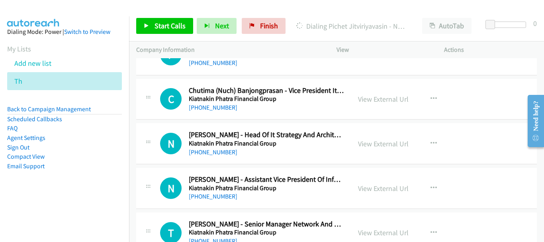
scroll to position [2831, 0]
click at [227, 153] on link "+66 88 246 6659" at bounding box center [213, 153] width 49 height 8
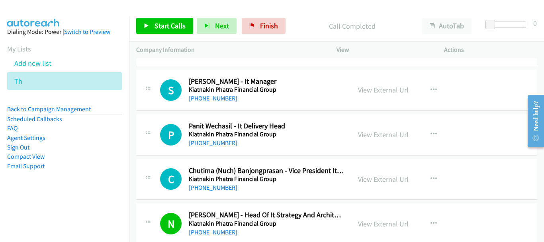
scroll to position [2711, 0]
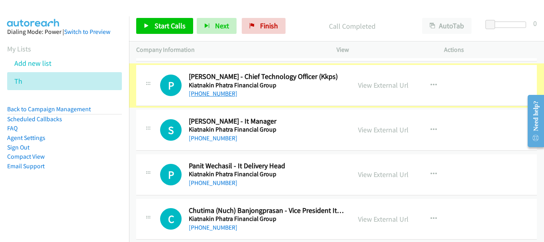
click at [212, 92] on link "+66 89 148 1878" at bounding box center [213, 94] width 49 height 8
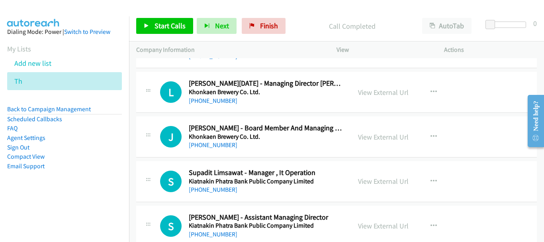
scroll to position [2353, 0]
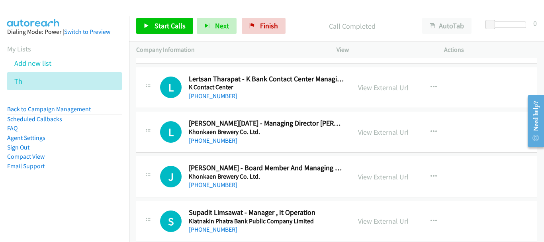
click at [386, 173] on link "View External Url" at bounding box center [383, 176] width 51 height 9
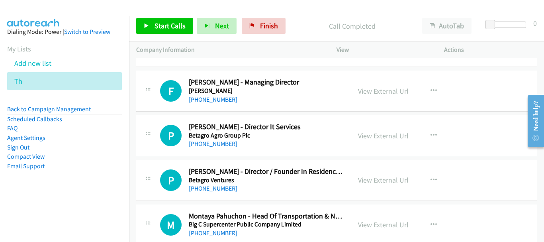
scroll to position [242, 0]
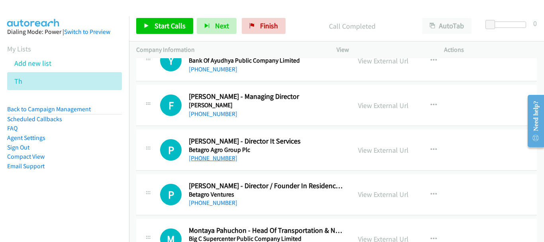
click at [227, 158] on link "+66 81 938 3133" at bounding box center [213, 158] width 49 height 8
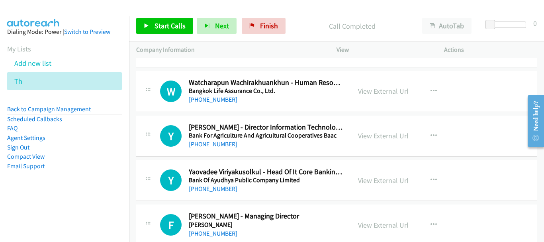
scroll to position [83, 0]
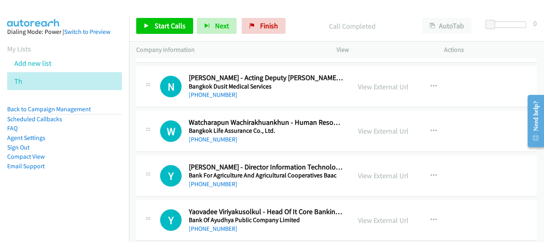
click at [215, 178] on h5 "Bank For Agriculture And Agricultural Cooperatives Baac" at bounding box center [266, 175] width 155 height 8
click at [215, 185] on link "+66 94 445 9635" at bounding box center [213, 184] width 49 height 8
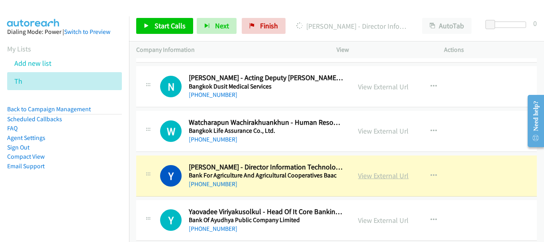
click at [382, 175] on link "View External Url" at bounding box center [383, 175] width 51 height 9
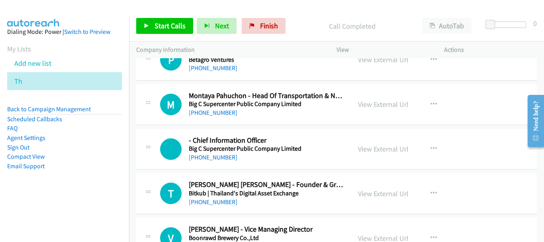
scroll to position [398, 0]
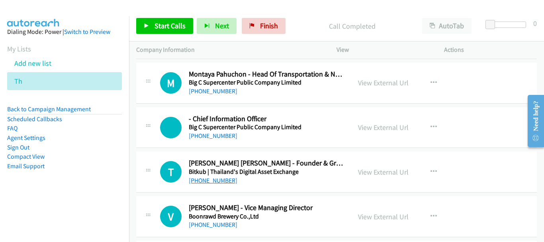
click at [219, 180] on link "+66 84 771 5930" at bounding box center [213, 180] width 49 height 8
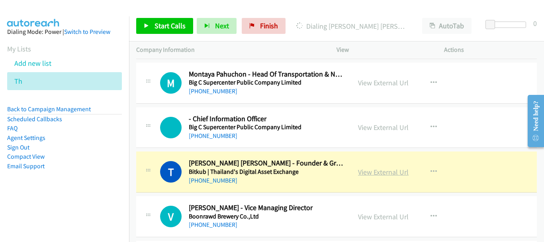
click at [388, 175] on link "View External Url" at bounding box center [383, 171] width 51 height 9
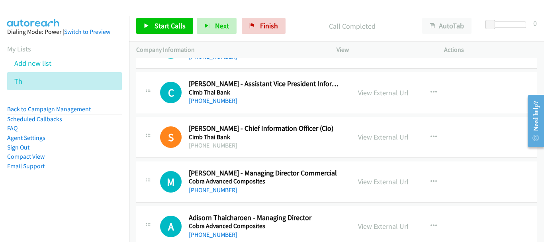
scroll to position [1274, 0]
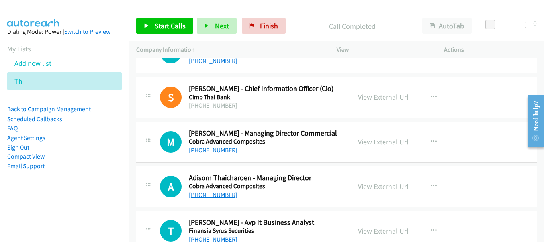
click at [208, 196] on link "+66 87 583 1777" at bounding box center [213, 195] width 49 height 8
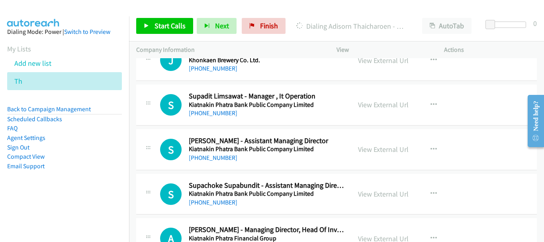
scroll to position [2629, 0]
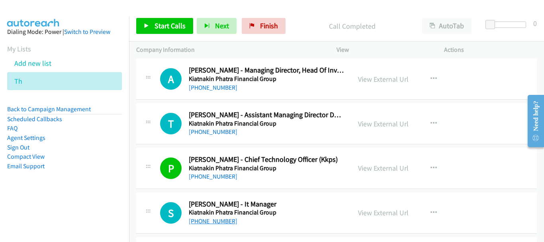
click at [217, 222] on link "+66 86 364 4296" at bounding box center [213, 221] width 49 height 8
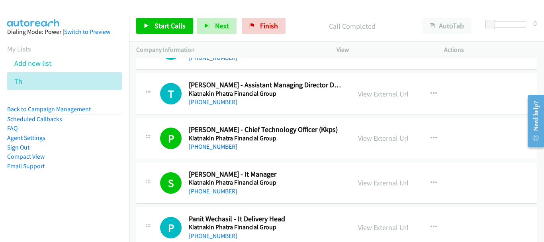
scroll to position [2708, 0]
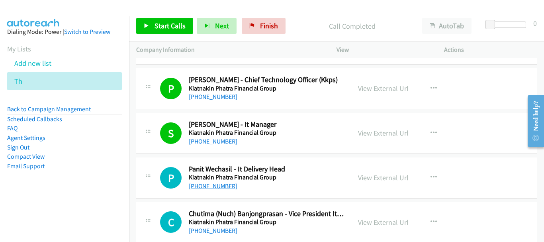
click at [210, 183] on link "+66 81 924 9140" at bounding box center [213, 186] width 49 height 8
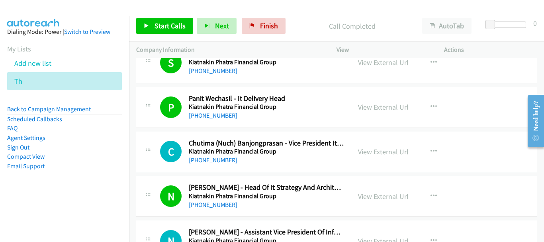
scroll to position [2788, 0]
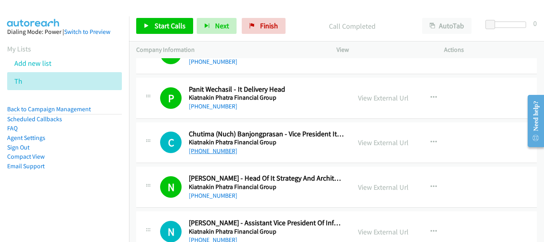
click at [211, 151] on link "+66 82 658 0555" at bounding box center [213, 151] width 49 height 8
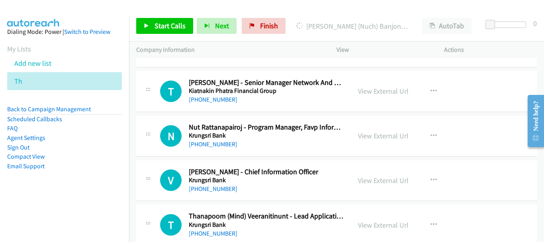
scroll to position [2987, 0]
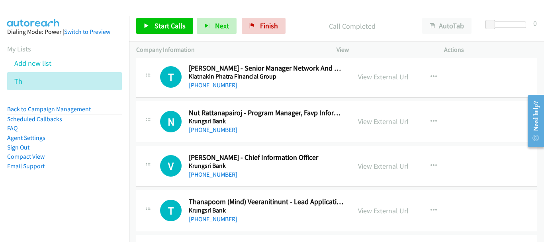
click at [216, 179] on div "+66 81 845 1079" at bounding box center [266, 175] width 155 height 10
click at [216, 174] on link "+66 81 845 1079" at bounding box center [213, 174] width 49 height 8
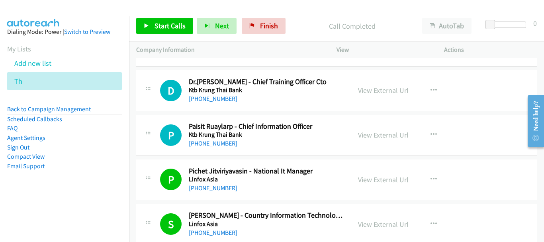
scroll to position [3465, 0]
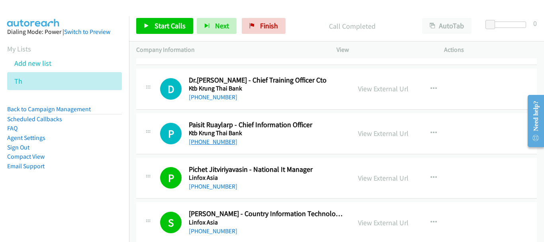
click at [220, 139] on link "+66 81 443 1559" at bounding box center [213, 142] width 49 height 8
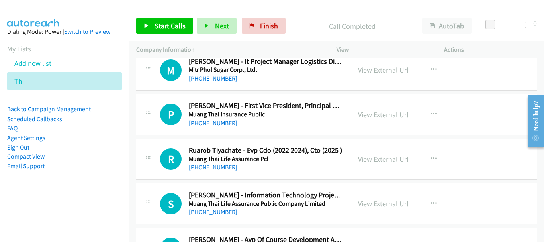
scroll to position [4023, 0]
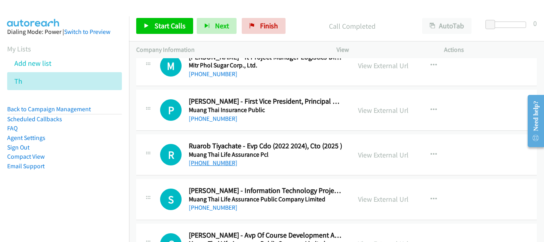
click at [221, 162] on link "+66 81 802 0416" at bounding box center [213, 163] width 49 height 8
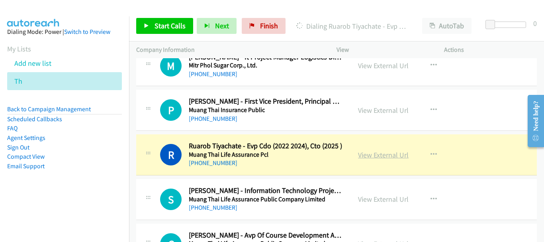
click at [376, 155] on link "View External Url" at bounding box center [383, 154] width 51 height 9
click at [374, 198] on link "View External Url" at bounding box center [383, 198] width 51 height 9
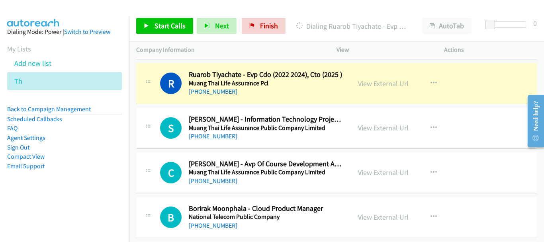
scroll to position [4102, 0]
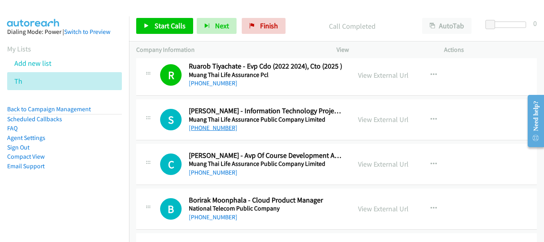
click at [216, 125] on link "+66 87 939 1442" at bounding box center [213, 128] width 49 height 8
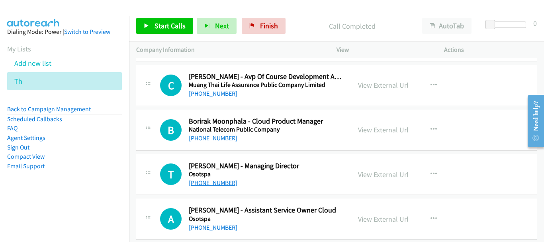
scroll to position [4182, 0]
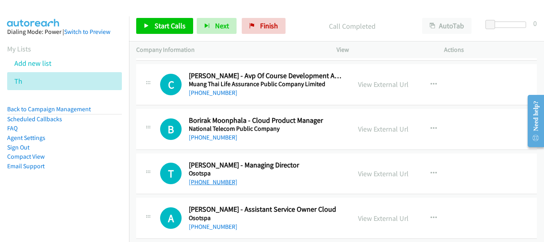
click at [202, 184] on link "+66 81 917 2929" at bounding box center [213, 182] width 49 height 8
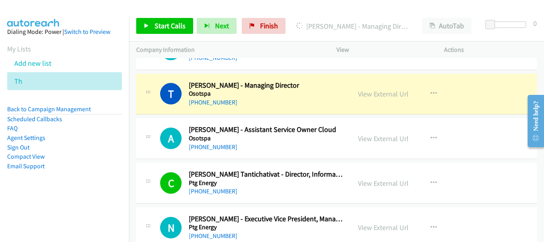
scroll to position [4301, 0]
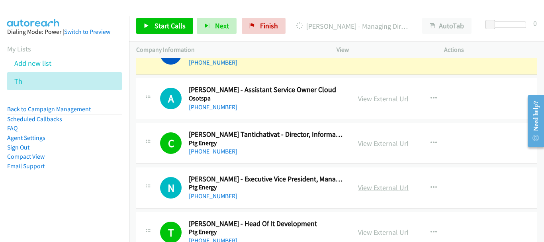
click at [378, 186] on link "View External Url" at bounding box center [383, 187] width 51 height 9
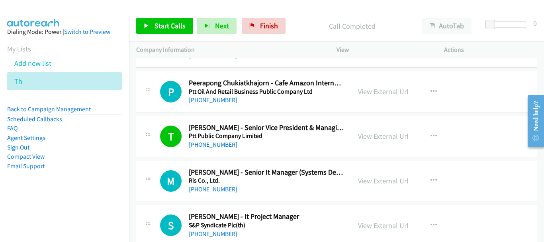
scroll to position [4660, 0]
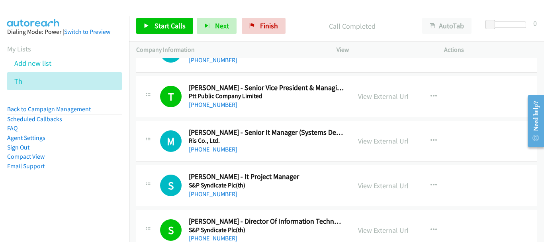
click at [217, 148] on link "+66 89 137 9997" at bounding box center [213, 149] width 49 height 8
click at [218, 192] on link "+66 89 899 3285" at bounding box center [213, 194] width 49 height 8
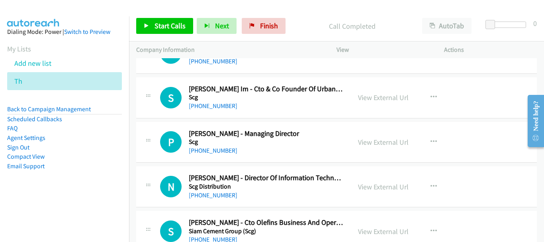
scroll to position [4939, 0]
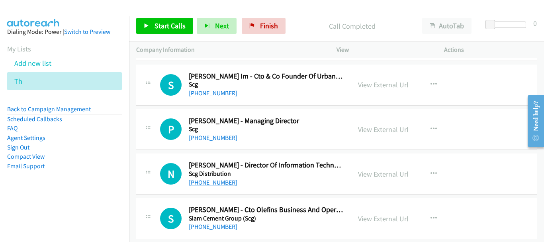
click at [222, 182] on link "+66 81 918 3939" at bounding box center [213, 182] width 49 height 8
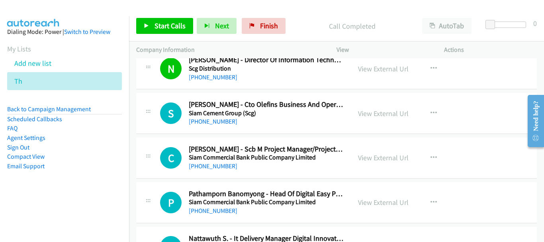
scroll to position [5058, 0]
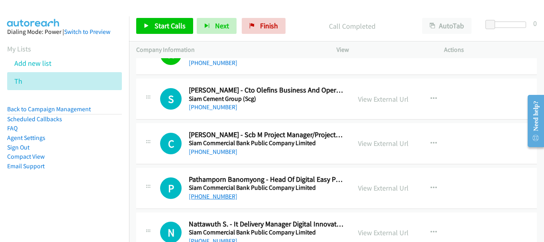
click at [215, 199] on link "+66 81 133 3103" at bounding box center [213, 196] width 49 height 8
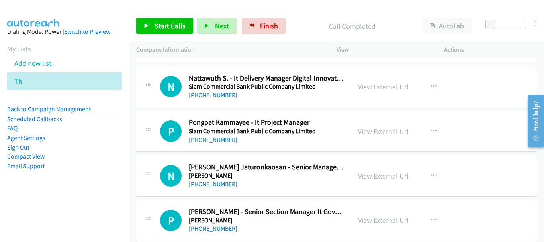
scroll to position [5217, 0]
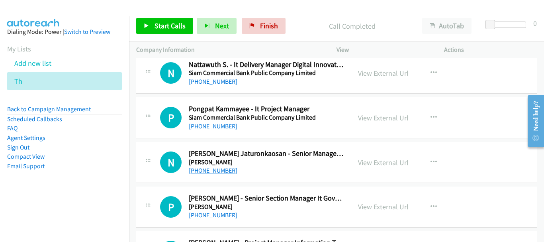
click at [218, 170] on link "+66 81 174 8045" at bounding box center [213, 170] width 49 height 8
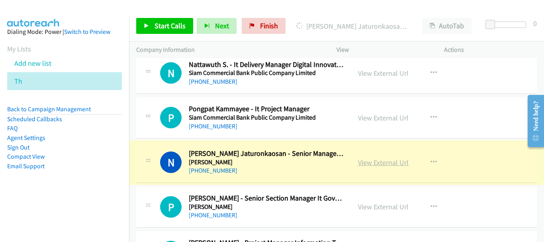
click at [379, 161] on link "View External Url" at bounding box center [383, 162] width 51 height 9
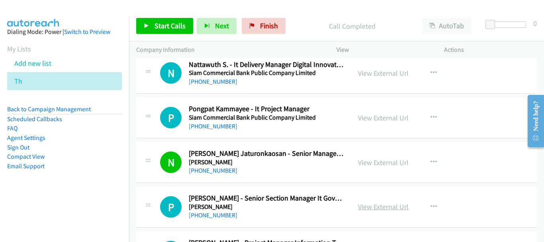
click at [375, 209] on link "View External Url" at bounding box center [383, 206] width 51 height 9
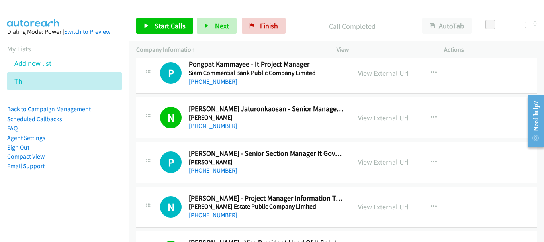
scroll to position [5297, 0]
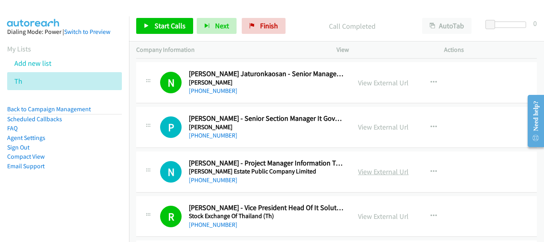
click at [398, 173] on link "View External Url" at bounding box center [383, 171] width 51 height 9
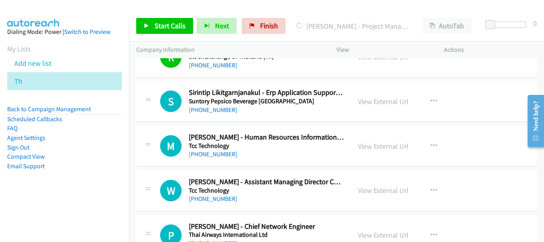
scroll to position [5496, 0]
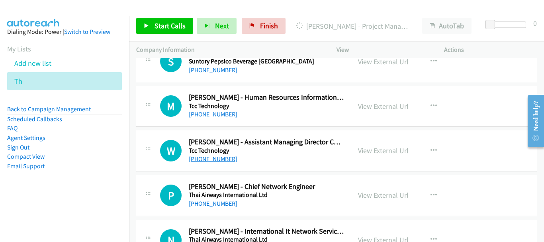
click at [226, 159] on link "+66 82 458 7711" at bounding box center [213, 159] width 49 height 8
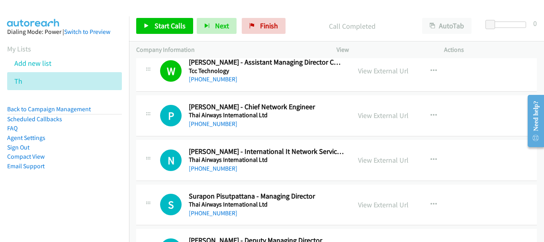
scroll to position [5616, 0]
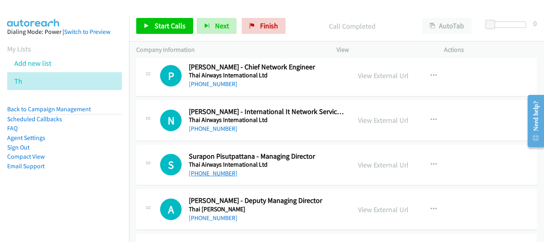
click at [220, 174] on link "+66 86 669 7060" at bounding box center [213, 173] width 49 height 8
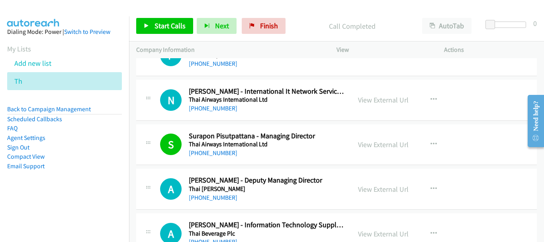
scroll to position [5656, 0]
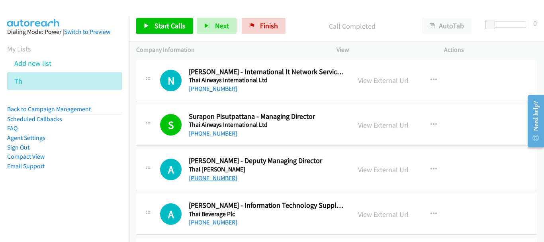
click at [209, 178] on link "+66 81 908 8181" at bounding box center [213, 178] width 49 height 8
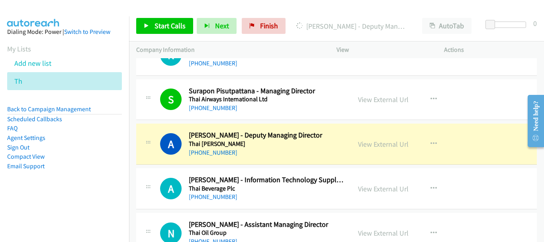
scroll to position [5695, 0]
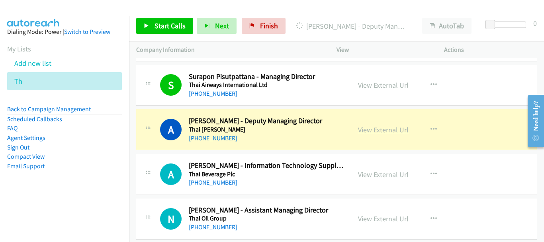
click at [380, 130] on link "View External Url" at bounding box center [383, 129] width 51 height 9
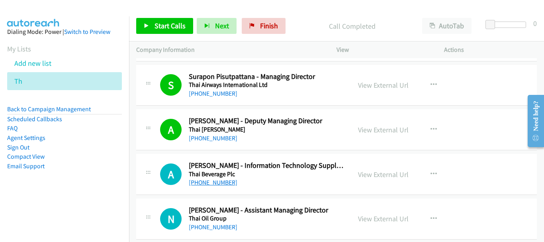
click at [228, 184] on link "+66 85 480 3828" at bounding box center [213, 182] width 49 height 8
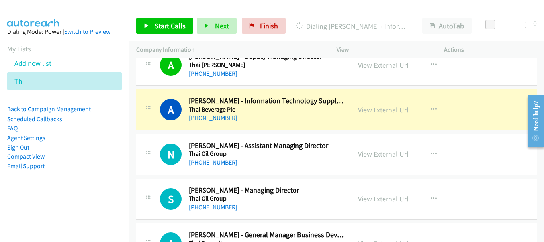
scroll to position [5775, 0]
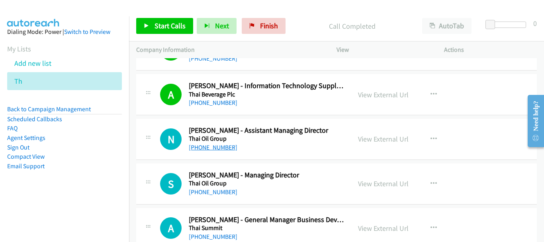
click at [208, 146] on link "+66 81 866 0602" at bounding box center [213, 147] width 49 height 8
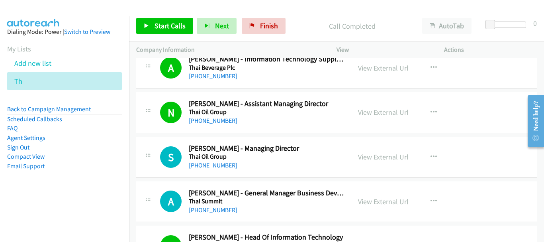
scroll to position [5815, 0]
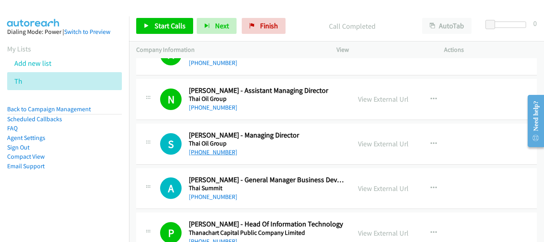
click at [200, 155] on link "+66 81 295 0733" at bounding box center [213, 152] width 49 height 8
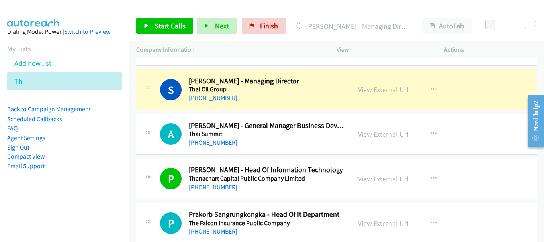
scroll to position [5855, 0]
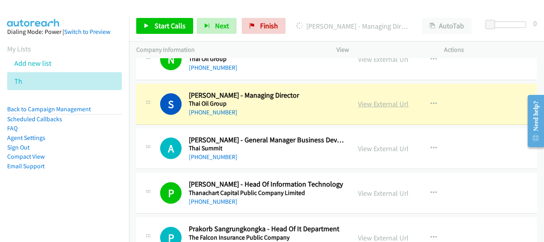
click at [392, 104] on link "View External Url" at bounding box center [383, 103] width 51 height 9
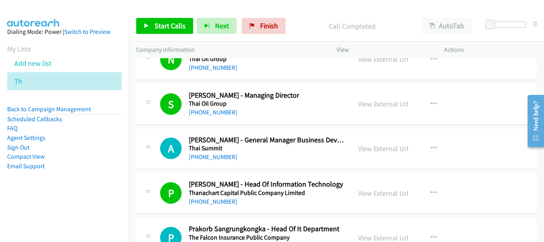
scroll to position [5894, 0]
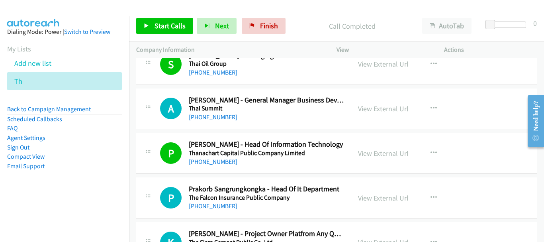
click at [221, 199] on h5 "The Falcon Insurance Public Company" at bounding box center [266, 198] width 155 height 8
click at [218, 208] on link "+66 84 874 9966" at bounding box center [213, 206] width 49 height 8
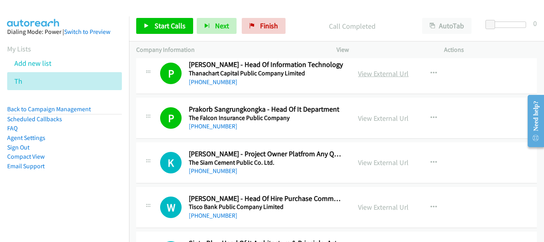
scroll to position [6054, 0]
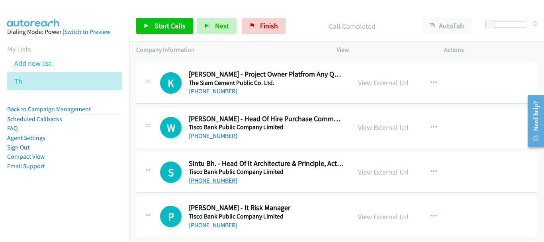
click at [202, 180] on link "+66 83 494 6111" at bounding box center [213, 180] width 49 height 8
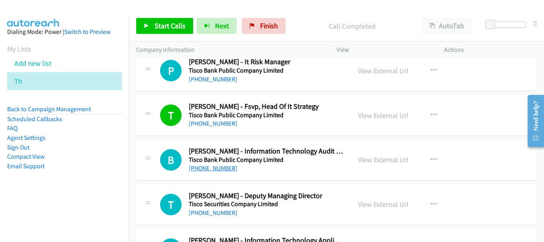
scroll to position [6213, 0]
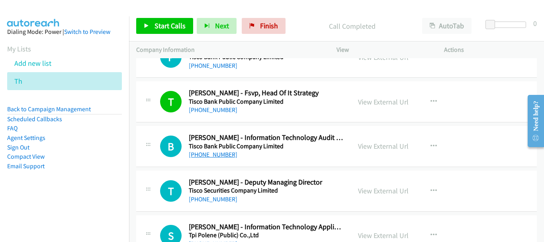
click at [217, 195] on link "+66 81 836 8945" at bounding box center [213, 199] width 49 height 8
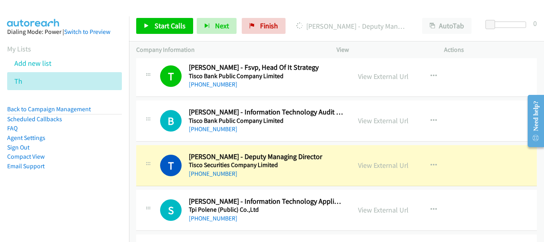
scroll to position [6253, 0]
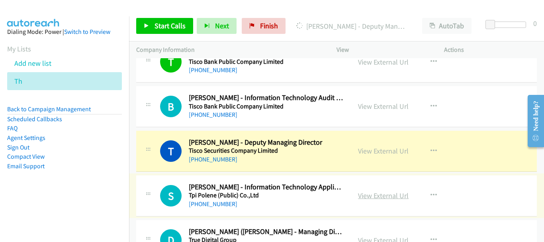
click at [361, 195] on link "View External Url" at bounding box center [383, 195] width 51 height 9
click at [391, 197] on link "View External Url" at bounding box center [383, 195] width 51 height 9
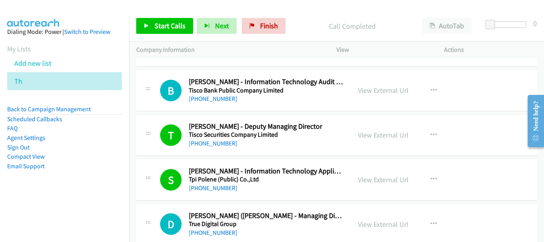
scroll to position [6293, 0]
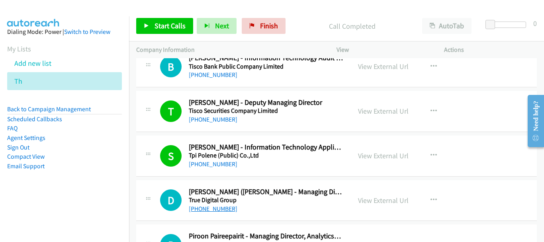
click at [222, 211] on link "+66 82 023 5453" at bounding box center [213, 209] width 49 height 8
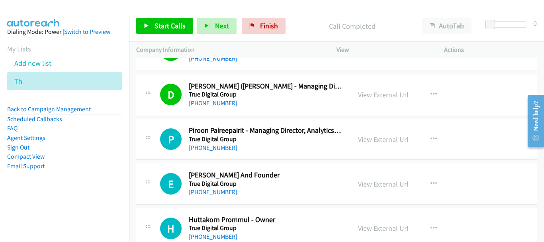
scroll to position [6412, 0]
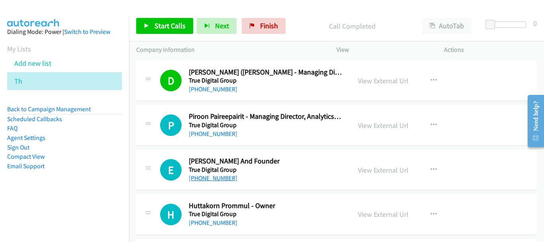
click at [215, 179] on link "+66 81 919 4933" at bounding box center [213, 178] width 49 height 8
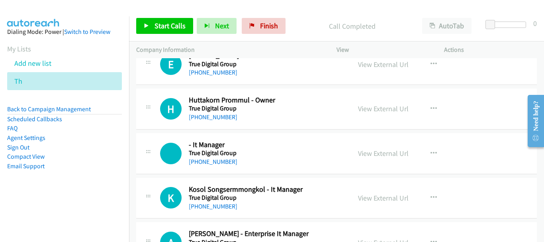
scroll to position [6532, 0]
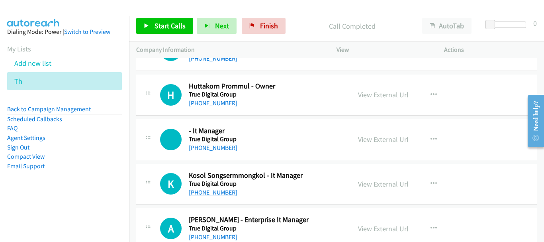
click at [201, 192] on link "+66 89 104 0889" at bounding box center [213, 192] width 49 height 8
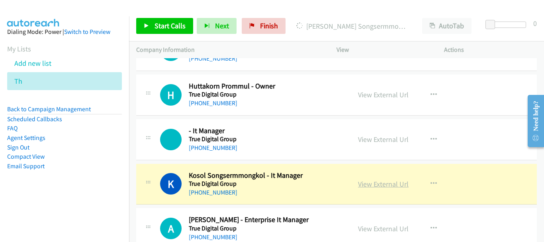
click at [369, 185] on link "View External Url" at bounding box center [383, 183] width 51 height 9
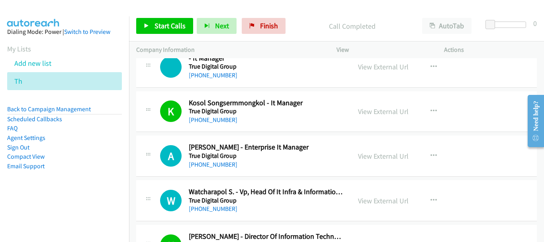
scroll to position [6611, 0]
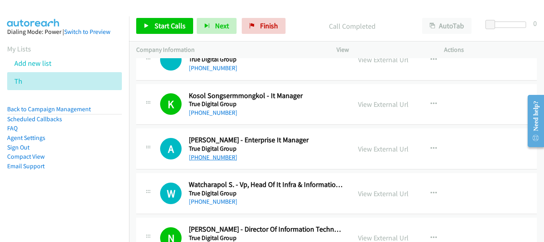
click at [221, 159] on link "+66 87 913 4926" at bounding box center [213, 157] width 49 height 8
click at [206, 198] on link "+66 81 655 2940" at bounding box center [213, 202] width 49 height 8
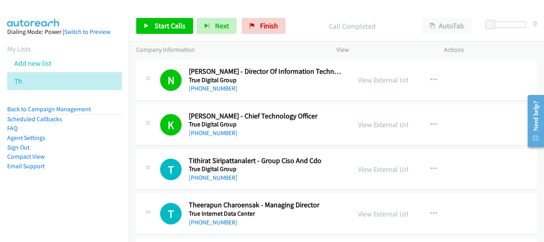
scroll to position [6771, 0]
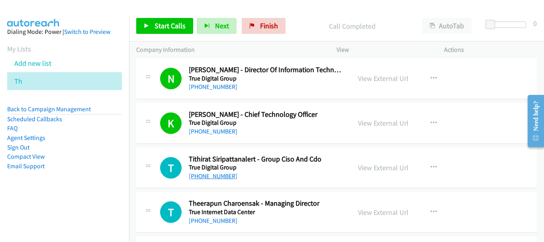
click at [221, 174] on link "+66 63 839 0378" at bounding box center [213, 176] width 49 height 8
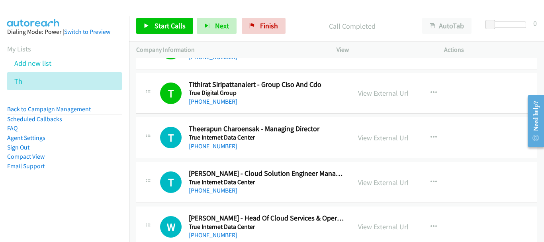
scroll to position [6850, 0]
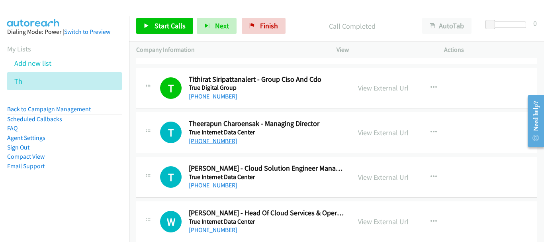
click at [209, 143] on link "+66 81 659 2114" at bounding box center [213, 141] width 49 height 8
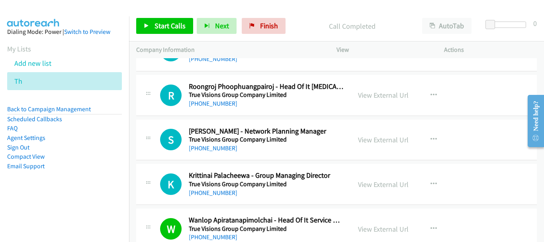
scroll to position [7328, 0]
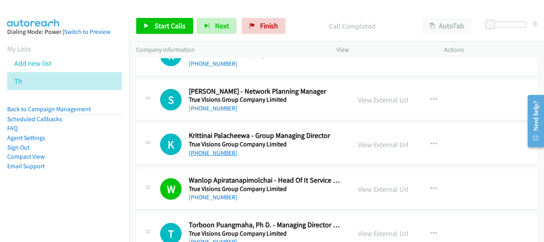
click at [223, 154] on link "+66 80 912 6996" at bounding box center [213, 153] width 49 height 8
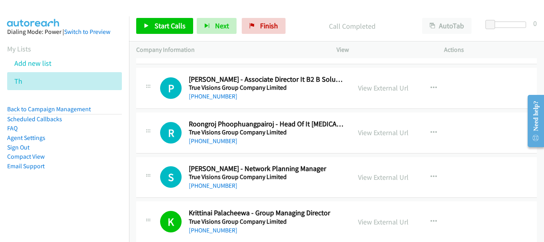
scroll to position [7249, 0]
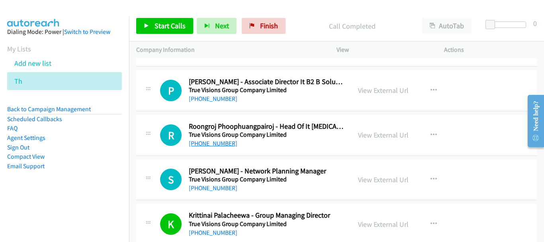
click at [222, 145] on link "+66 91 451 9645" at bounding box center [213, 143] width 49 height 8
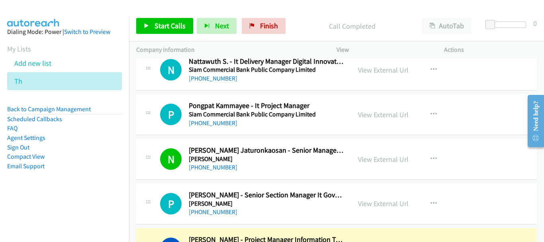
scroll to position [5181, 0]
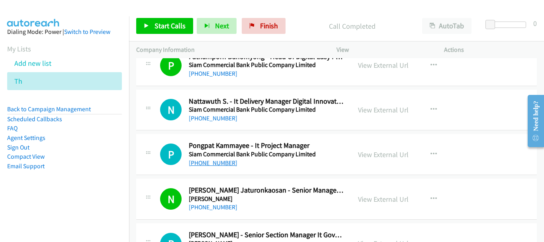
click at [217, 162] on link "+66 80 906 6289" at bounding box center [213, 163] width 49 height 8
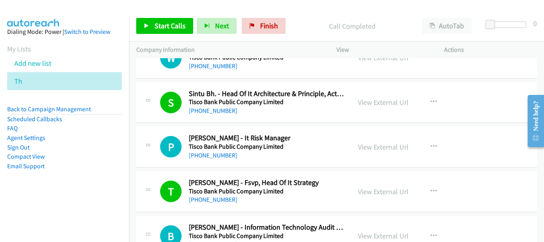
scroll to position [6176, 0]
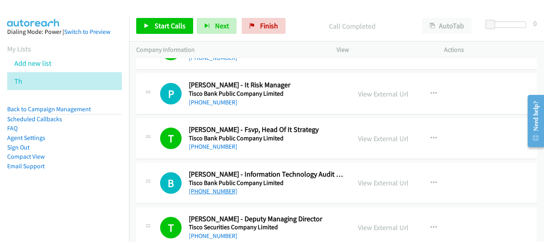
click at [218, 191] on link "+66 81 403 6312" at bounding box center [213, 191] width 49 height 8
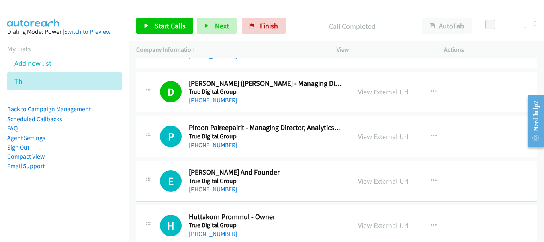
scroll to position [6415, 0]
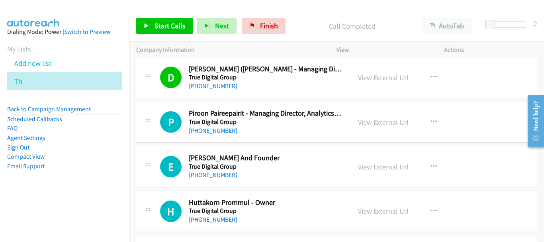
click at [215, 179] on div "+66 81 919 4933" at bounding box center [266, 175] width 155 height 10
click at [215, 174] on link "+66 81 919 4933" at bounding box center [213, 175] width 49 height 8
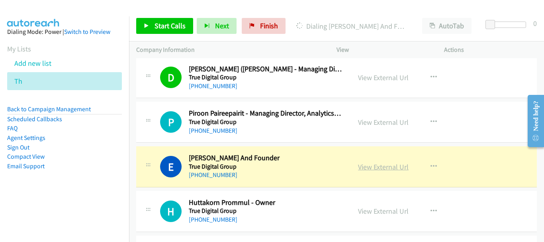
click at [383, 169] on link "View External Url" at bounding box center [383, 166] width 51 height 9
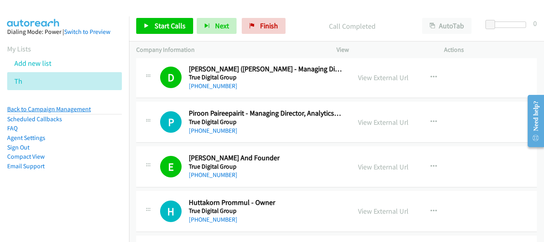
click at [69, 110] on link "Back to Campaign Management" at bounding box center [49, 109] width 84 height 8
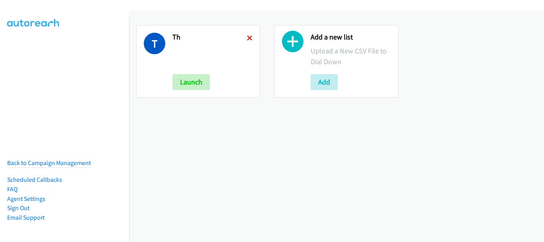
click at [251, 36] on icon at bounding box center [250, 39] width 6 height 6
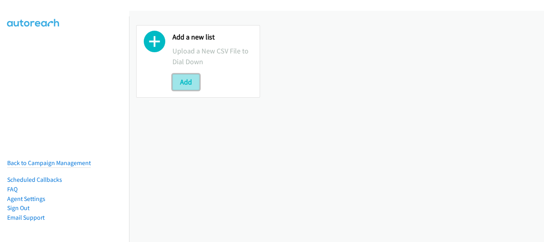
click at [189, 80] on button "Add" at bounding box center [185, 82] width 27 height 16
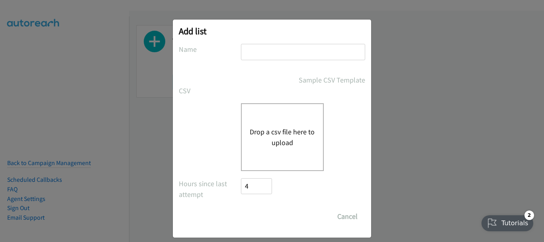
click at [256, 47] on input "text" at bounding box center [303, 52] width 124 height 16
type input "Mediacom"
click at [269, 146] on button "Drop a csv file here to upload" at bounding box center [282, 137] width 65 height 22
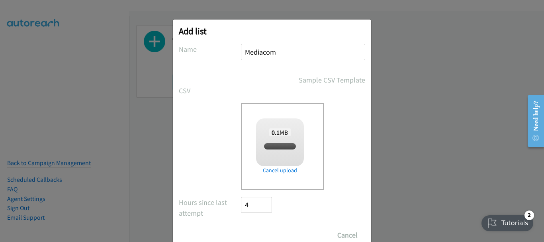
checkbox input "true"
click at [253, 233] on input "Save List" at bounding box center [262, 235] width 42 height 16
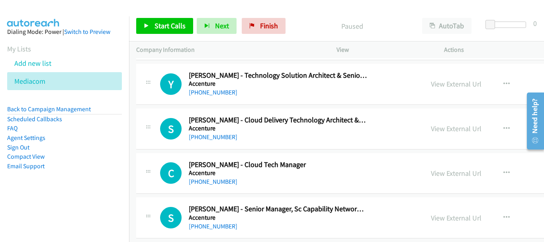
drag, startPoint x: 542, startPoint y: 72, endPoint x: 20, endPoint y: 61, distance: 521.5
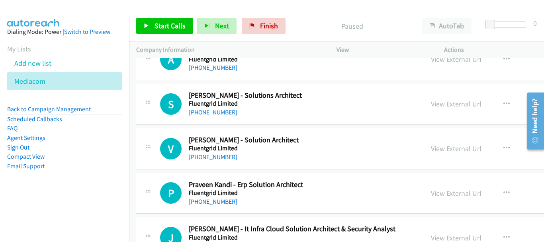
scroll to position [26981, 0]
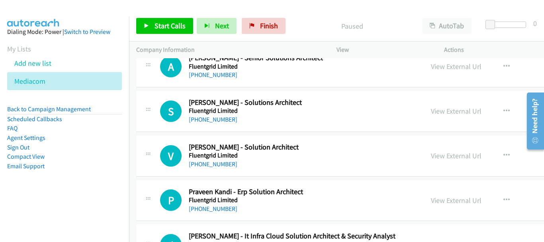
click at [217, 168] on div "[PHONE_NUMBER]" at bounding box center [244, 164] width 110 height 10
click at [217, 164] on link "[PHONE_NUMBER]" at bounding box center [213, 164] width 49 height 8
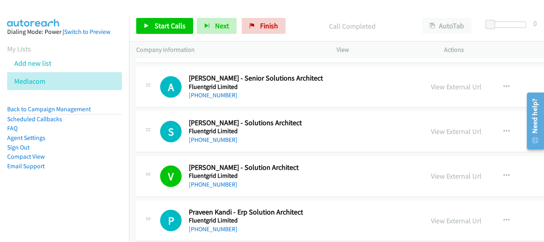
scroll to position [26941, 0]
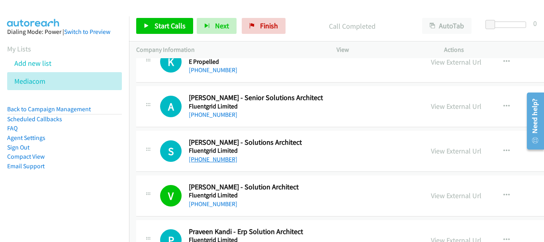
click at [221, 157] on link "[PHONE_NUMBER]" at bounding box center [213, 159] width 49 height 8
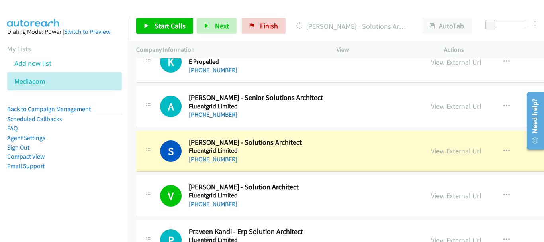
scroll to position [26902, 0]
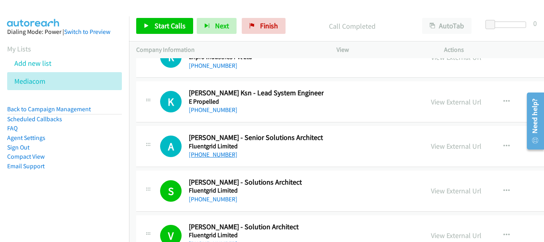
click at [225, 153] on link "[PHONE_NUMBER]" at bounding box center [213, 155] width 49 height 8
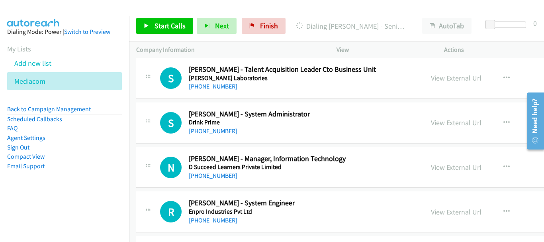
scroll to position [26742, 0]
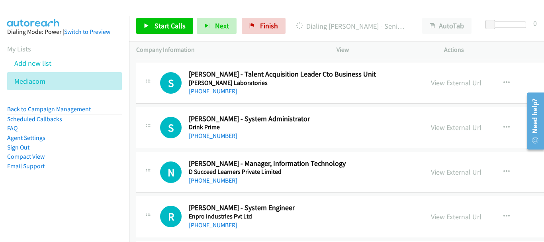
click at [455, 121] on div "View External Url View External Url Schedule/Manage Callback Start Calls Here R…" at bounding box center [499, 127] width 151 height 26
click at [456, 129] on link "View External Url" at bounding box center [456, 127] width 51 height 9
click at [228, 183] on link "[PHONE_NUMBER]" at bounding box center [213, 180] width 49 height 8
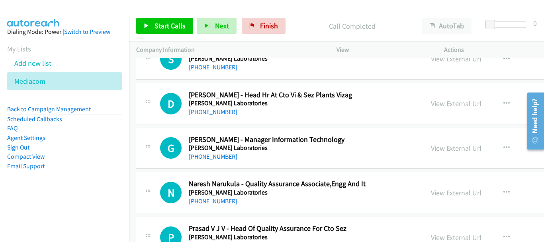
scroll to position [26543, 0]
click at [229, 154] on link "[PHONE_NUMBER]" at bounding box center [213, 157] width 49 height 8
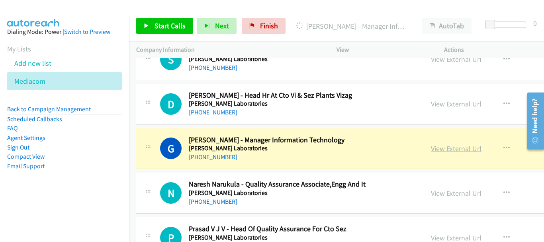
click at [446, 149] on link "View External Url" at bounding box center [456, 148] width 51 height 9
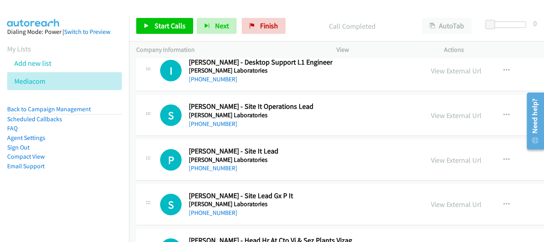
scroll to position [26384, 0]
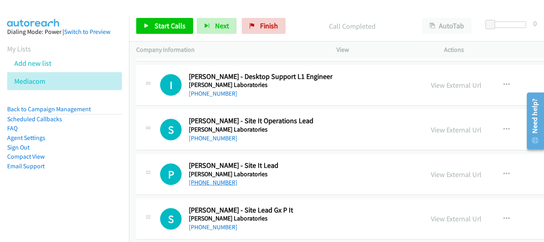
click at [223, 181] on link "[PHONE_NUMBER]" at bounding box center [213, 182] width 49 height 8
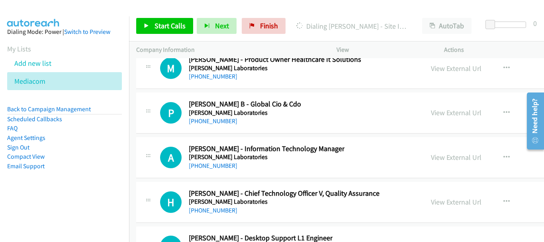
scroll to position [26225, 0]
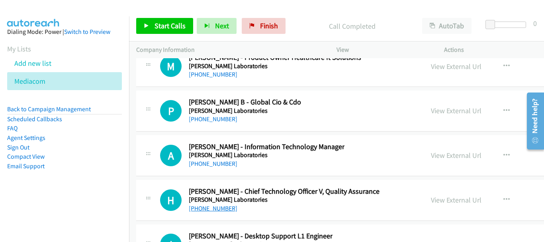
click at [207, 204] on link "[PHONE_NUMBER]" at bounding box center [213, 208] width 49 height 8
click at [223, 163] on link "[PHONE_NUMBER]" at bounding box center [213, 164] width 49 height 8
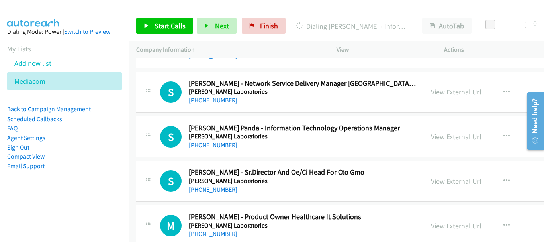
scroll to position [26025, 0]
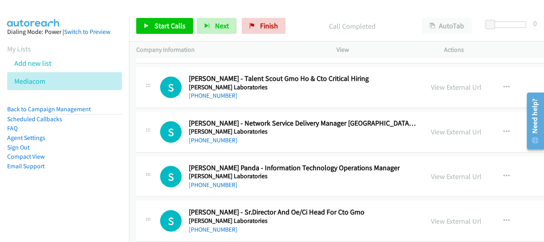
click at [212, 188] on div "[PHONE_NUMBER]" at bounding box center [294, 185] width 211 height 10
click at [212, 184] on link "[PHONE_NUMBER]" at bounding box center [213, 185] width 49 height 8
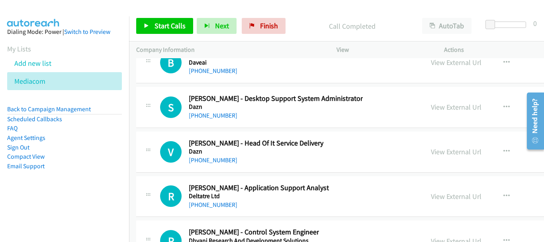
scroll to position [25547, 0]
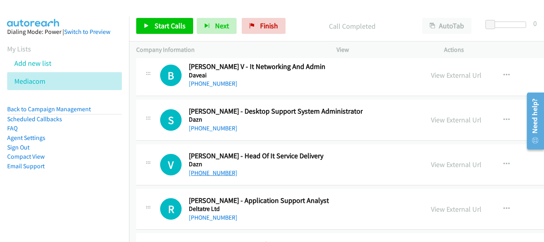
click at [212, 176] on link "[PHONE_NUMBER]" at bounding box center [213, 173] width 49 height 8
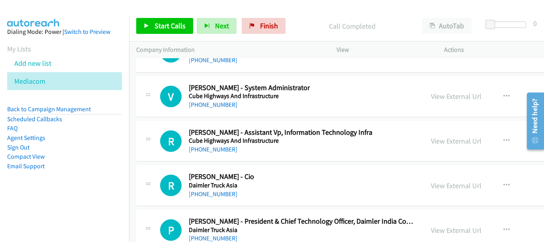
scroll to position [25308, 0]
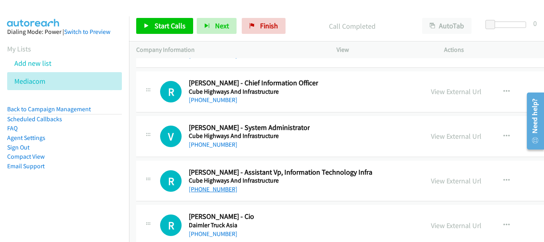
click at [223, 186] on link "[PHONE_NUMBER]" at bounding box center [213, 189] width 49 height 8
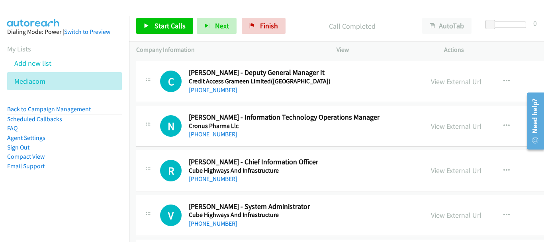
scroll to position [25229, 0]
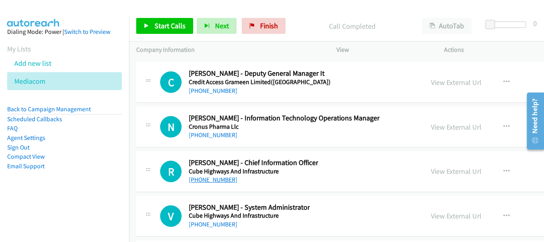
click at [212, 177] on link "[PHONE_NUMBER]" at bounding box center [213, 180] width 49 height 8
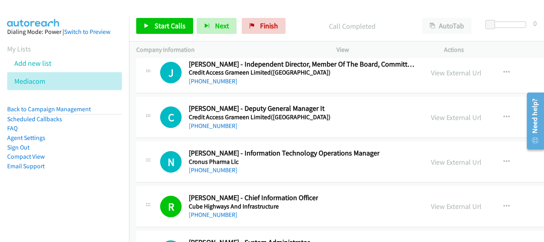
scroll to position [25189, 0]
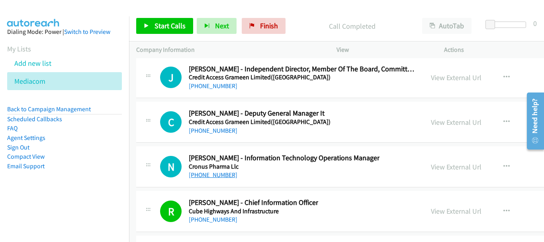
click at [225, 177] on link "[PHONE_NUMBER]" at bounding box center [213, 175] width 49 height 8
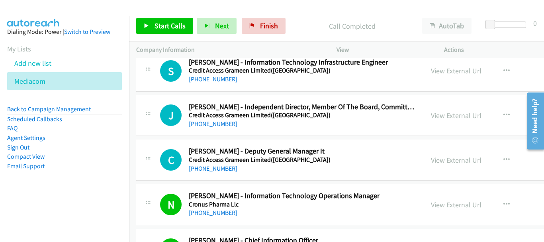
scroll to position [25149, 0]
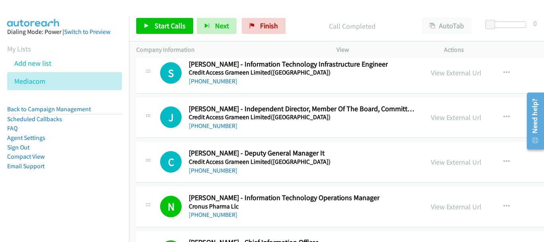
click at [213, 174] on div "[PHONE_NUMBER]" at bounding box center [260, 171] width 142 height 10
click at [213, 171] on link "[PHONE_NUMBER]" at bounding box center [213, 170] width 49 height 8
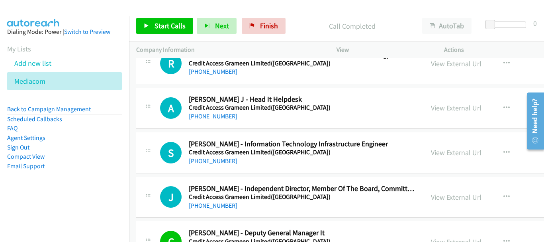
scroll to position [25030, 0]
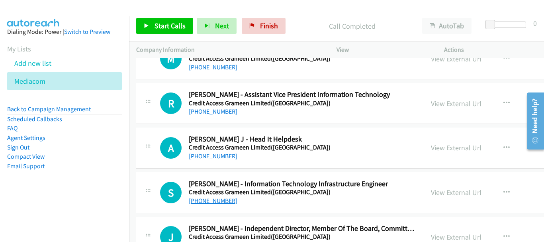
click at [216, 198] on link "[PHONE_NUMBER]" at bounding box center [213, 201] width 49 height 8
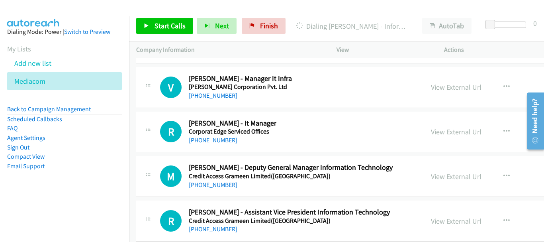
scroll to position [24910, 0]
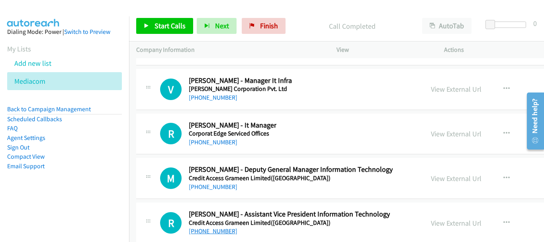
click at [230, 227] on link "[PHONE_NUMBER]" at bounding box center [213, 231] width 49 height 8
click at [223, 190] on link "[PHONE_NUMBER]" at bounding box center [213, 187] width 49 height 8
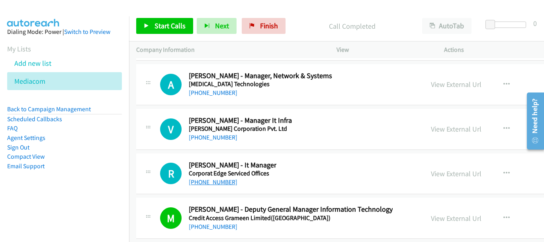
click at [221, 180] on link "[PHONE_NUMBER]" at bounding box center [213, 182] width 49 height 8
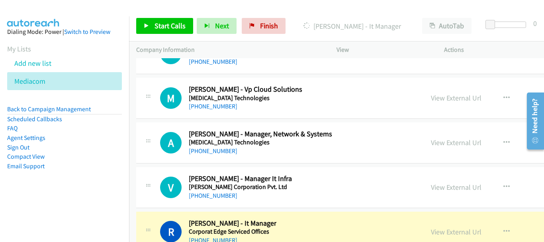
scroll to position [24791, 0]
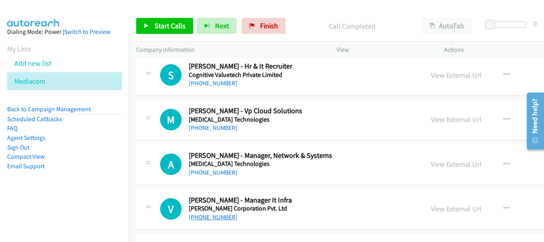
click at [217, 219] on link "[PHONE_NUMBER]" at bounding box center [213, 217] width 49 height 8
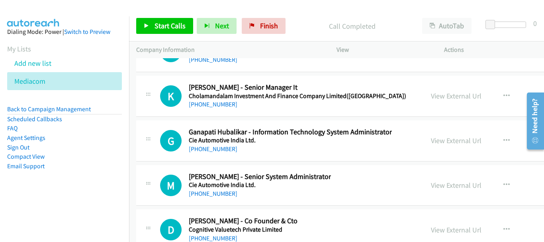
scroll to position [24552, 0]
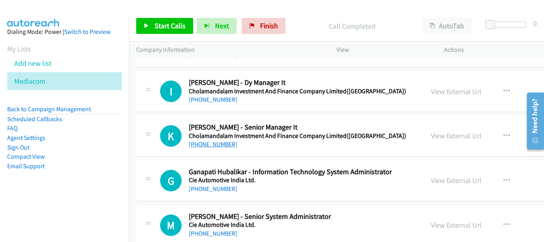
click at [231, 145] on link "[PHONE_NUMBER]" at bounding box center [213, 144] width 49 height 8
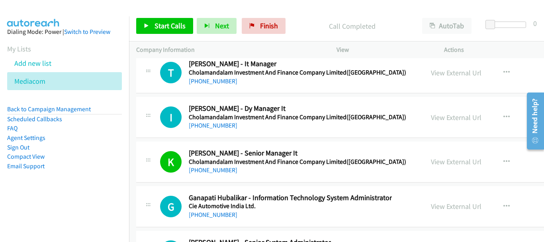
scroll to position [24512, 0]
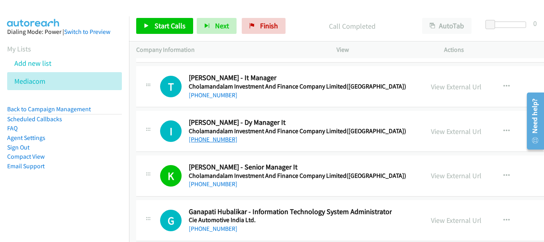
click at [226, 138] on link "[PHONE_NUMBER]" at bounding box center [213, 139] width 49 height 8
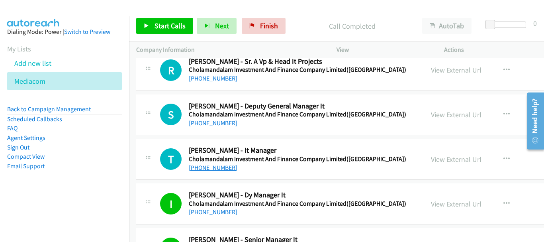
scroll to position [24432, 0]
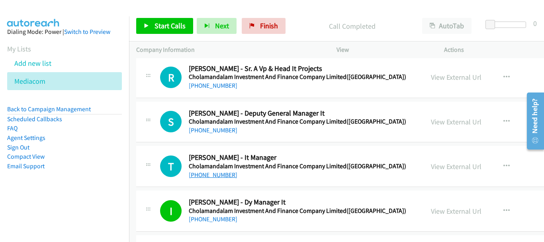
click at [221, 174] on link "[PHONE_NUMBER]" at bounding box center [213, 175] width 49 height 8
click at [222, 130] on link "[PHONE_NUMBER]" at bounding box center [213, 130] width 49 height 8
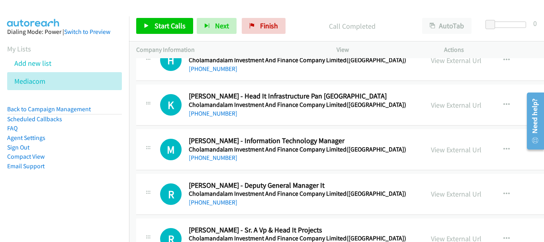
scroll to position [24273, 0]
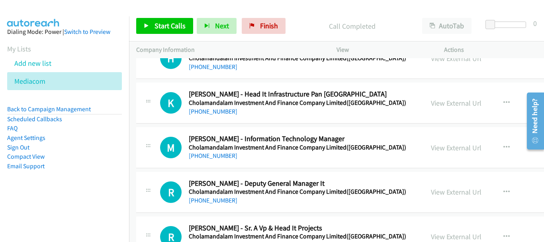
click at [214, 195] on h5 "Cholamandalam Investment And Finance Company Limited([GEOGRAPHIC_DATA])" at bounding box center [297, 192] width 217 height 8
click at [213, 199] on link "[PHONE_NUMBER]" at bounding box center [213, 200] width 49 height 8
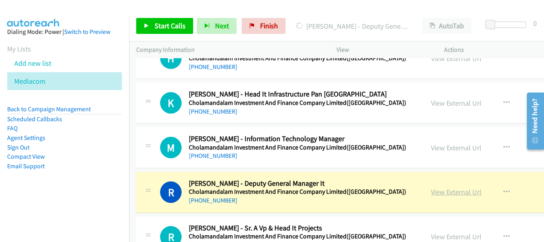
click at [446, 191] on link "View External Url" at bounding box center [456, 191] width 51 height 9
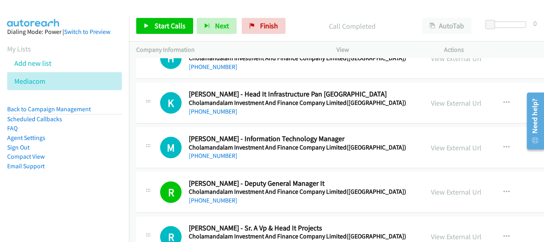
scroll to position [24233, 0]
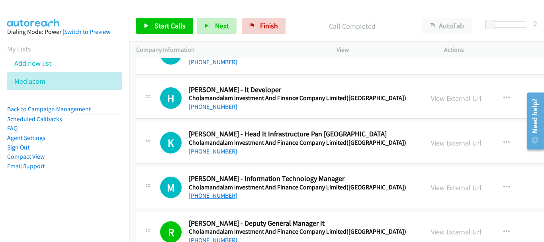
click at [213, 193] on link "[PHONE_NUMBER]" at bounding box center [213, 196] width 49 height 8
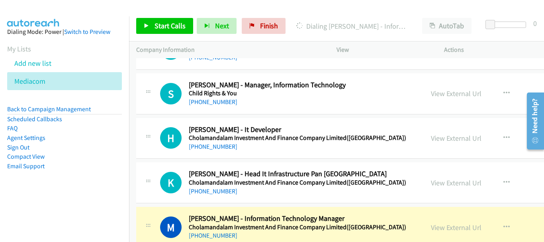
scroll to position [24153, 0]
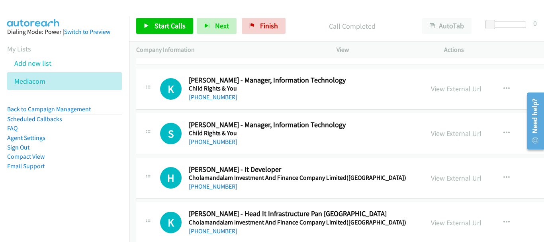
click at [225, 235] on div "[PHONE_NUMBER]" at bounding box center [297, 231] width 217 height 10
click at [225, 231] on link "[PHONE_NUMBER]" at bounding box center [213, 231] width 49 height 8
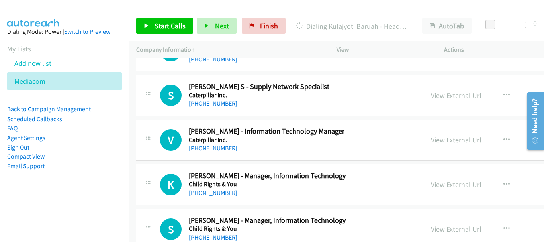
scroll to position [24098, 0]
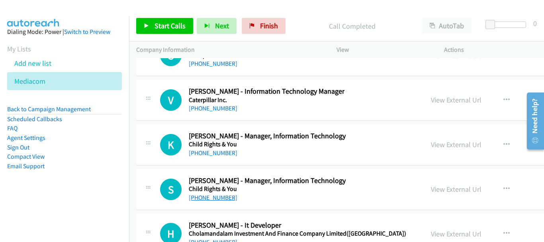
click at [216, 196] on link "[PHONE_NUMBER]" at bounding box center [213, 198] width 49 height 8
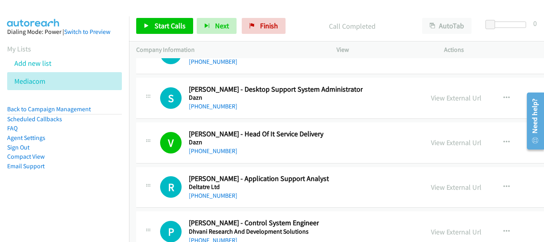
scroll to position [25808, 0]
